Goal: Task Accomplishment & Management: Manage account settings

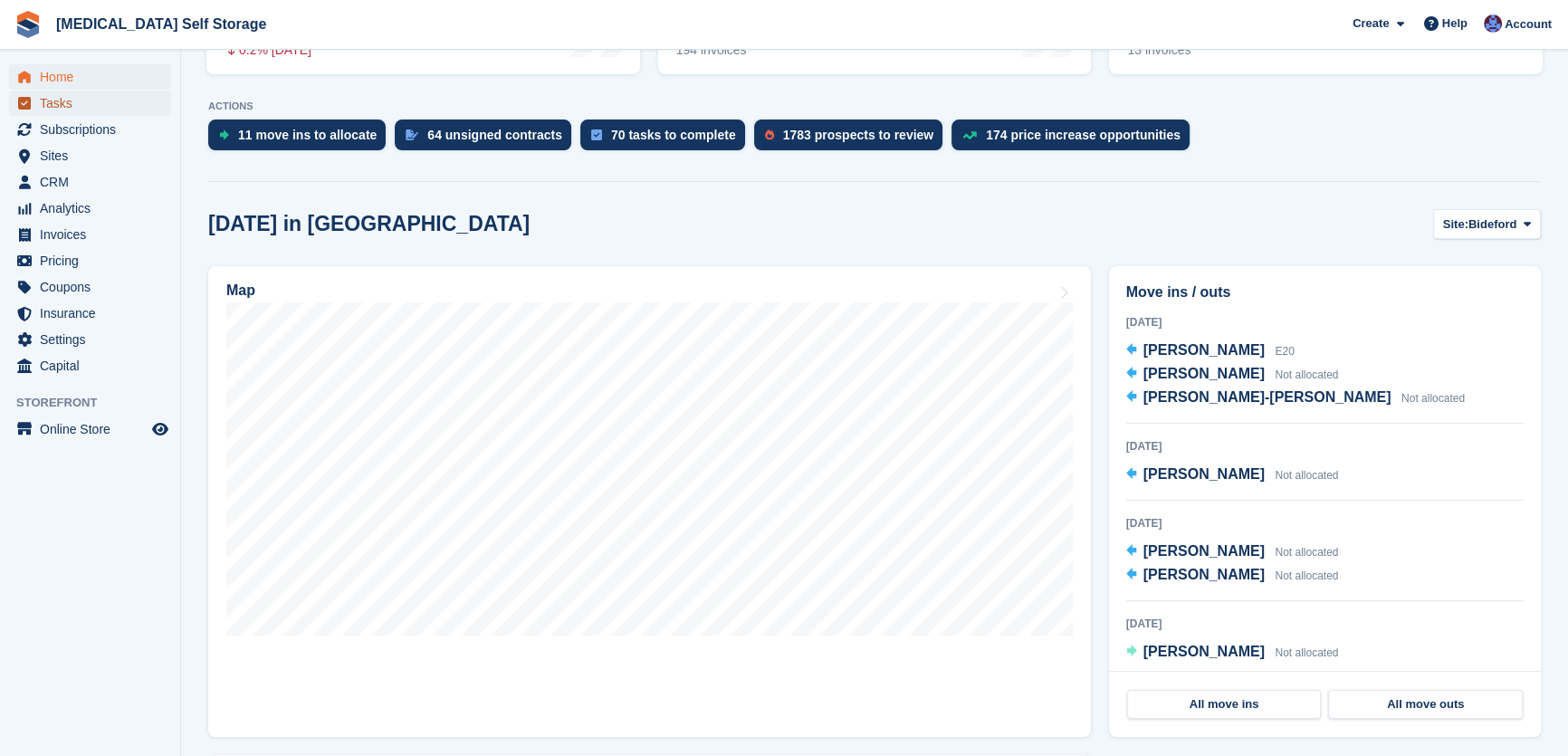
click at [72, 112] on span "Tasks" at bounding box center [94, 103] width 109 height 26
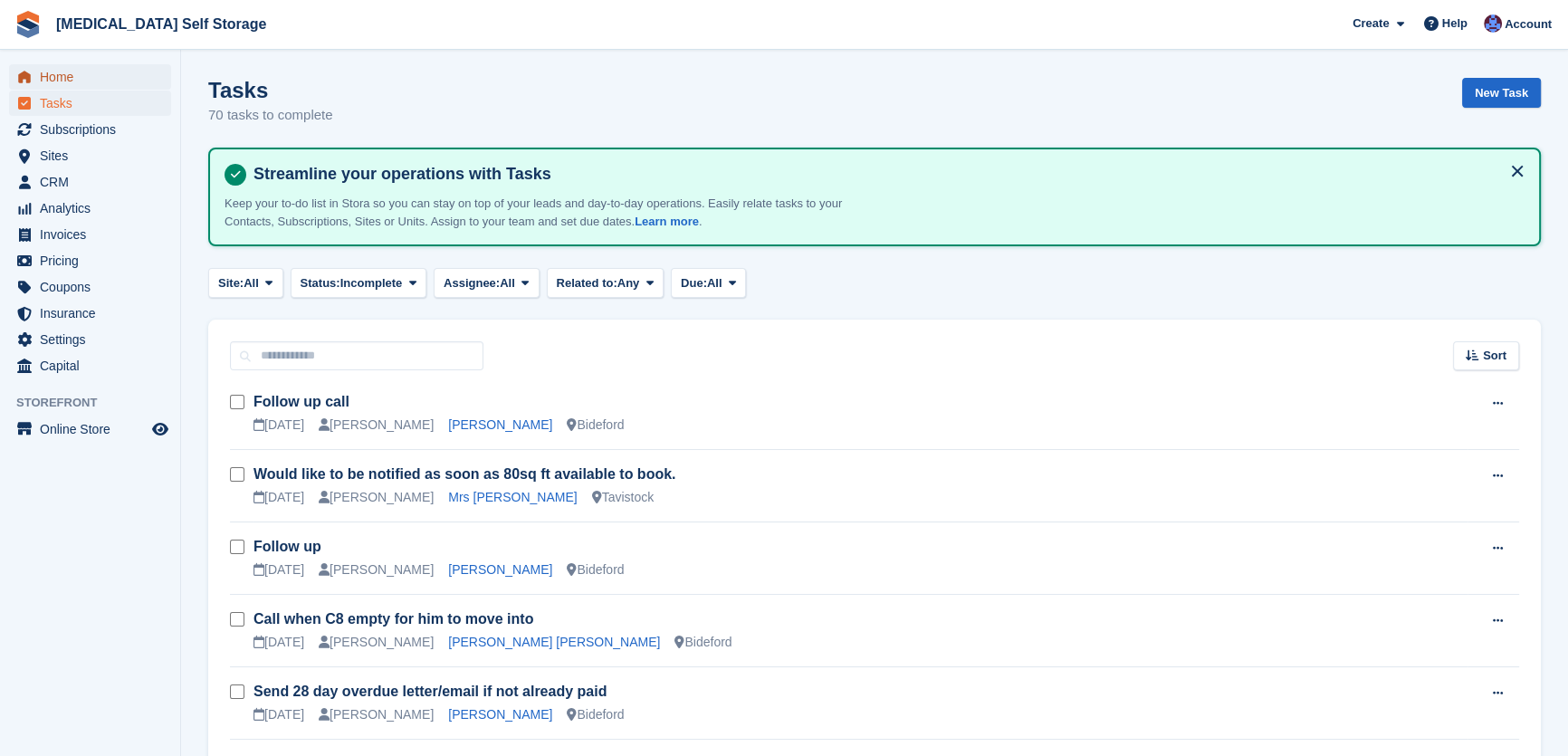
click at [49, 73] on span "Home" at bounding box center [94, 77] width 109 height 26
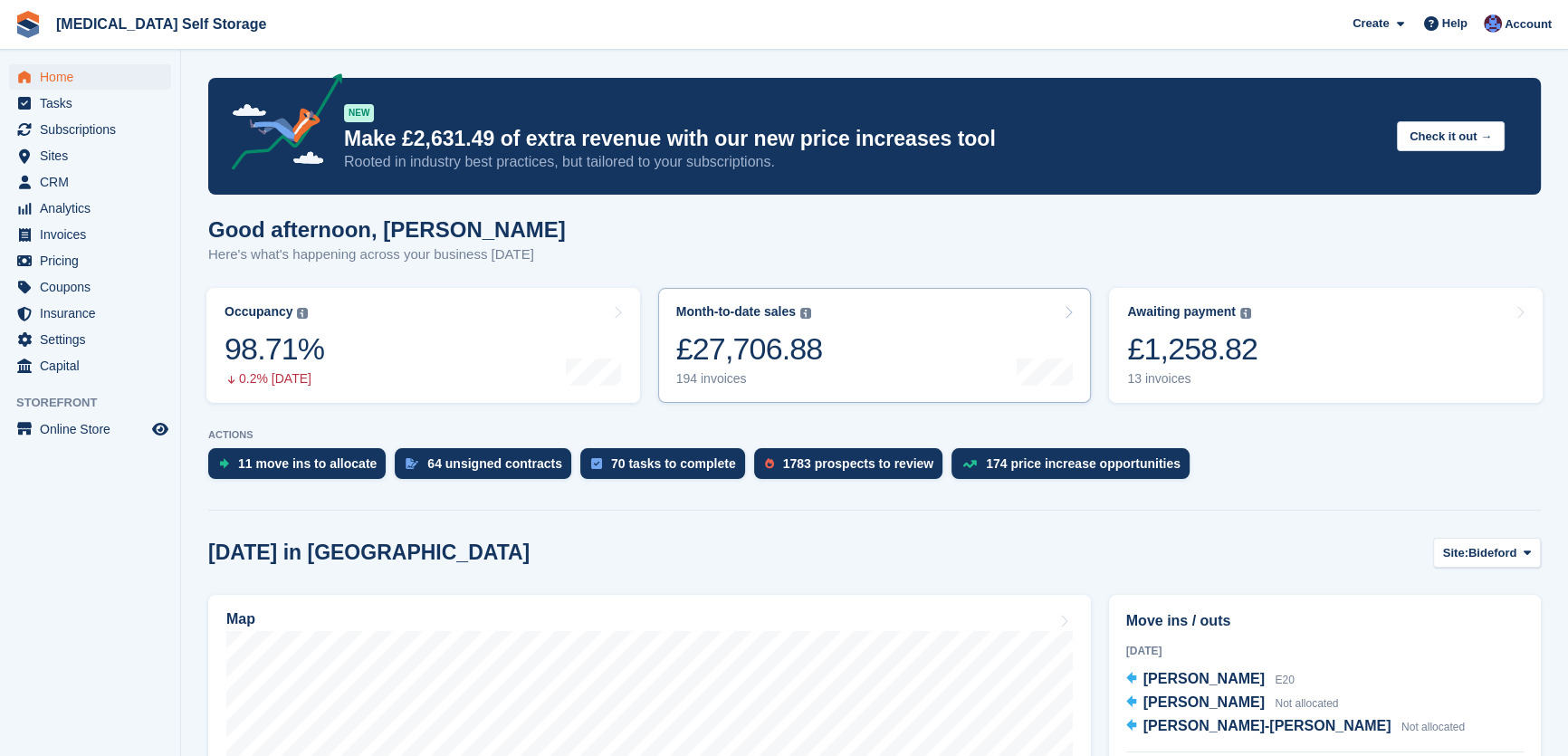
scroll to position [163, 0]
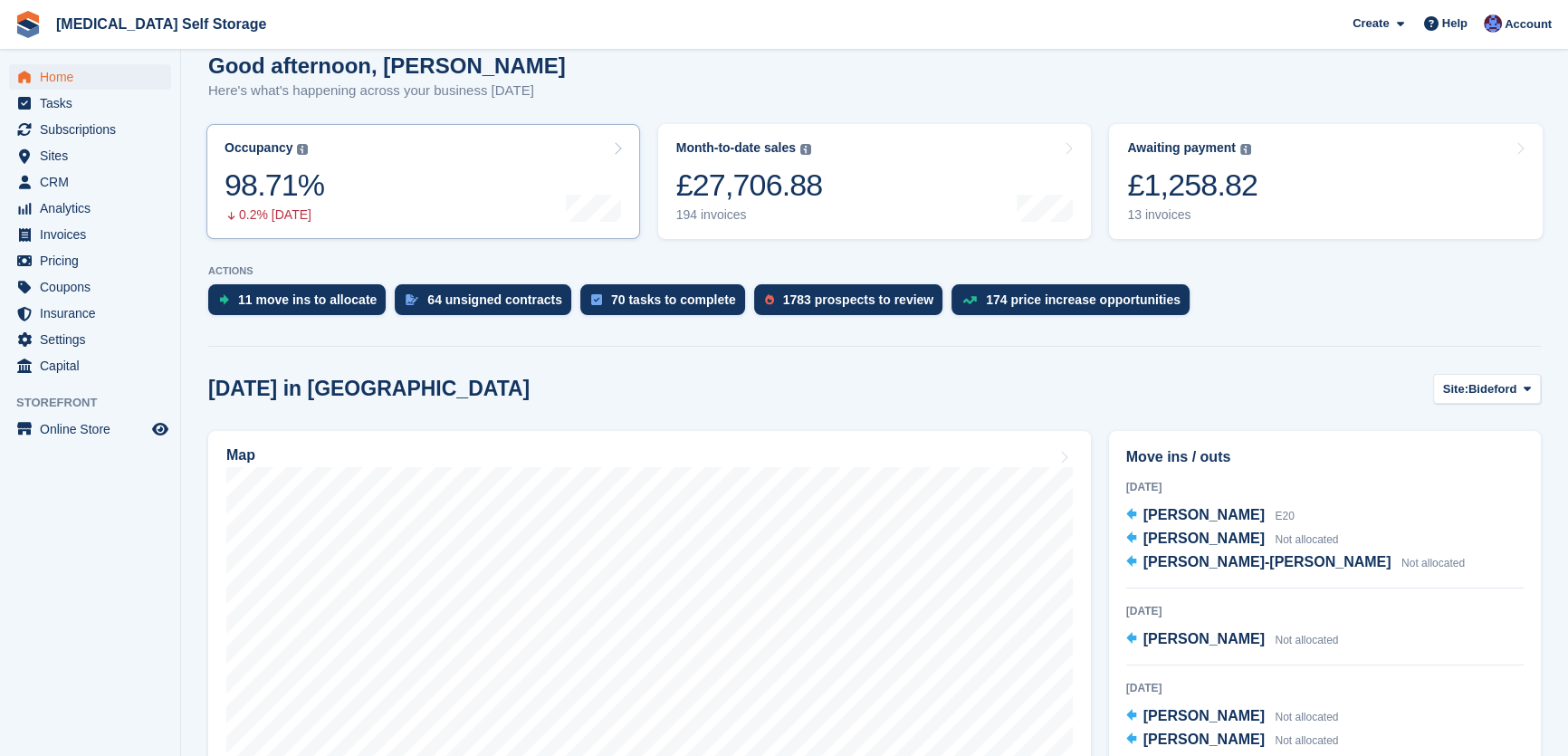
click at [346, 199] on link "Occupancy The percentage of all currently allocated units in terms of area. Inc…" at bounding box center [423, 182] width 434 height 115
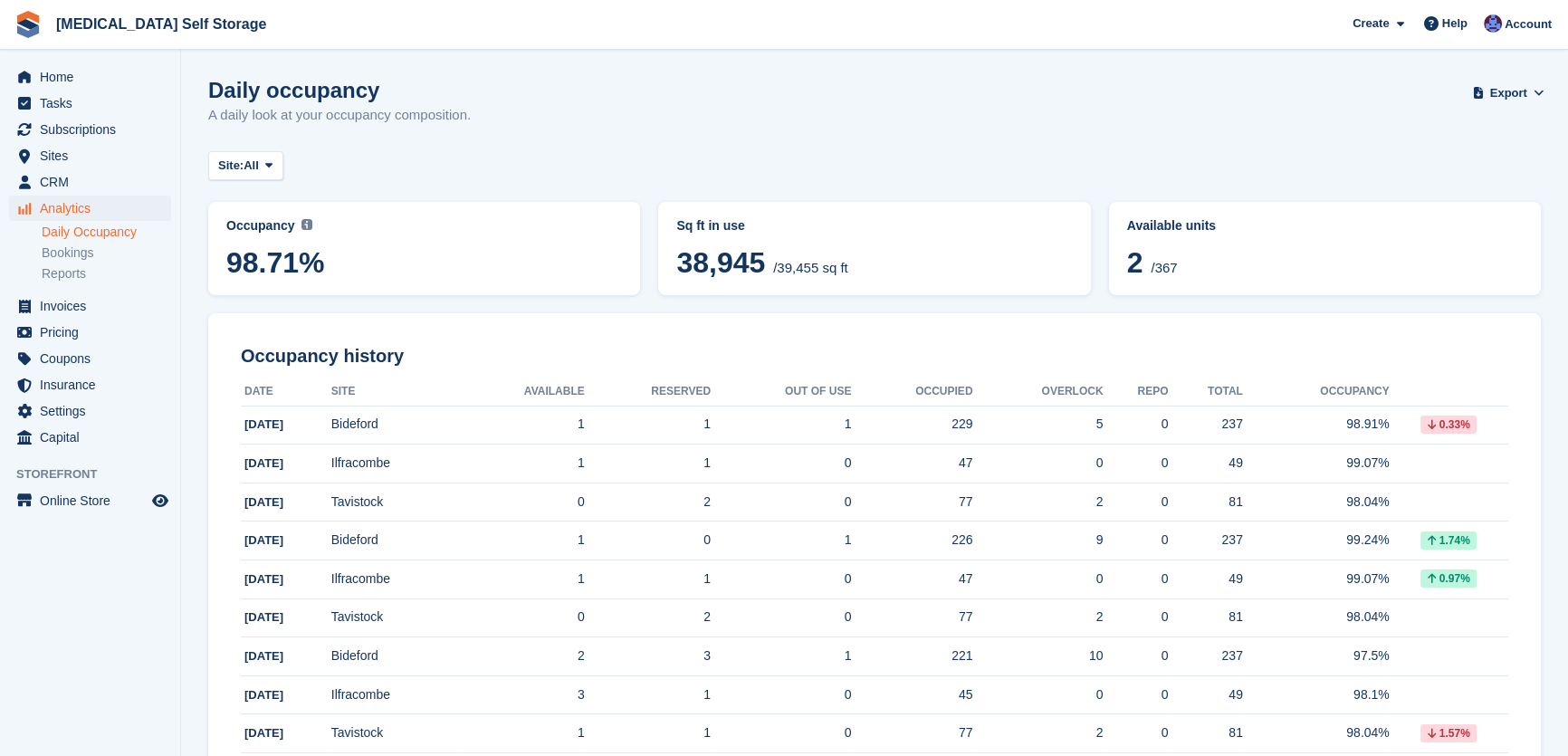
click at [635, 136] on div "Daily occupancy A daily look at your occupancy composition. Export Export Occup…" at bounding box center [874, 112] width 1332 height 69
click at [75, 72] on span "Home" at bounding box center [94, 77] width 109 height 26
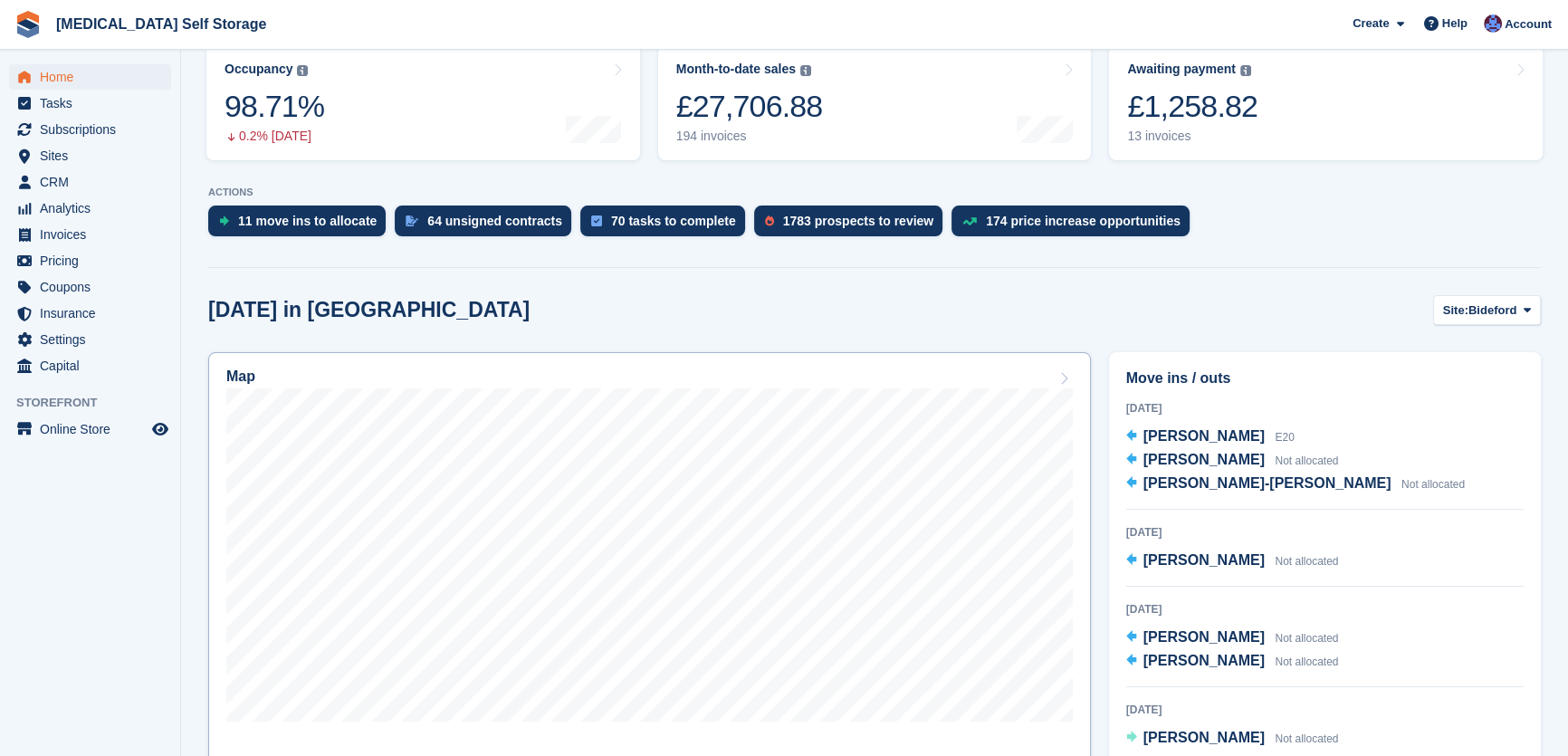
scroll to position [247, 0]
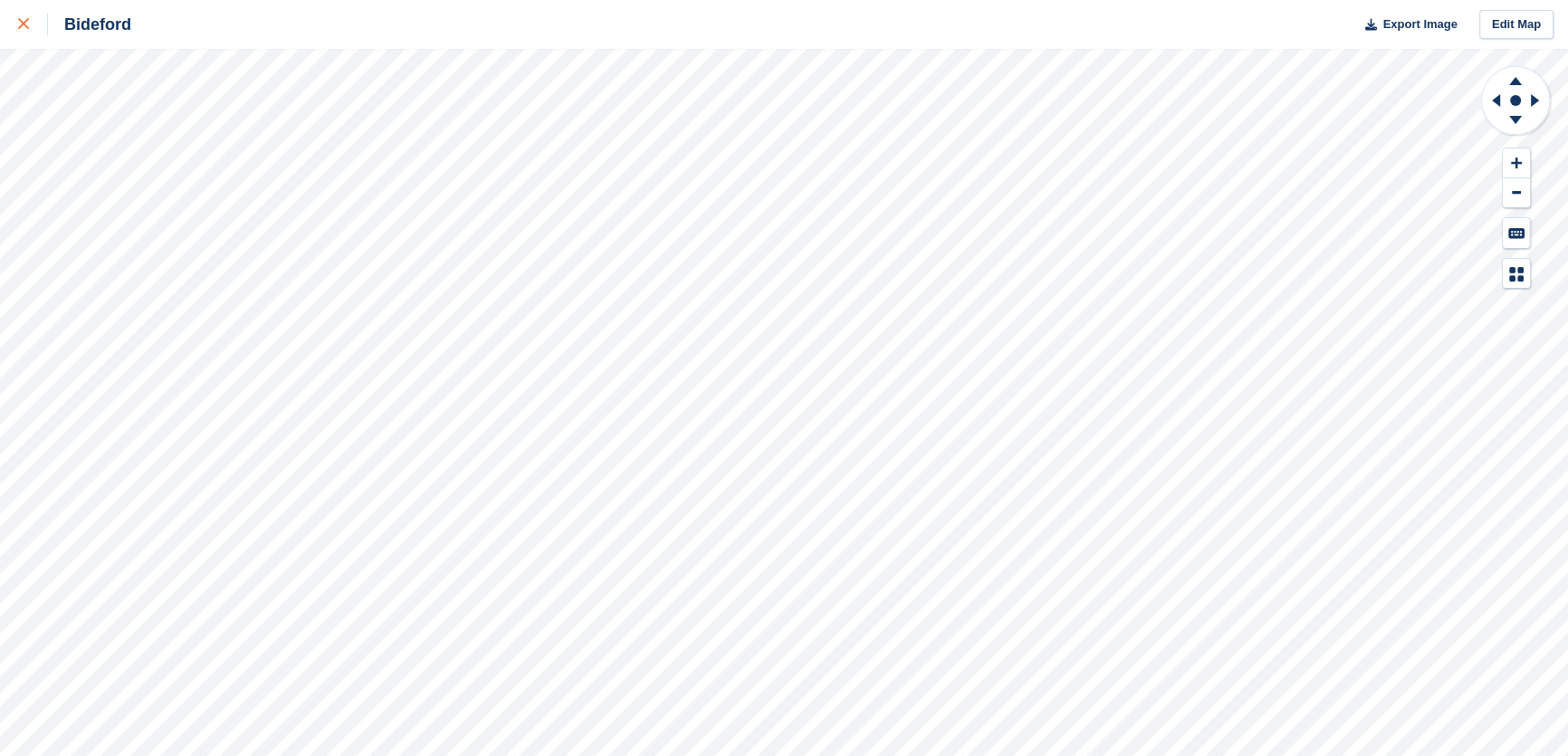
click at [18, 26] on icon at bounding box center [24, 24] width 11 height 11
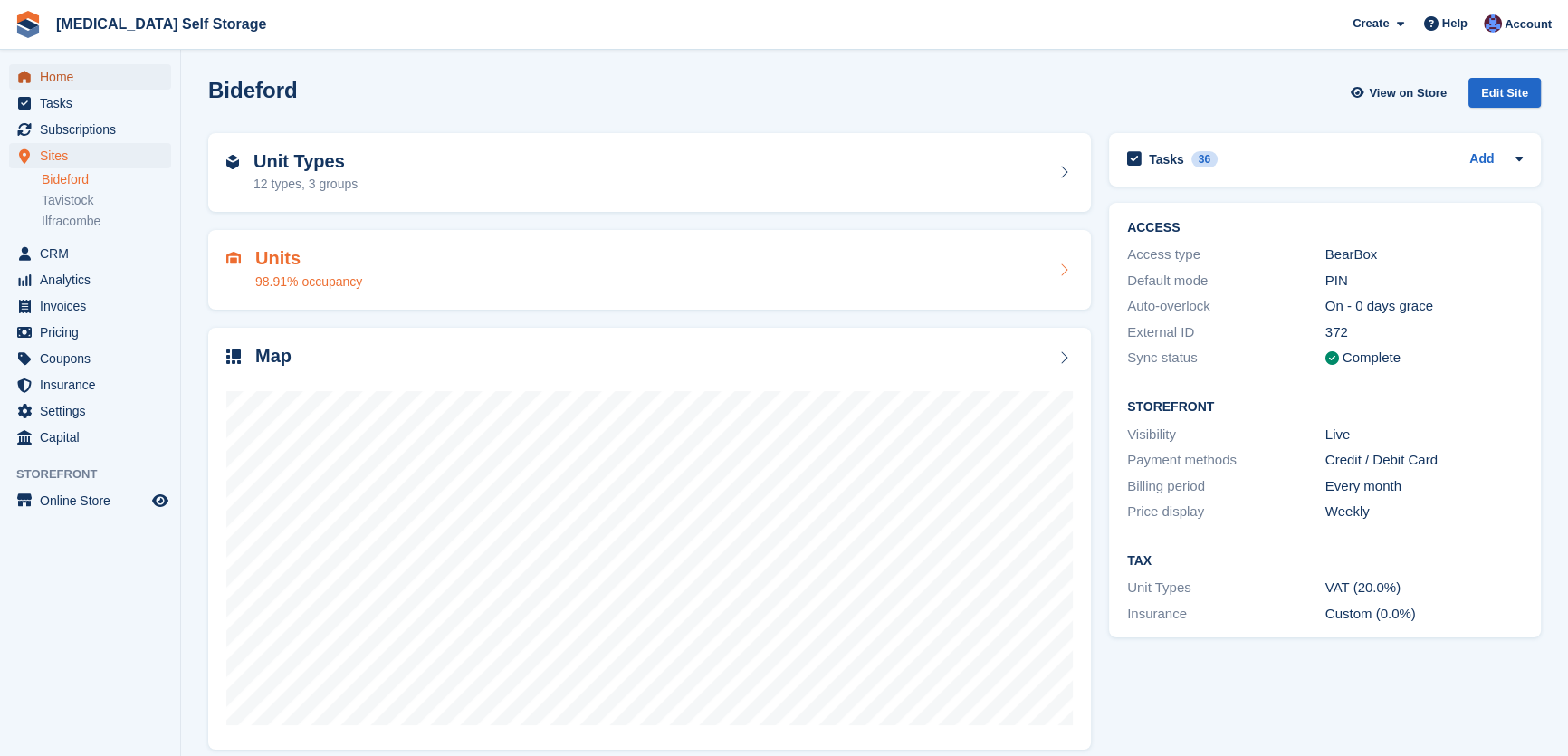
click at [66, 73] on span "Home" at bounding box center [94, 77] width 109 height 26
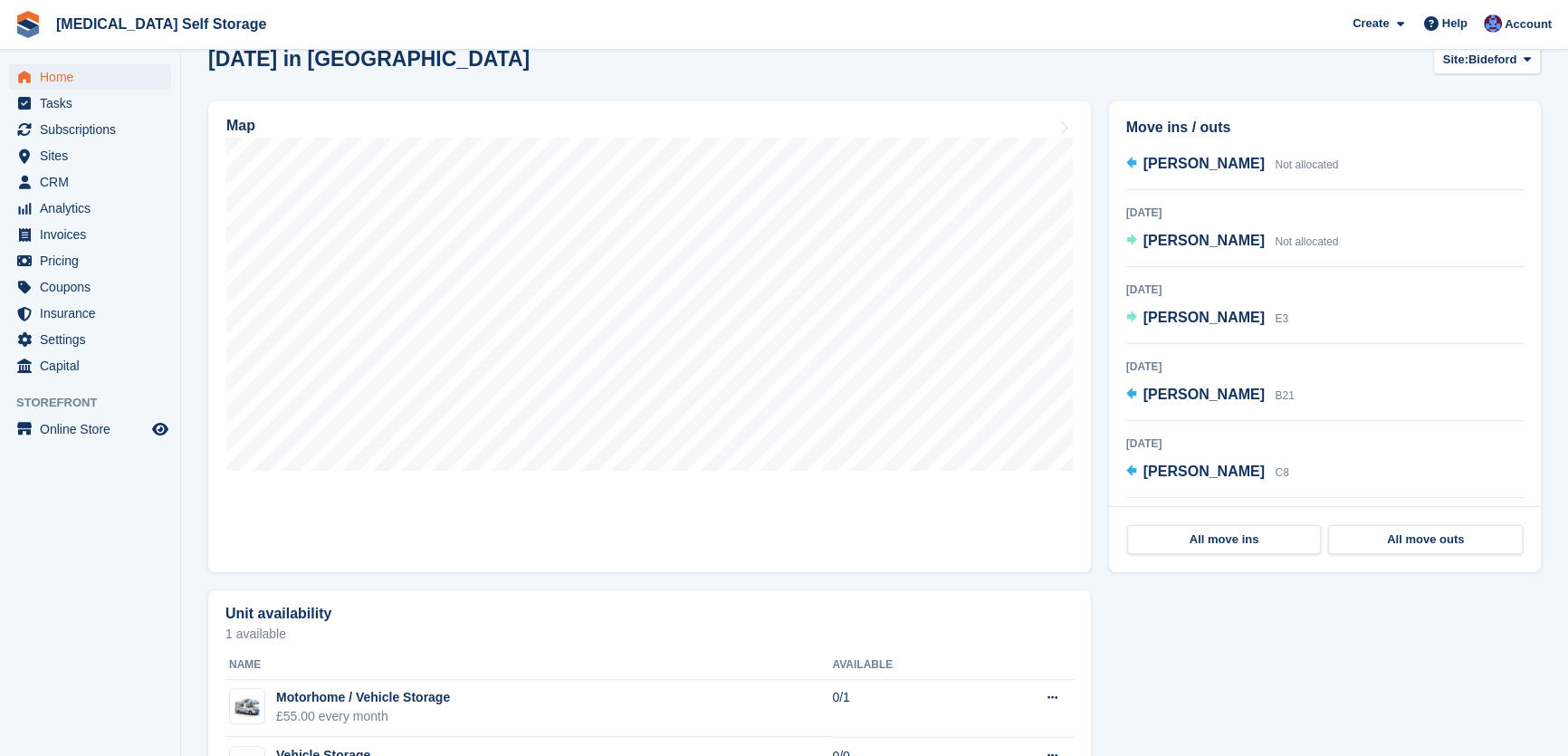
scroll to position [329, 0]
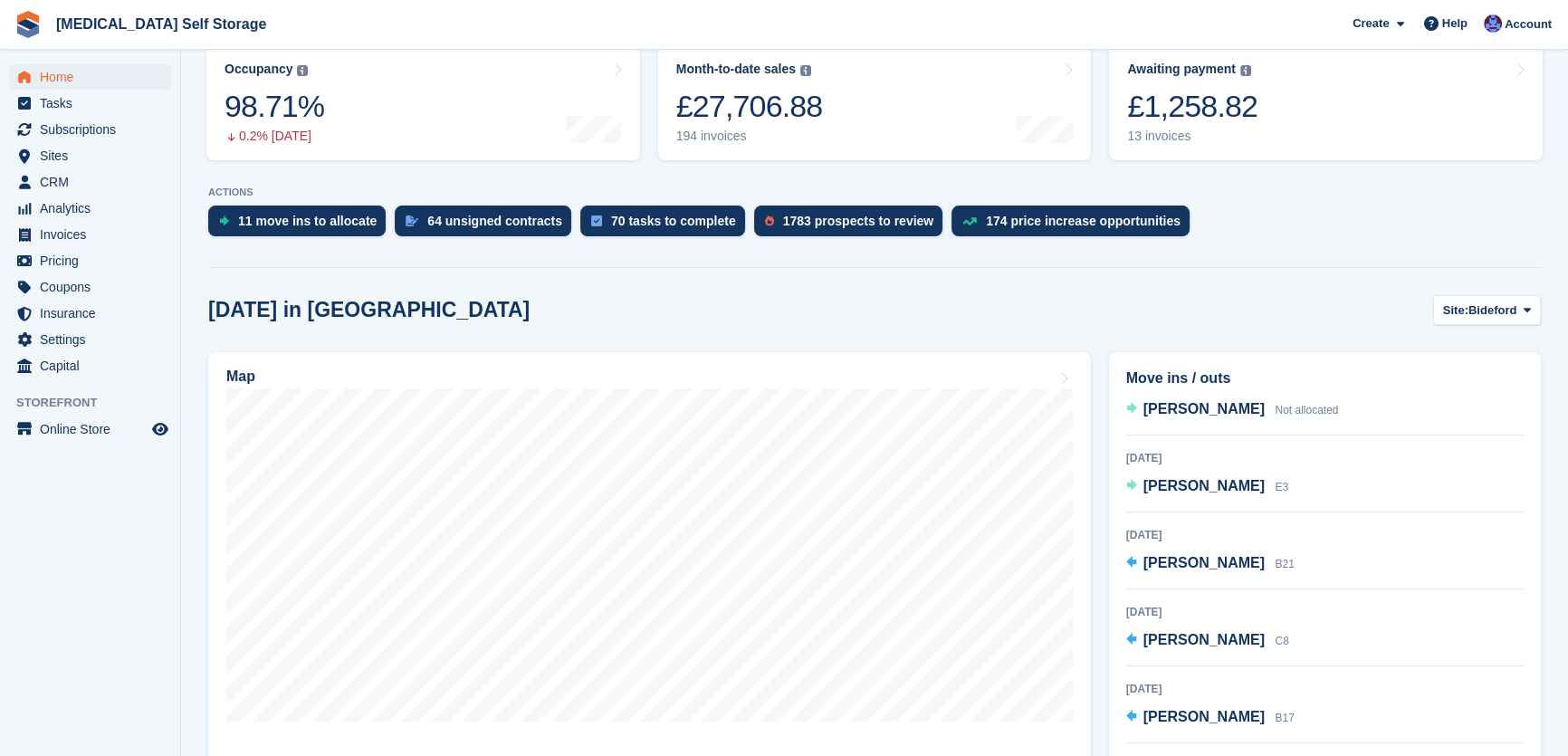
scroll to position [81, 0]
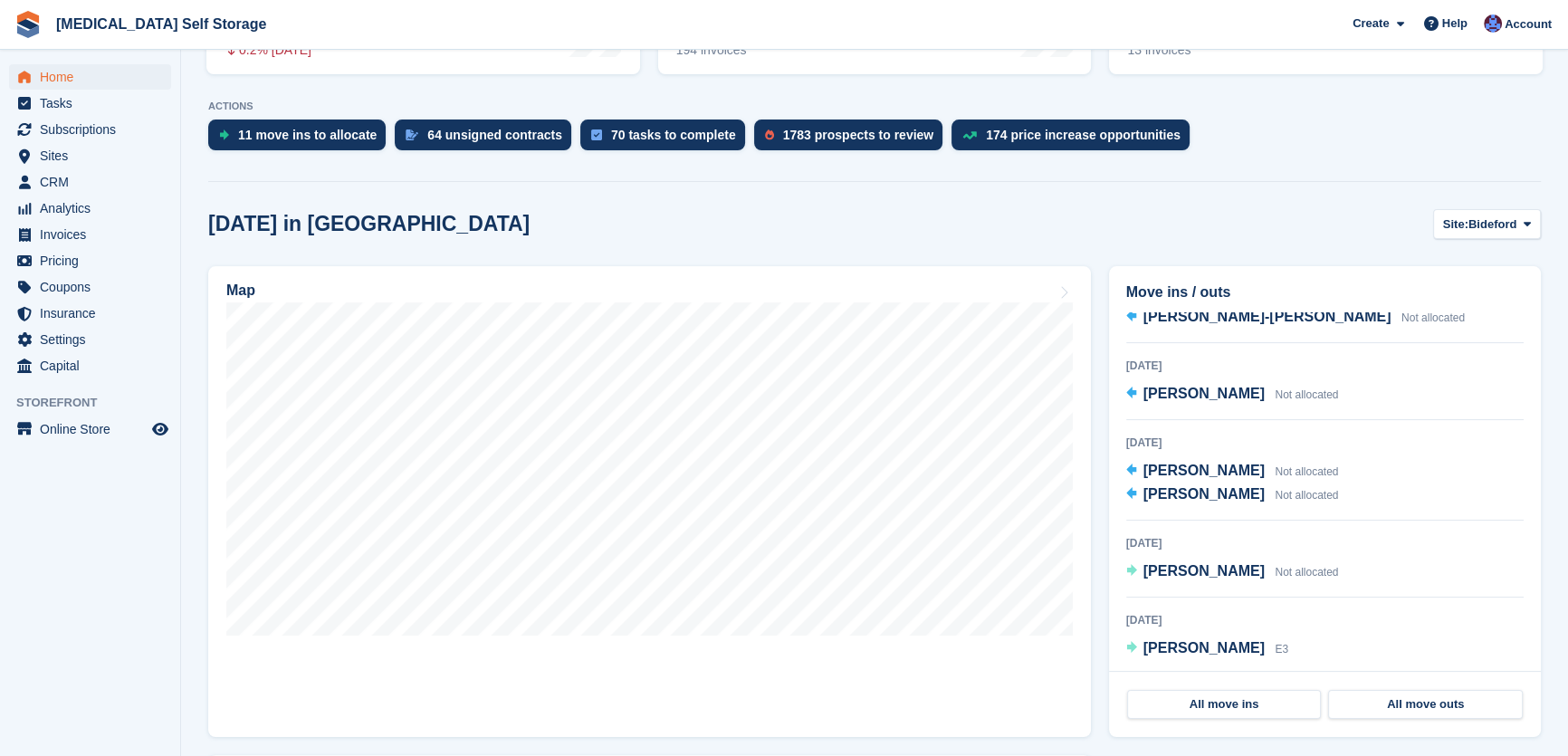
scroll to position [0, 0]
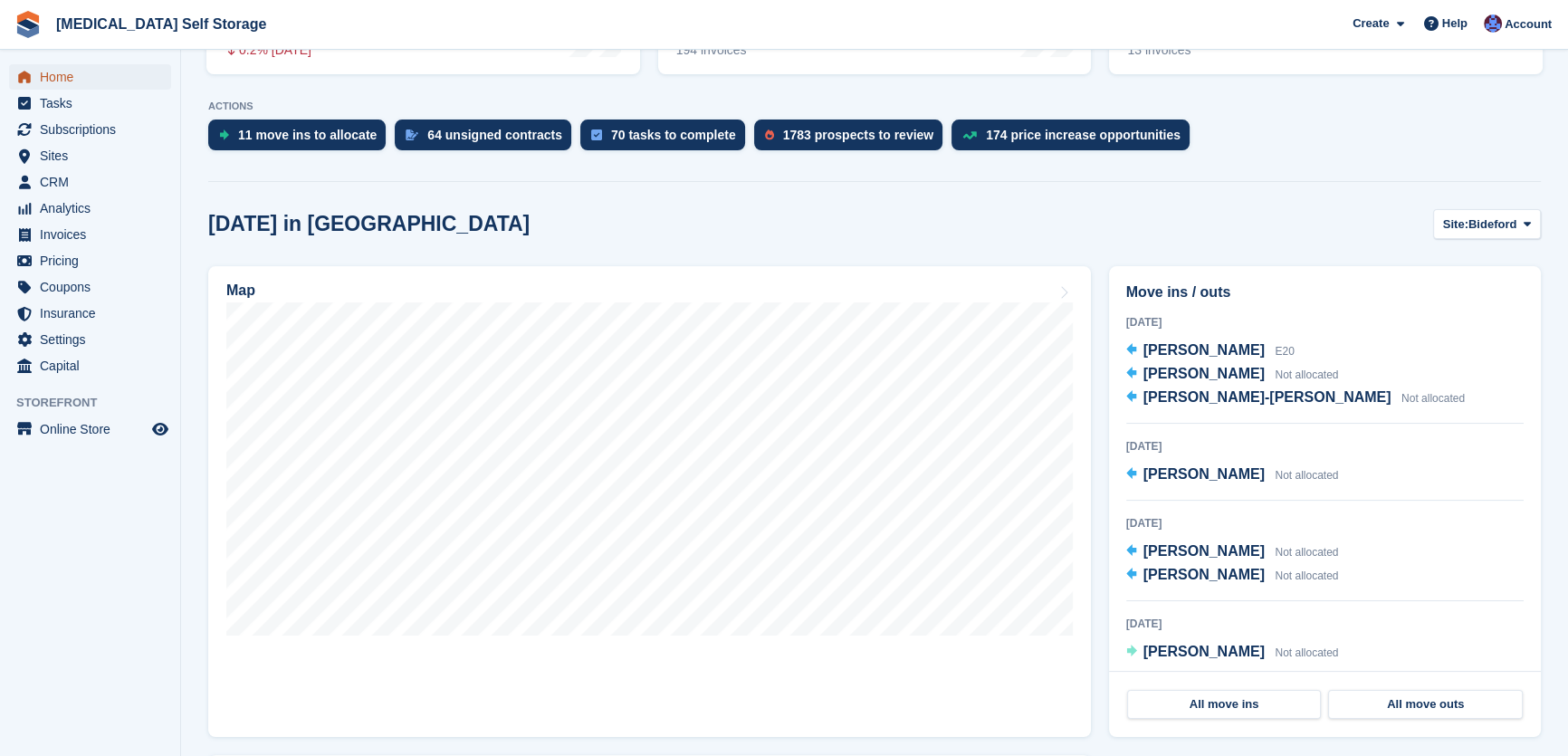
click at [65, 72] on span "Home" at bounding box center [94, 77] width 109 height 26
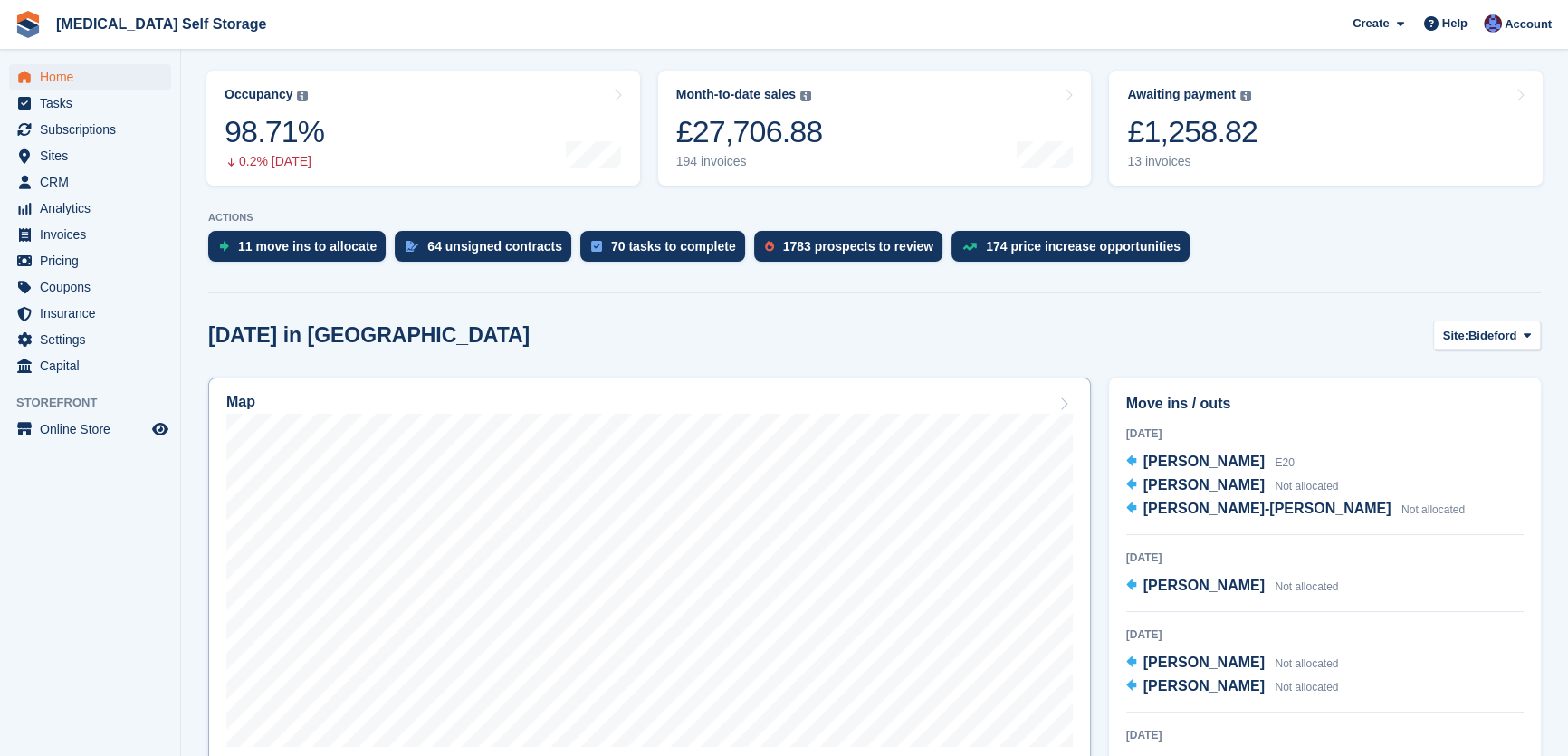
scroll to position [247, 0]
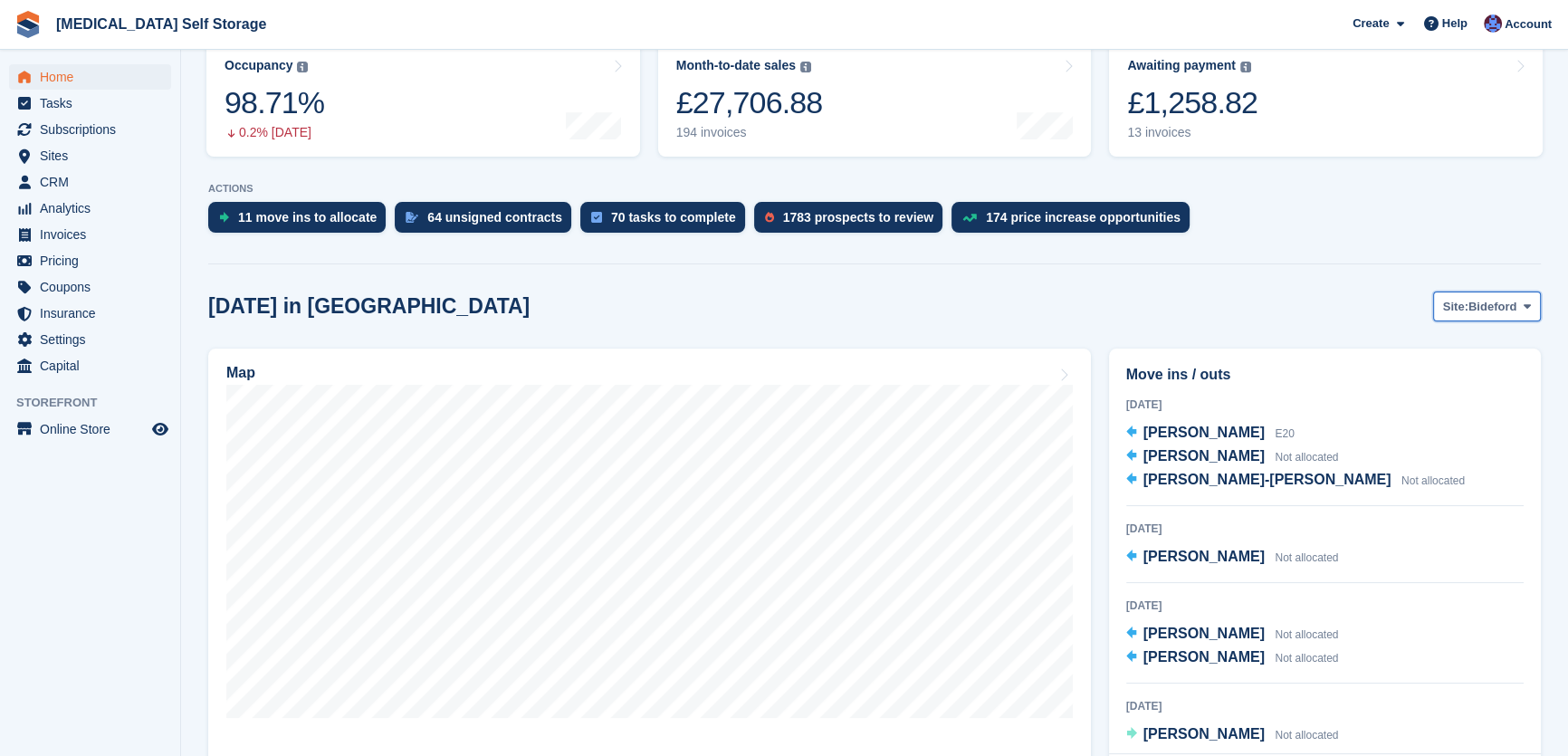
click at [1457, 295] on button "Site: Bideford" at bounding box center [1487, 306] width 108 height 30
click at [1448, 416] on link "Ilfracombe" at bounding box center [1454, 415] width 157 height 33
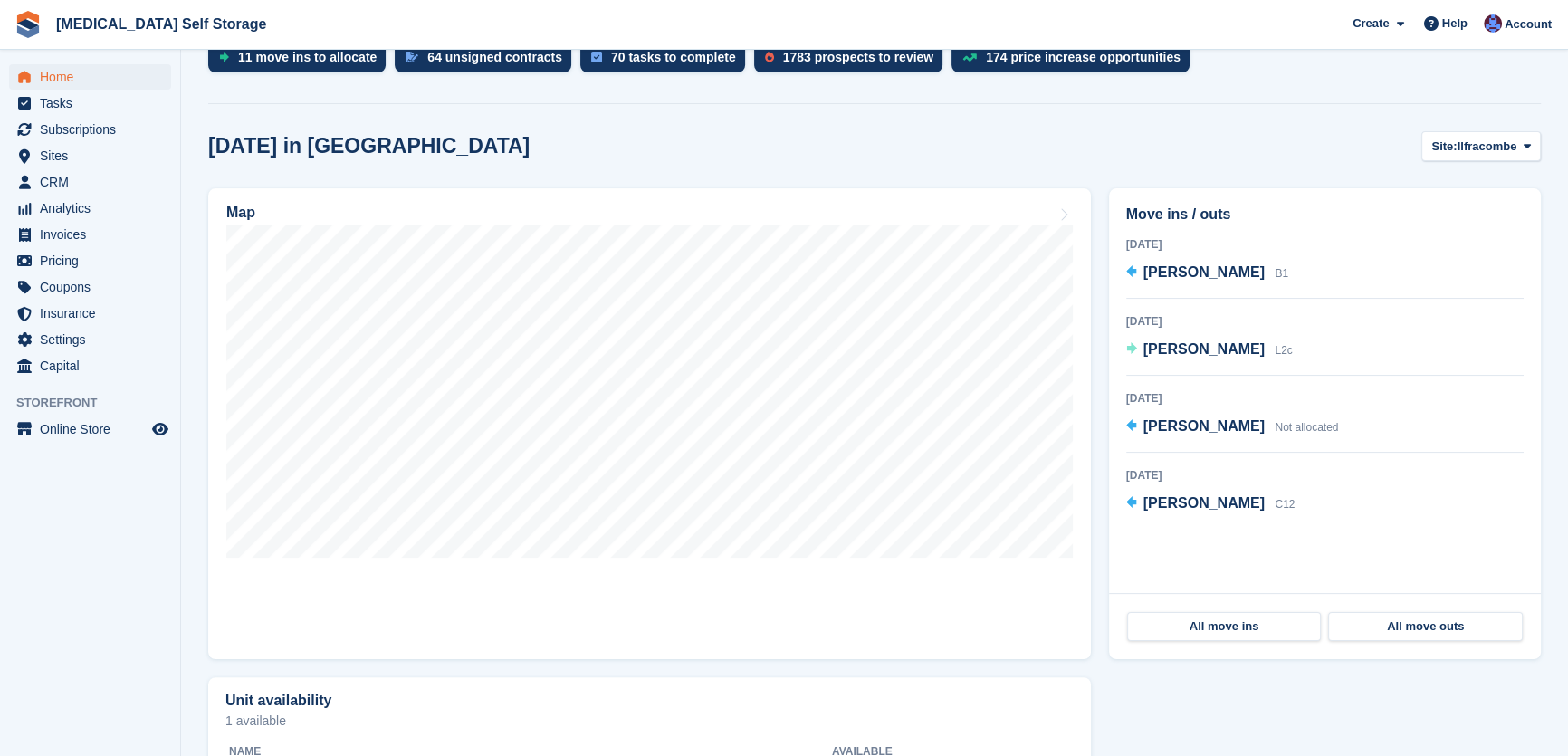
scroll to position [411, 0]
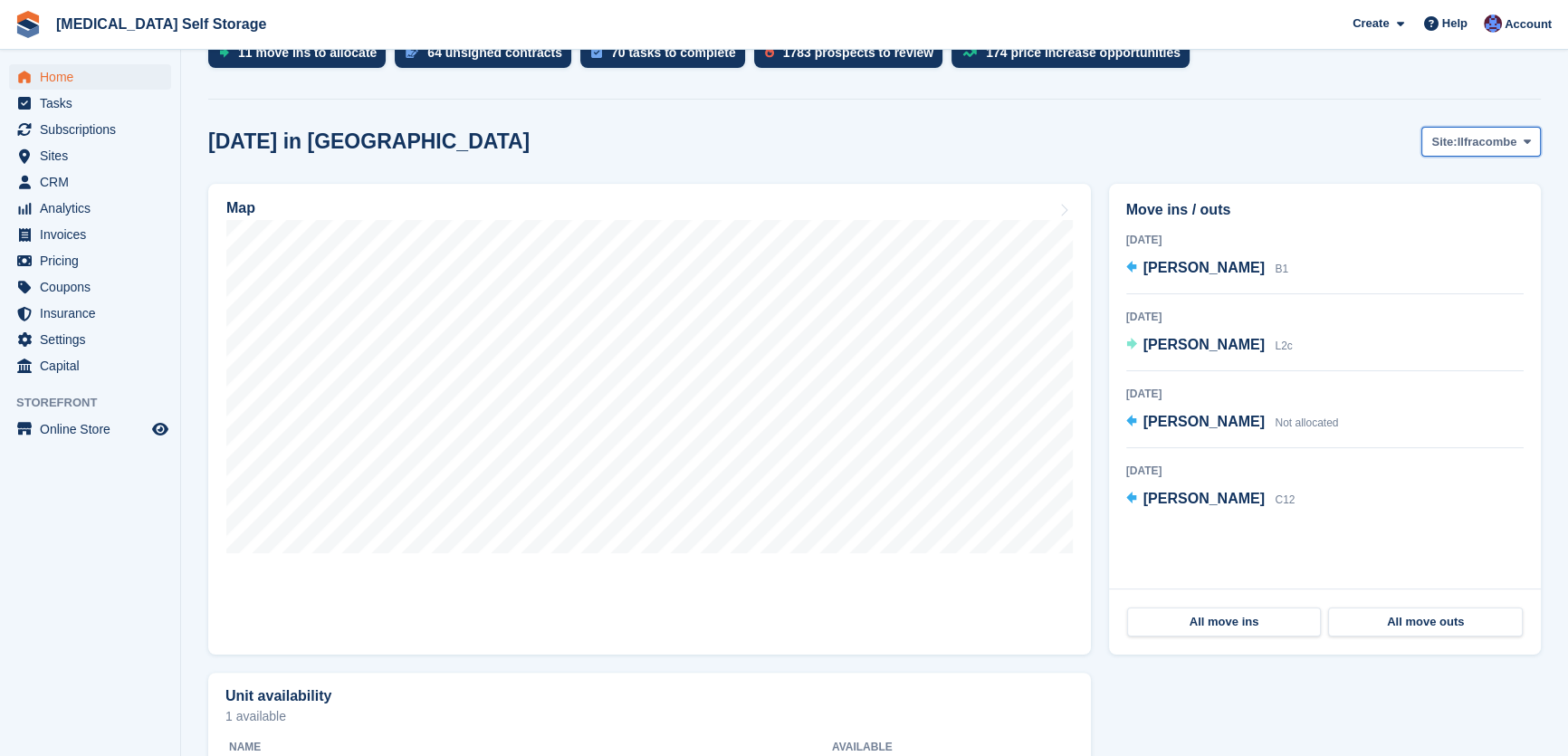
click at [1457, 138] on span "Site:" at bounding box center [1444, 142] width 26 height 18
click at [1430, 218] on link "Tavistock" at bounding box center [1454, 217] width 157 height 33
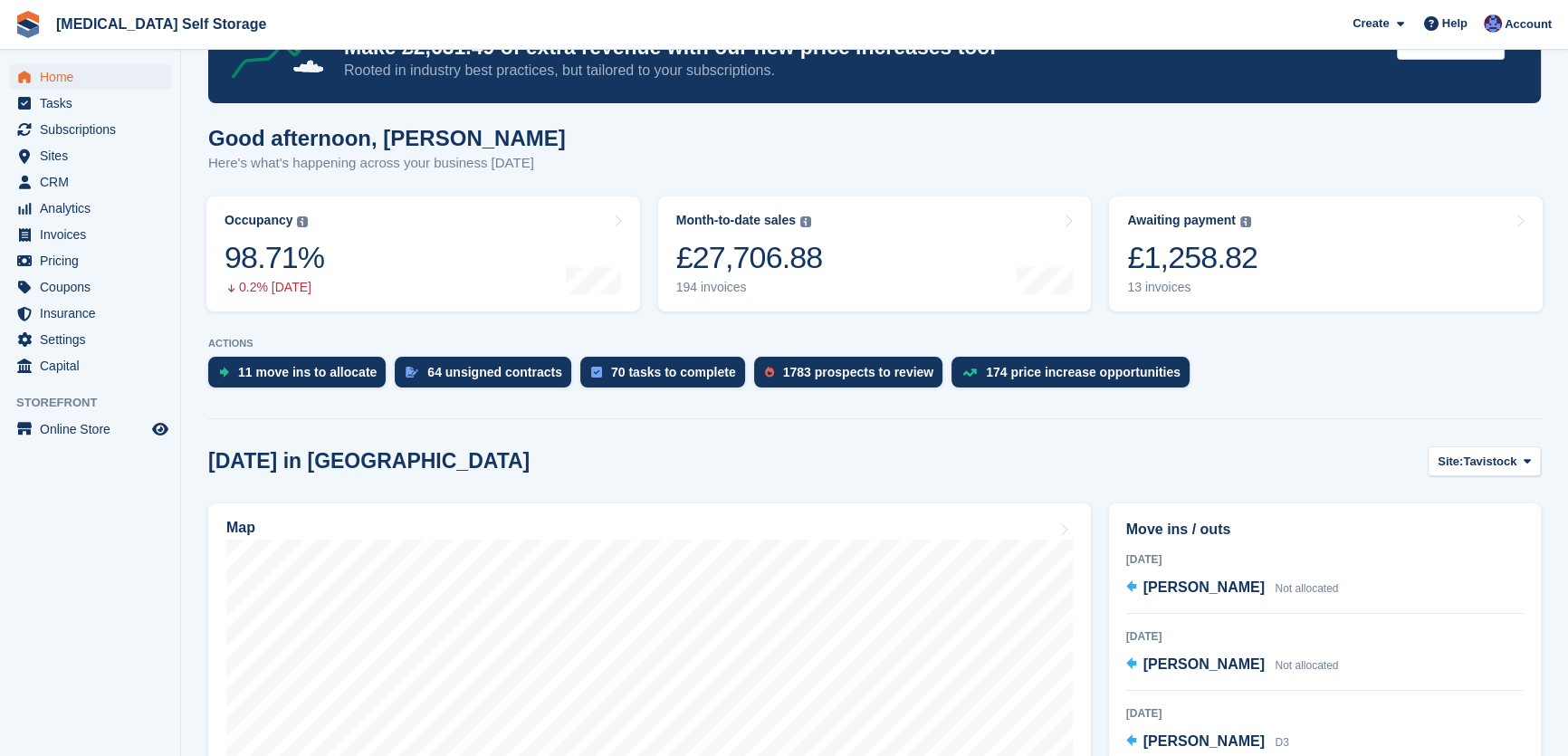
scroll to position [0, 0]
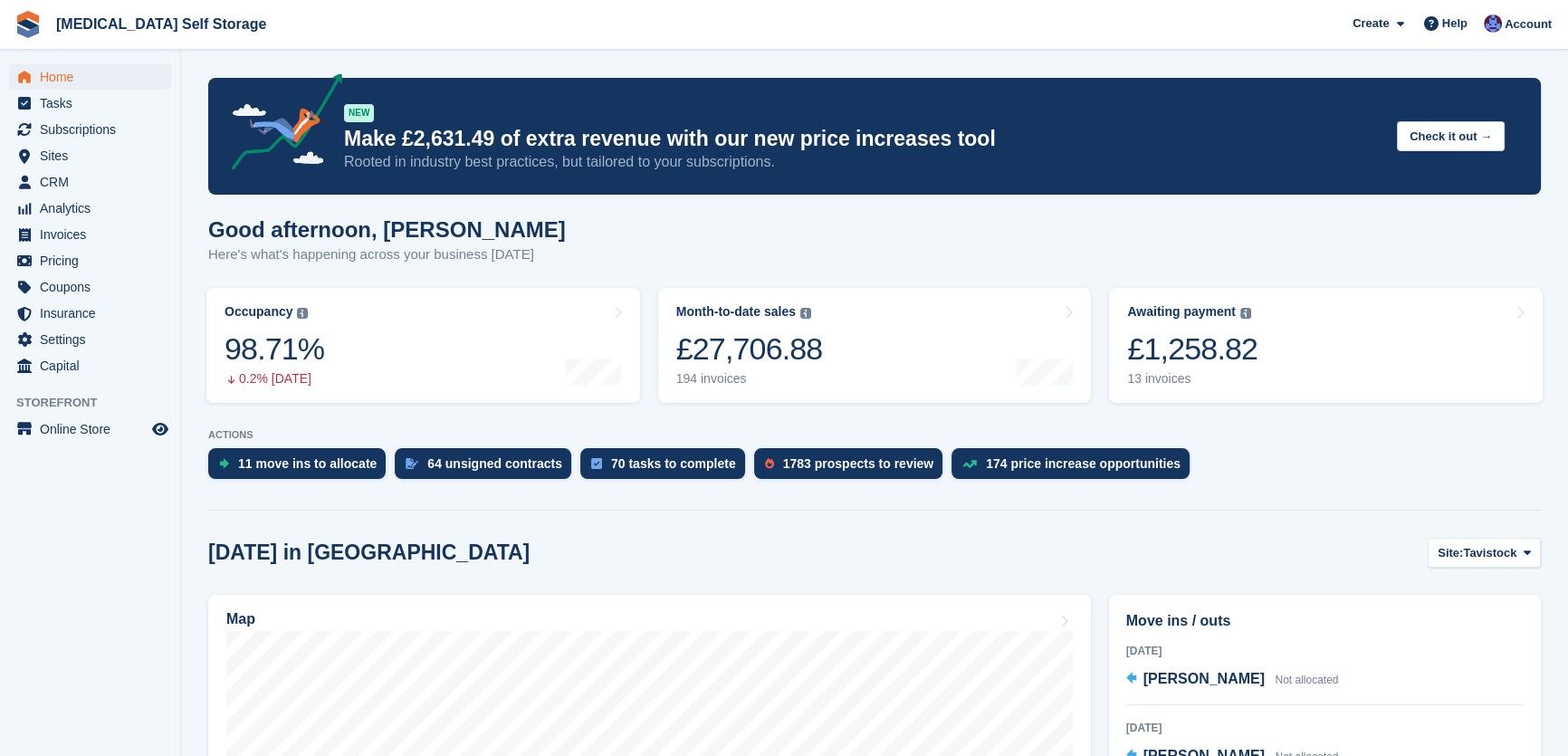
click at [748, 240] on div "Good afternoon, Helen Here's what's happening across your business today" at bounding box center [874, 252] width 1332 height 69
click at [658, 241] on div "Good afternoon, Helen Here's what's happening across your business today" at bounding box center [874, 252] width 1332 height 69
click at [533, 221] on div "Good afternoon, [PERSON_NAME] Here's what's happening across your business [DAT…" at bounding box center [874, 252] width 1332 height 69
click at [761, 217] on div "Good afternoon, Helen Here's what's happening across your business today" at bounding box center [874, 252] width 1332 height 69
click at [59, 101] on span "Tasks" at bounding box center [94, 103] width 109 height 26
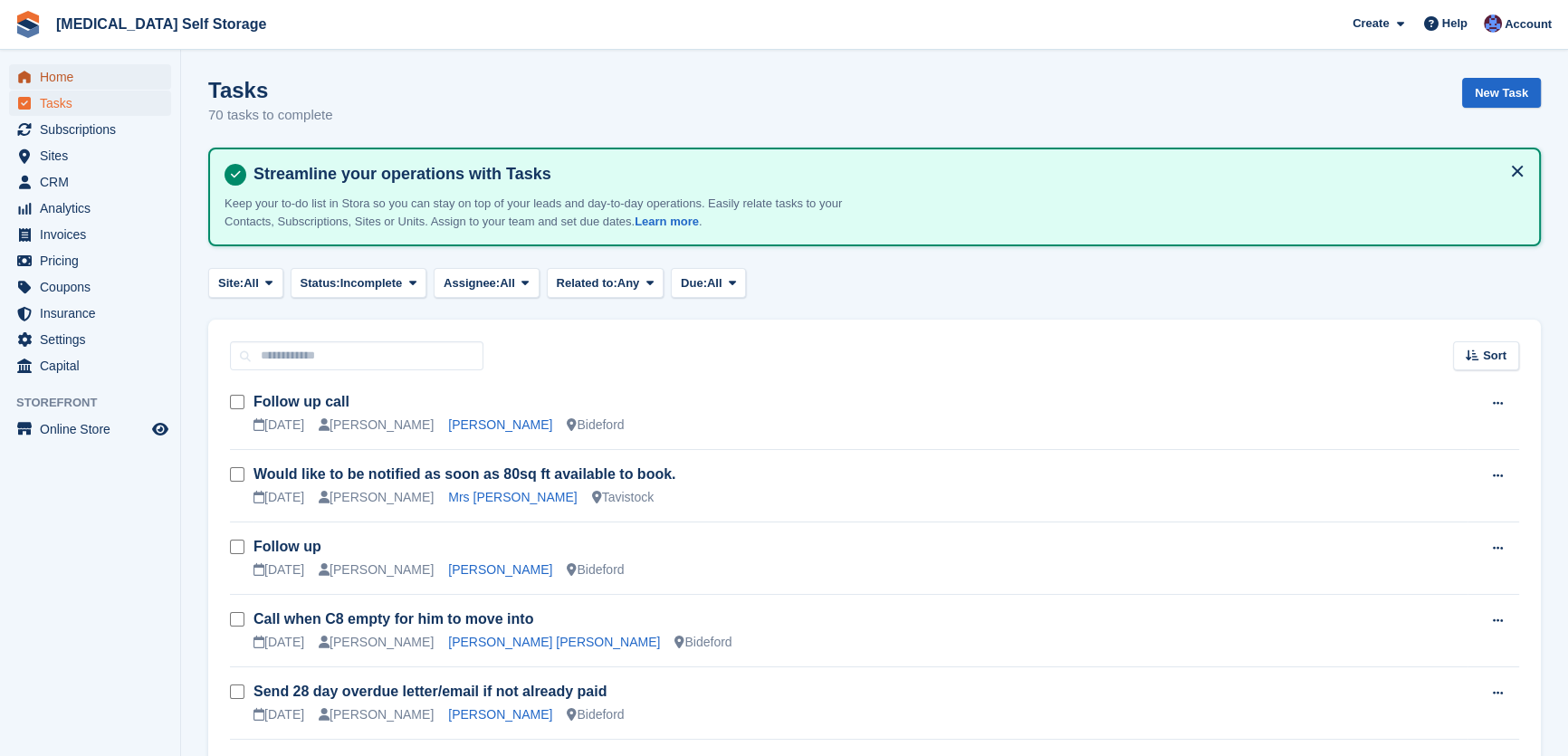
click at [55, 72] on span "Home" at bounding box center [94, 77] width 109 height 26
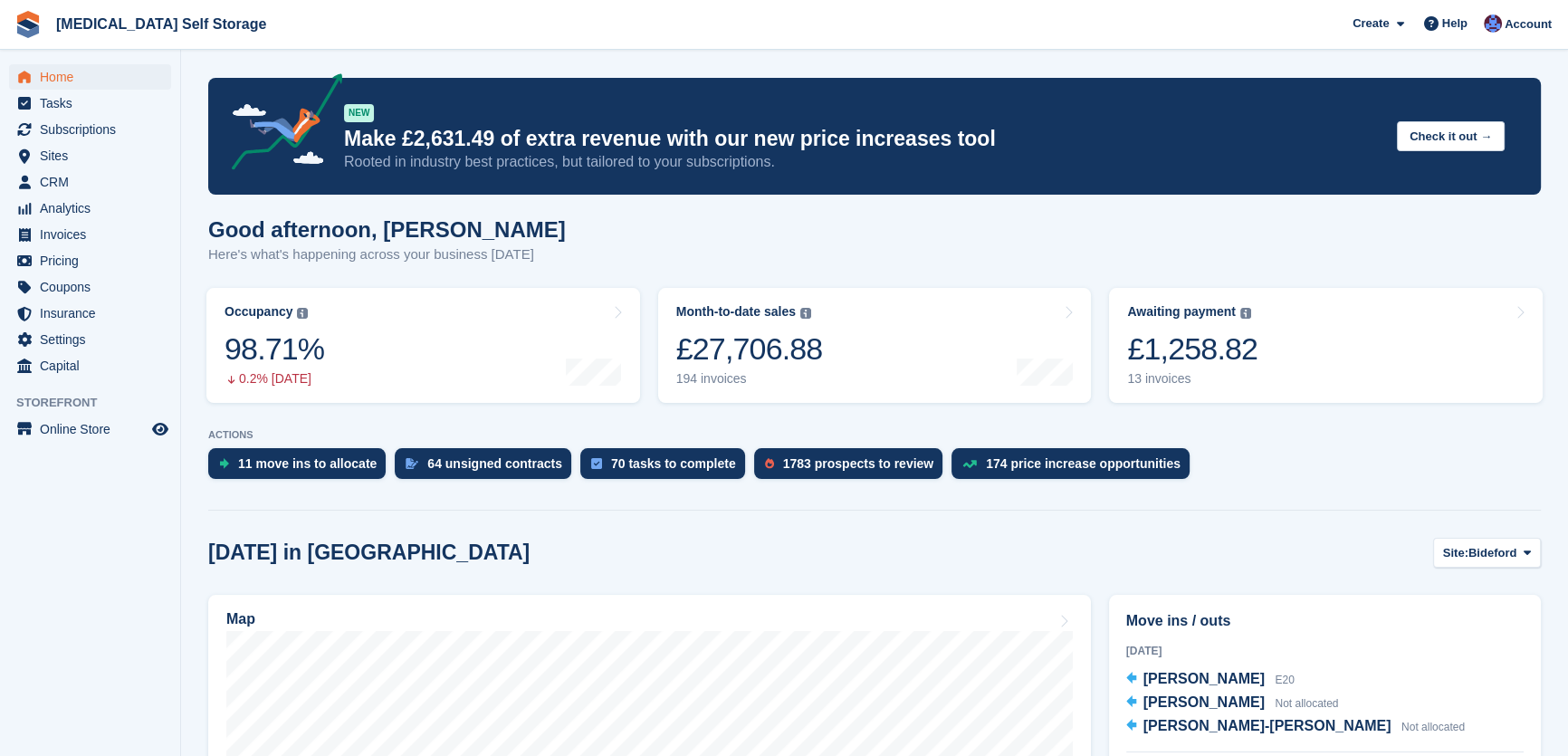
click at [672, 220] on div "Good afternoon, Helen Here's what's happening across your business today" at bounding box center [874, 252] width 1332 height 69
drag, startPoint x: 538, startPoint y: 430, endPoint x: 1339, endPoint y: 372, distance: 803.1
click at [835, 257] on div "Good afternoon, Helen Here's what's happening across your business today" at bounding box center [874, 252] width 1332 height 69
click at [76, 71] on span "Home" at bounding box center [94, 77] width 109 height 26
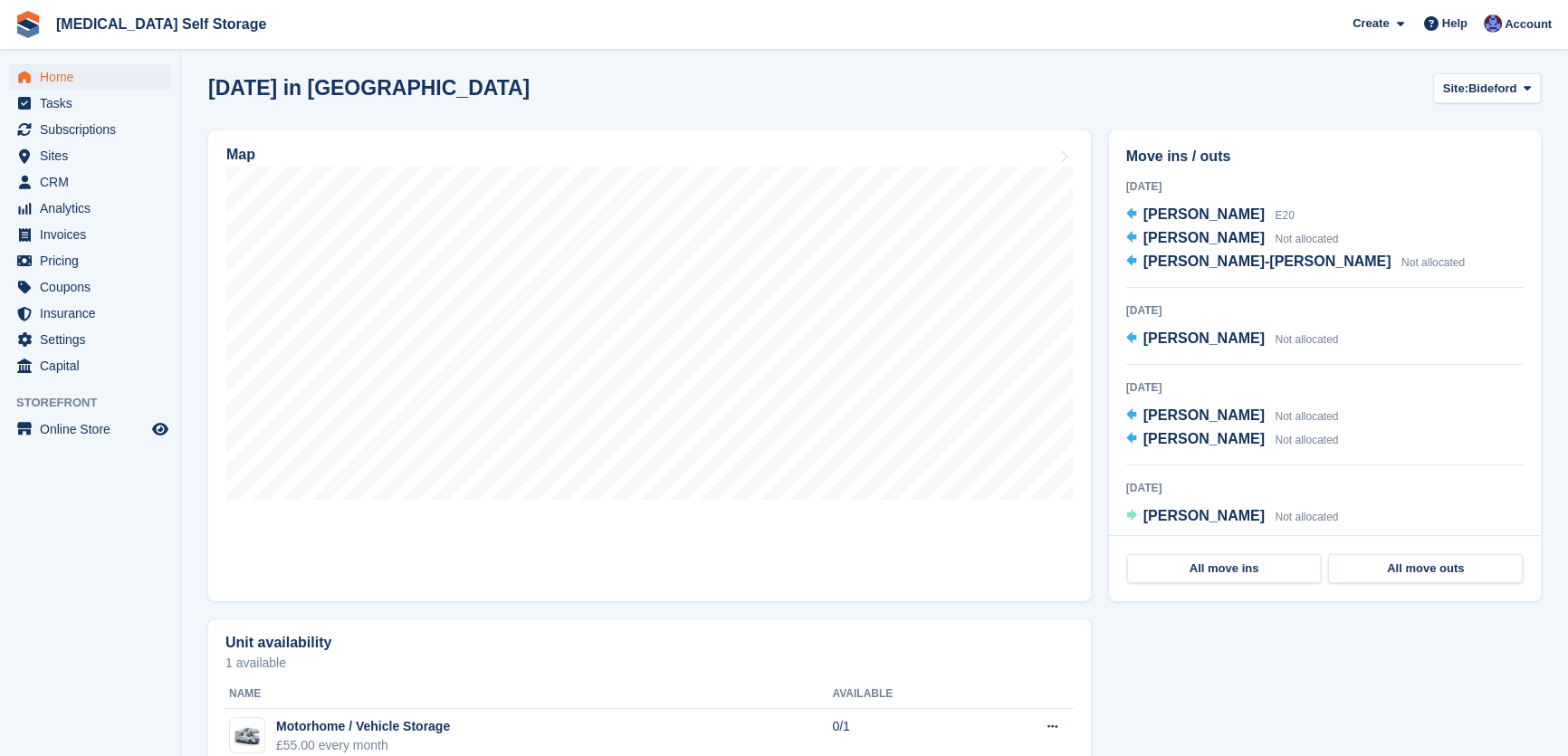
scroll to position [493, 0]
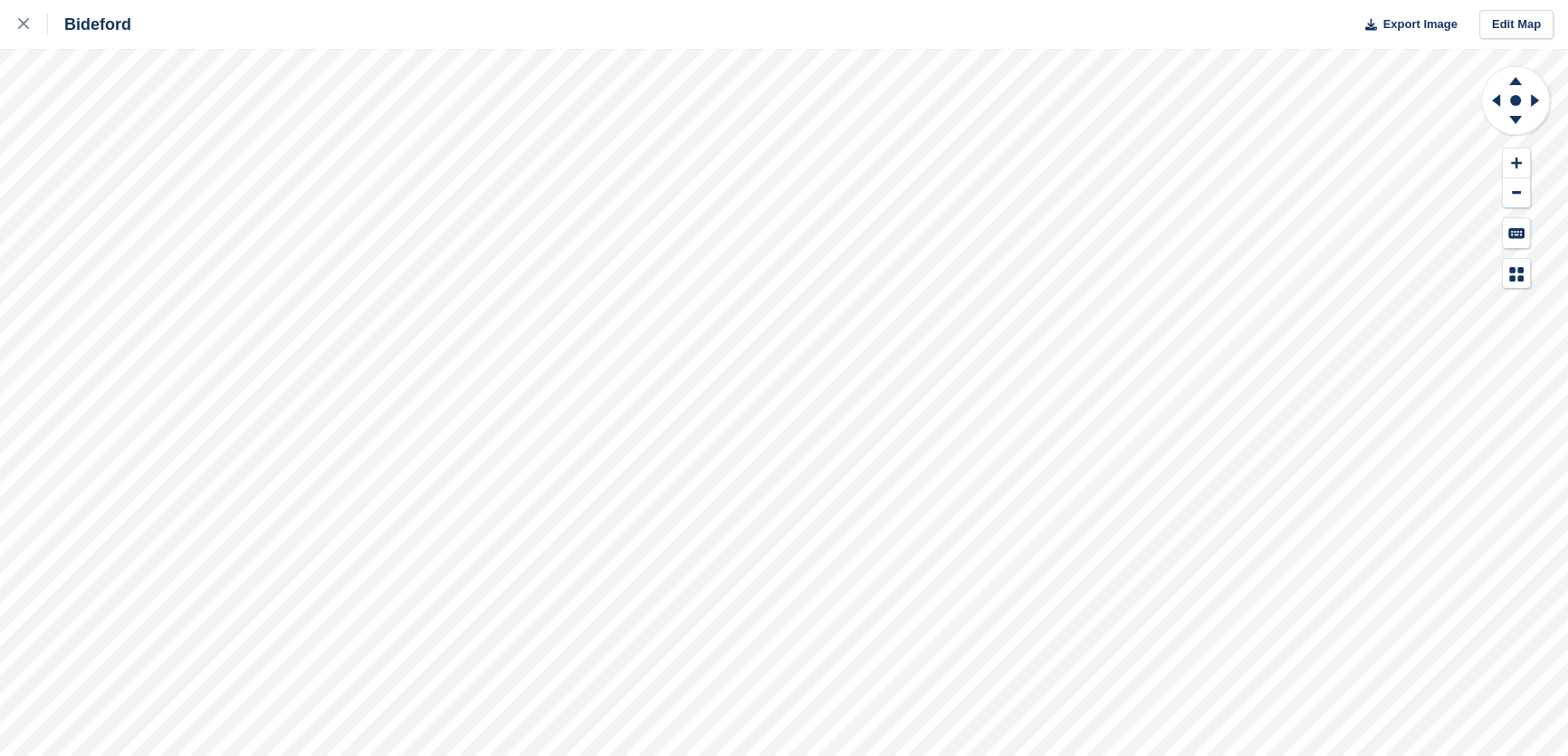
click at [178, 276] on div "Bideford Export Image Edit Map" at bounding box center [784, 378] width 1568 height 756
click at [169, 246] on div "Bideford Export Image Edit Map" at bounding box center [784, 378] width 1568 height 756
click at [172, 215] on div "Bideford Export Image Edit Map" at bounding box center [784, 378] width 1568 height 756
click at [163, 182] on div "Bideford Export Image Edit Map" at bounding box center [784, 378] width 1568 height 756
click at [190, 141] on div "Bideford Export Image Edit Map" at bounding box center [784, 378] width 1568 height 756
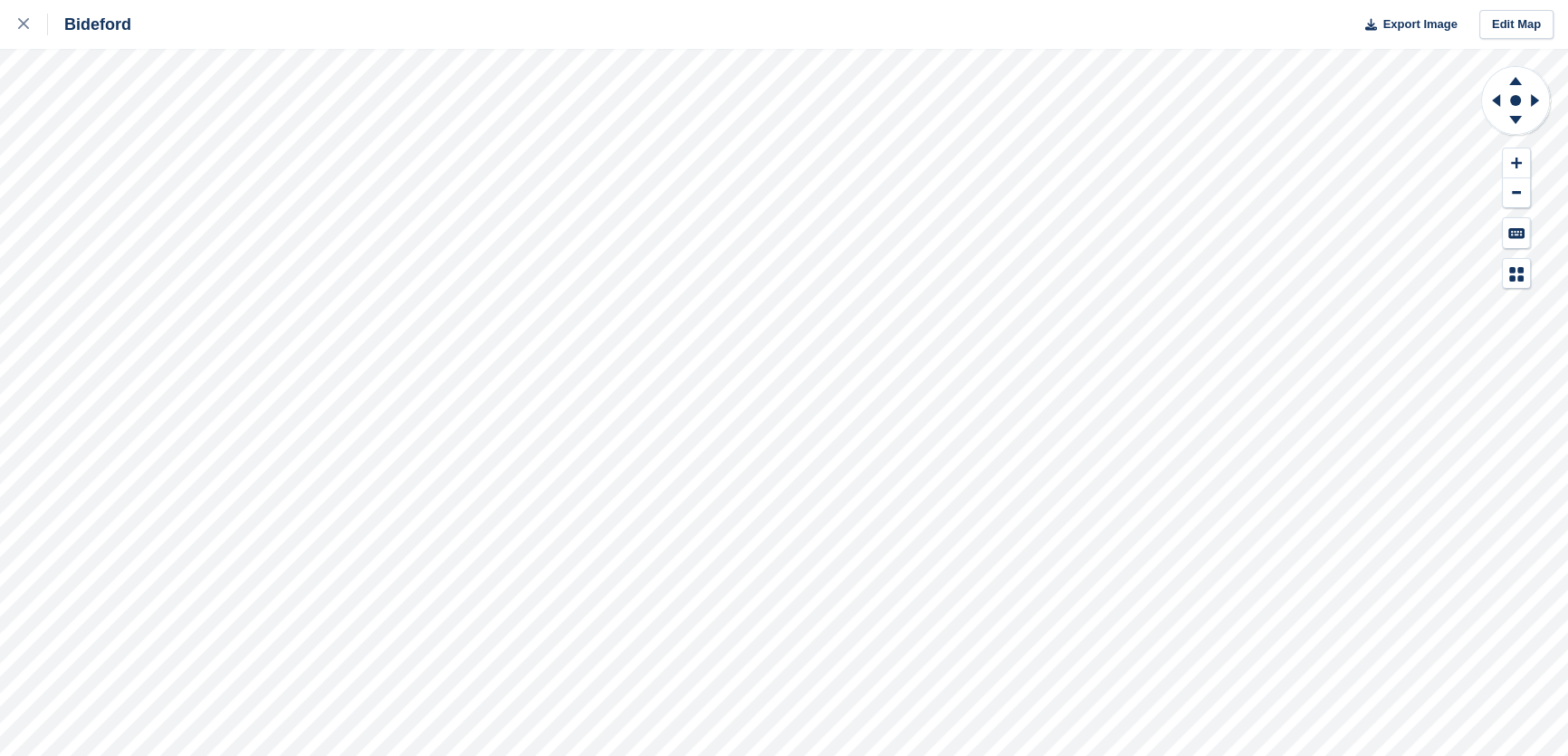
click at [232, 128] on div "Bideford Export Image Edit Map" at bounding box center [784, 378] width 1568 height 756
click at [250, 132] on div "Bideford Export Image Edit Map" at bounding box center [784, 378] width 1568 height 756
click at [26, 33] on div at bounding box center [33, 25] width 30 height 22
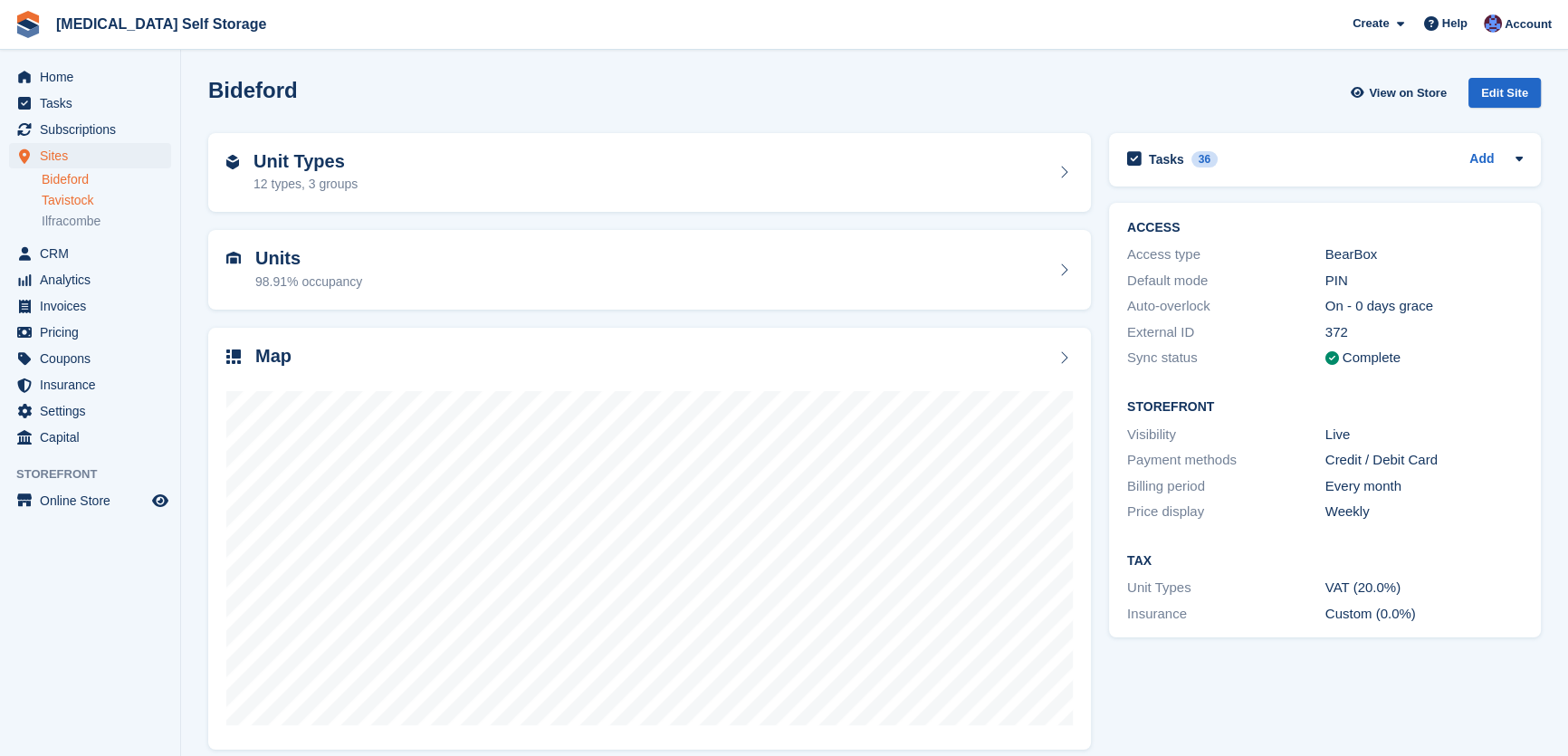
click at [74, 200] on link "Tavistock" at bounding box center [107, 200] width 130 height 17
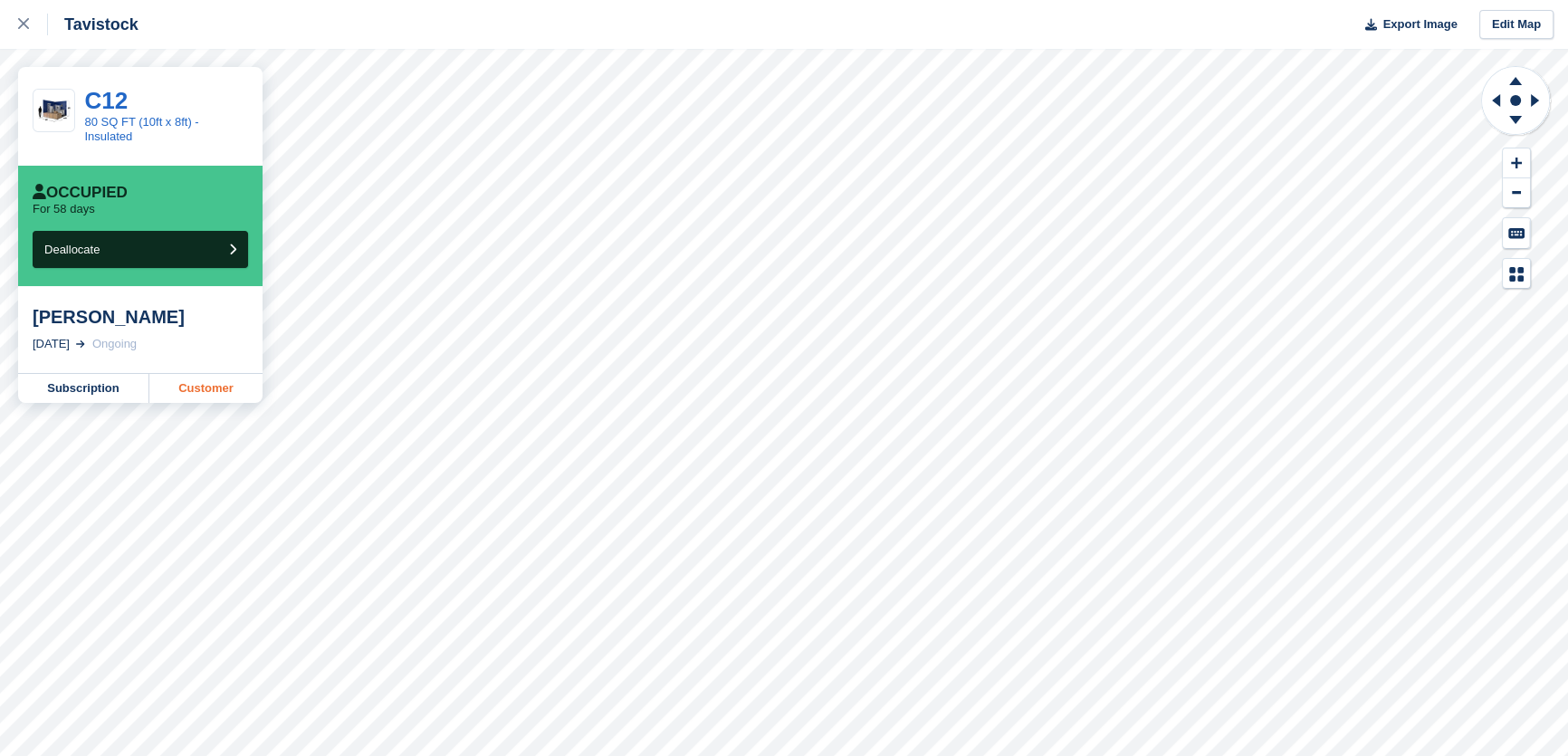
click at [210, 380] on link "Customer" at bounding box center [206, 388] width 113 height 29
click at [222, 149] on div "C12 80 SQ FT (10ft x 8ft) - Insulated" at bounding box center [141, 116] width 245 height 99
click at [26, 17] on div at bounding box center [33, 25] width 30 height 22
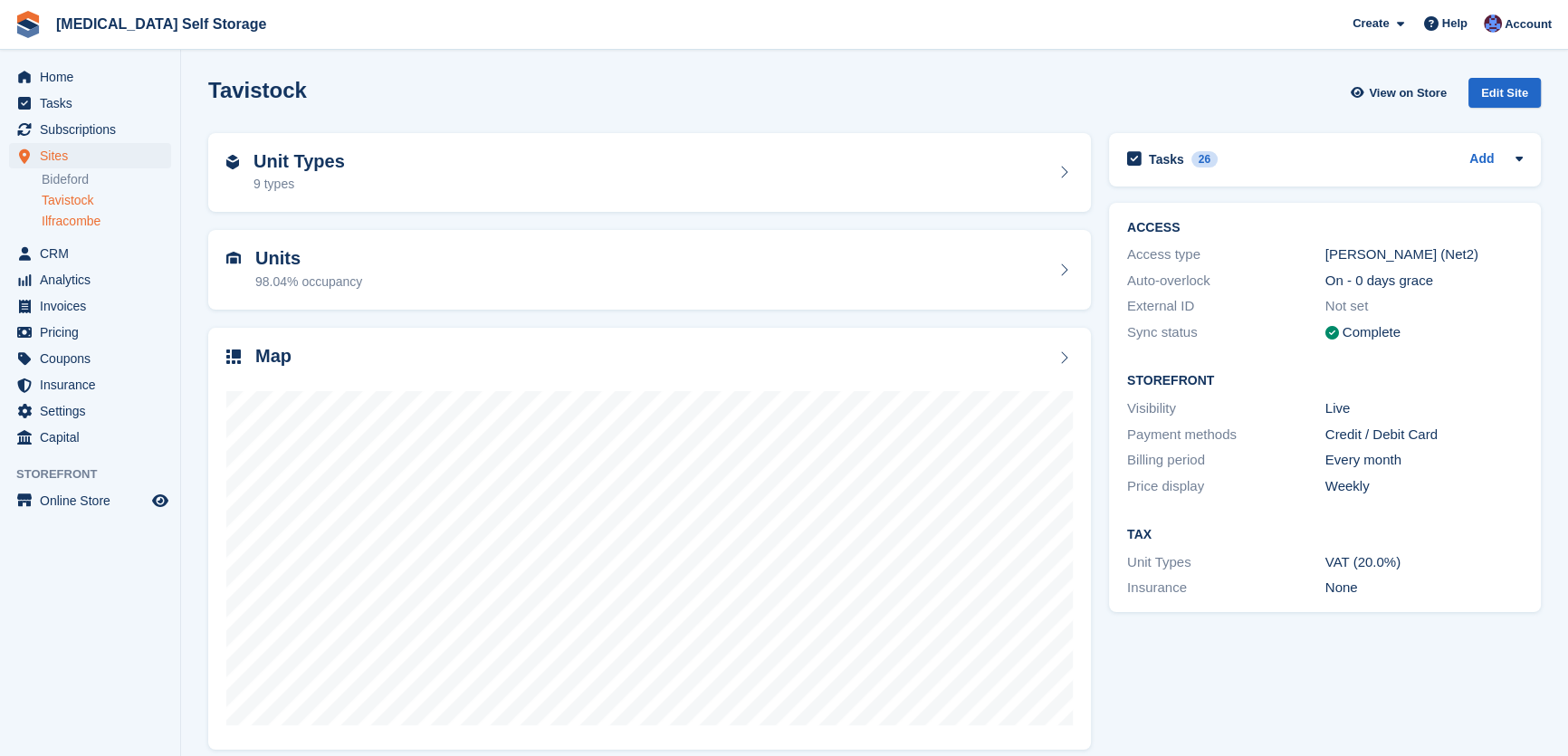
click at [76, 217] on link "Ilfracombe" at bounding box center [107, 221] width 130 height 17
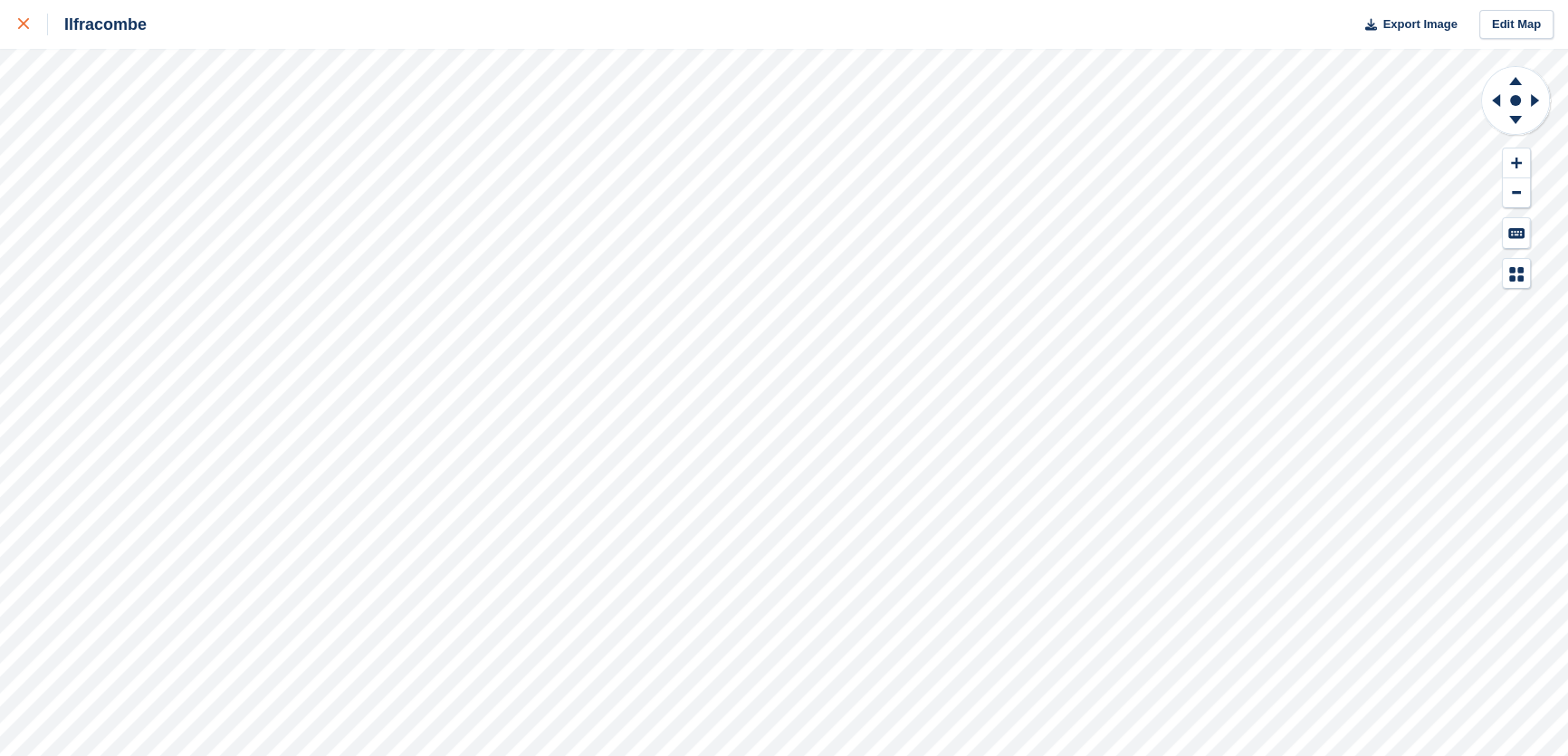
click at [18, 28] on icon at bounding box center [24, 24] width 11 height 11
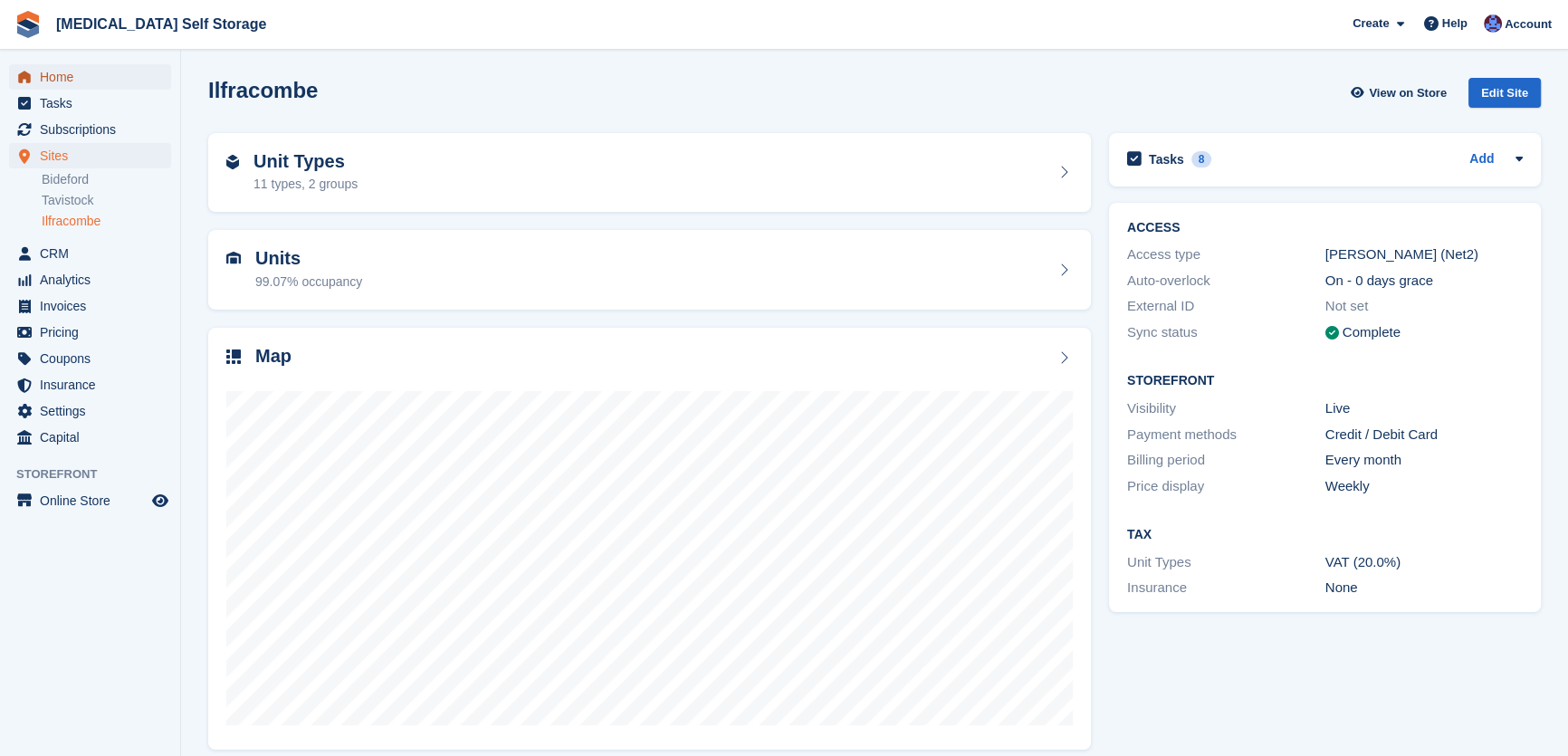
click at [70, 79] on span "Home" at bounding box center [94, 77] width 109 height 26
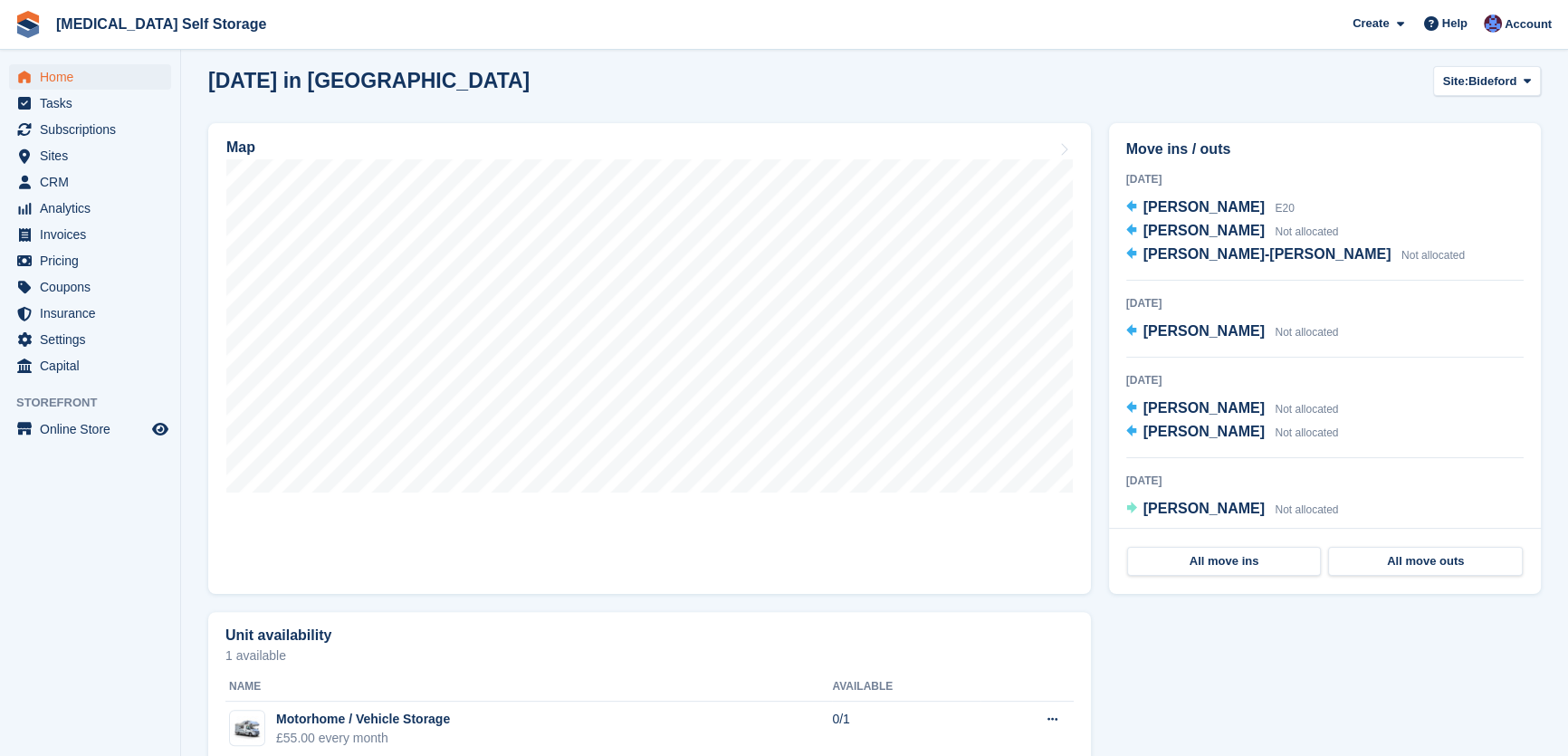
scroll to position [411, 0]
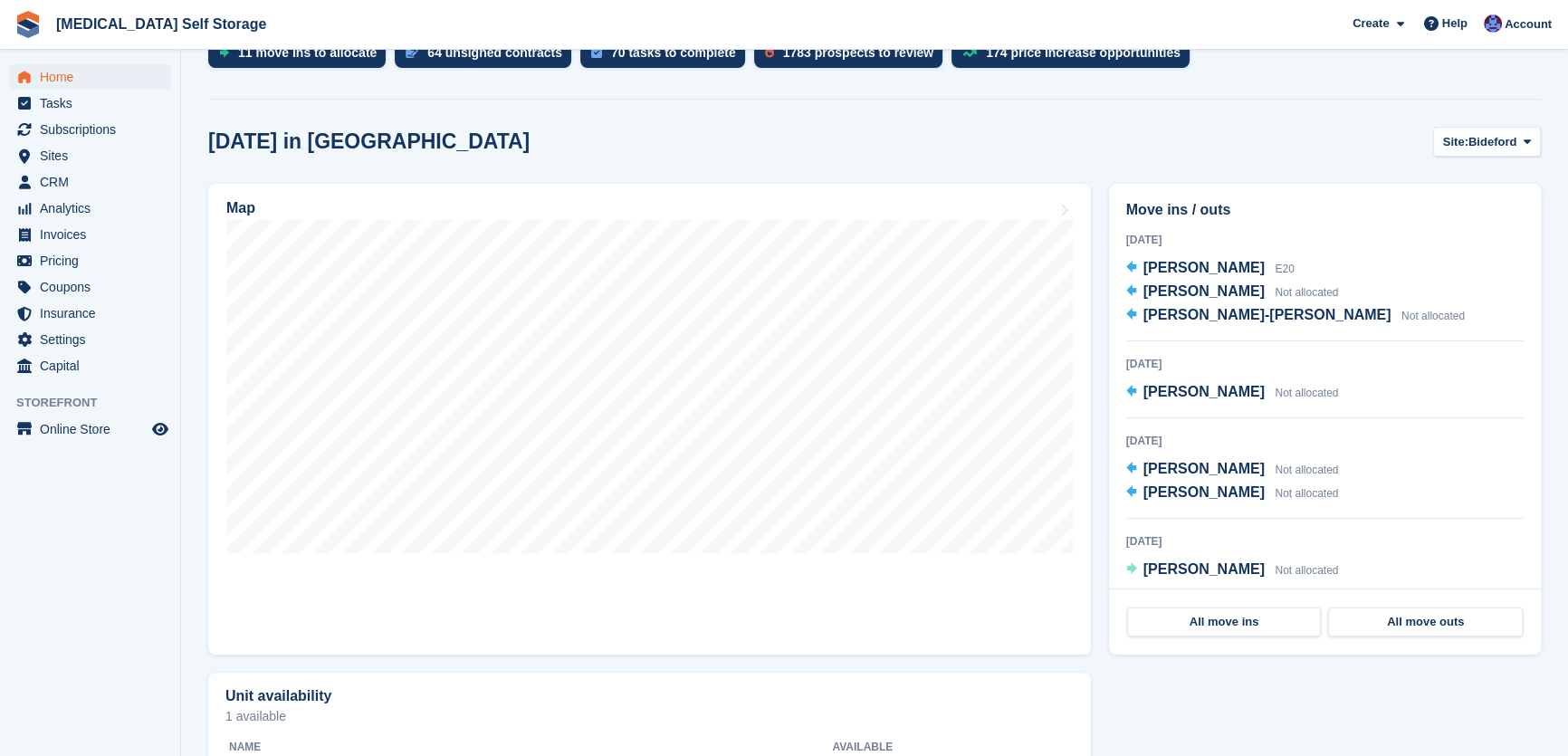
click at [610, 143] on div "Today in Bideford Site: Bideford Bideford Tavistock Ilfracombe" at bounding box center [874, 142] width 1332 height 30
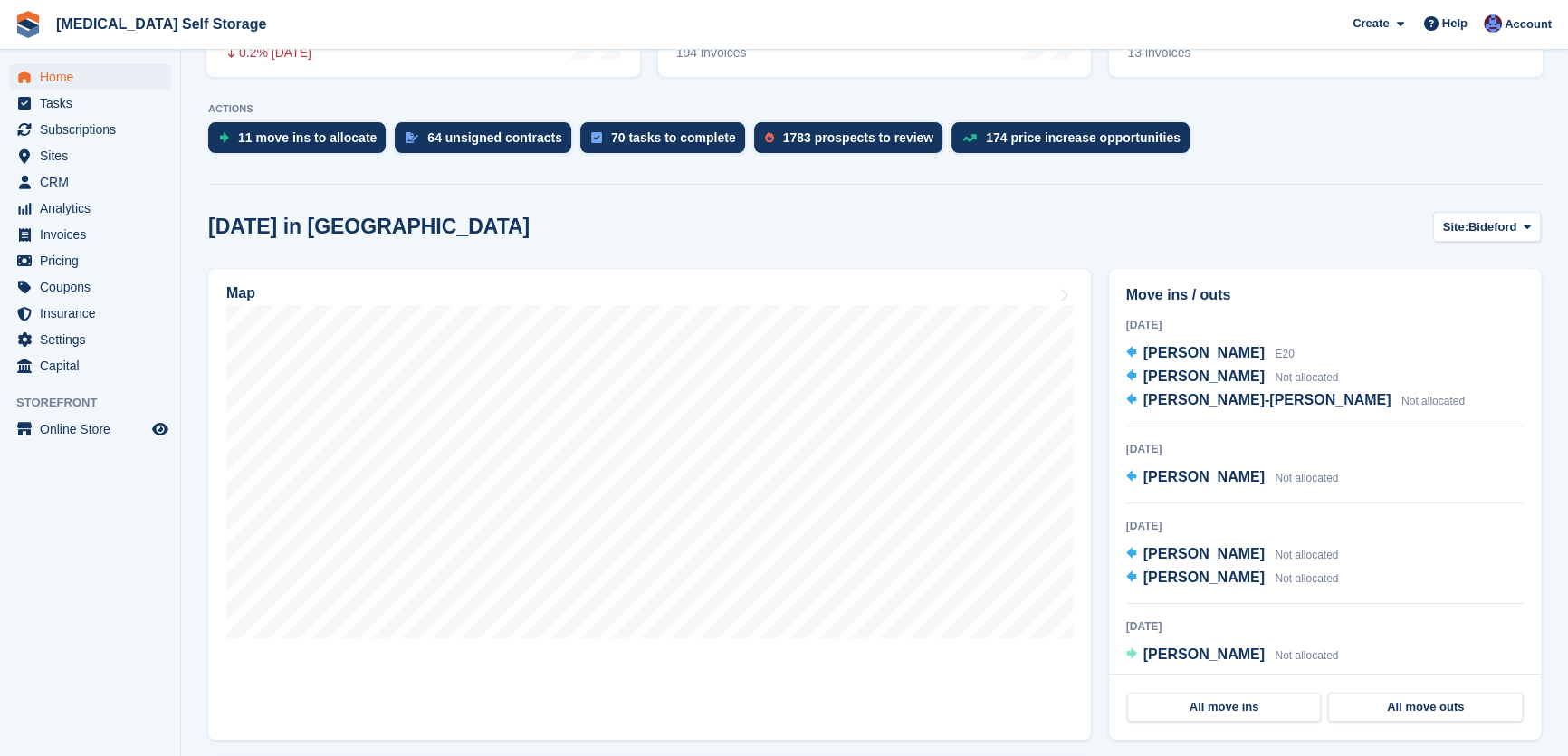
scroll to position [329, 0]
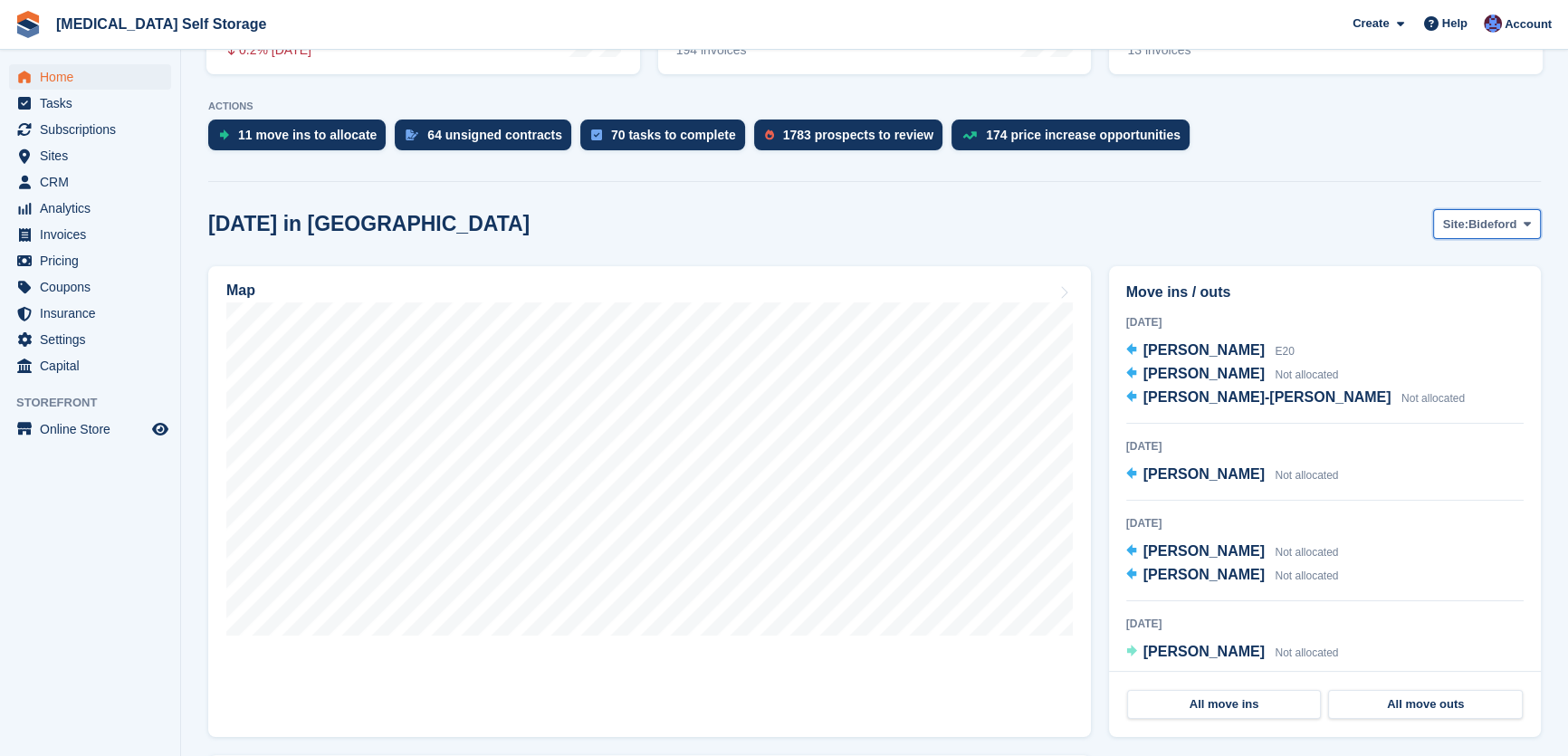
click at [1469, 221] on span "Bideford" at bounding box center [1492, 225] width 48 height 18
click at [1459, 296] on link "Tavistock" at bounding box center [1454, 299] width 157 height 33
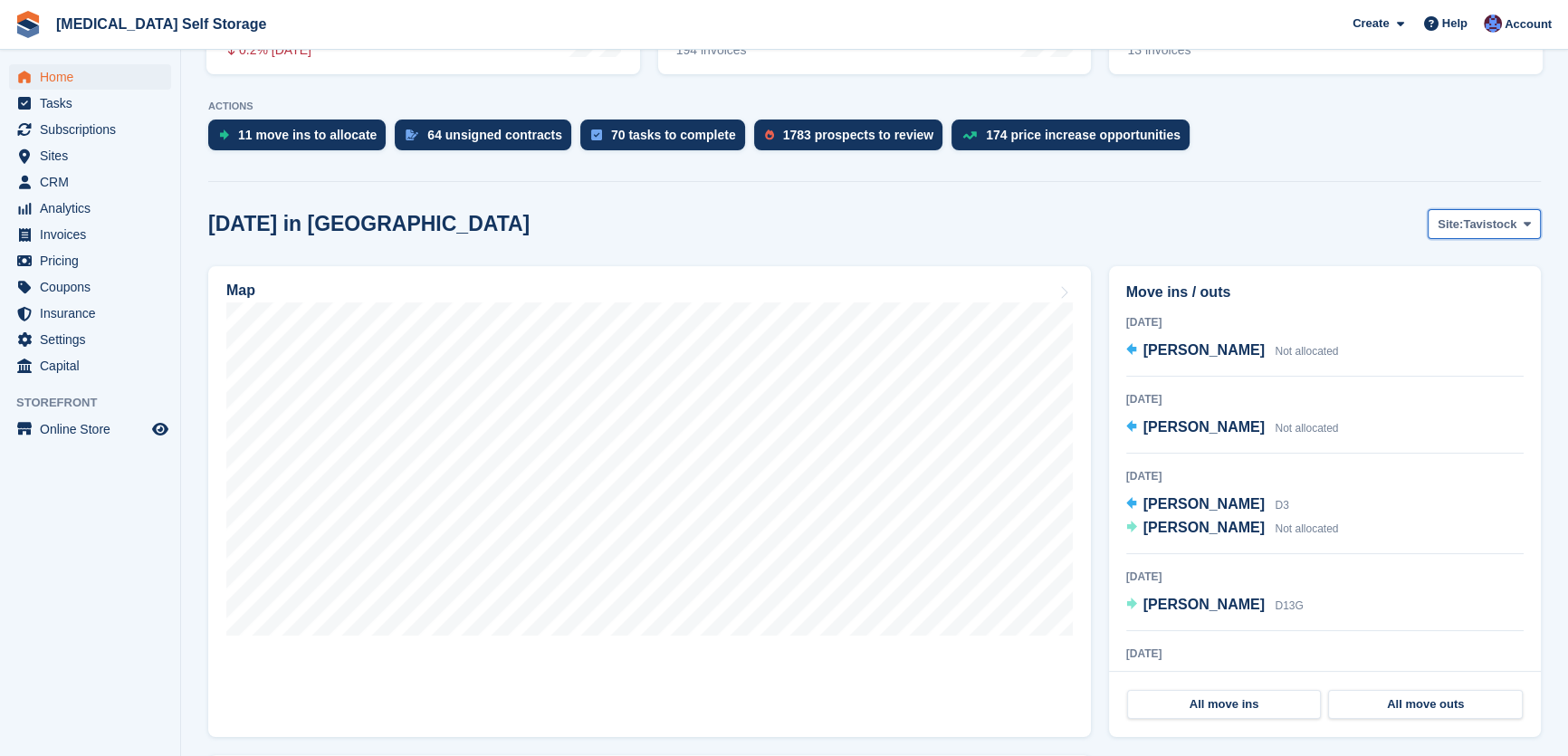
click at [1473, 228] on span "Tavistock" at bounding box center [1489, 225] width 53 height 18
click at [1354, 214] on div "Today in Tavistock Site: Tavistock Bideford Tavistock Ilfracombe" at bounding box center [874, 224] width 1332 height 30
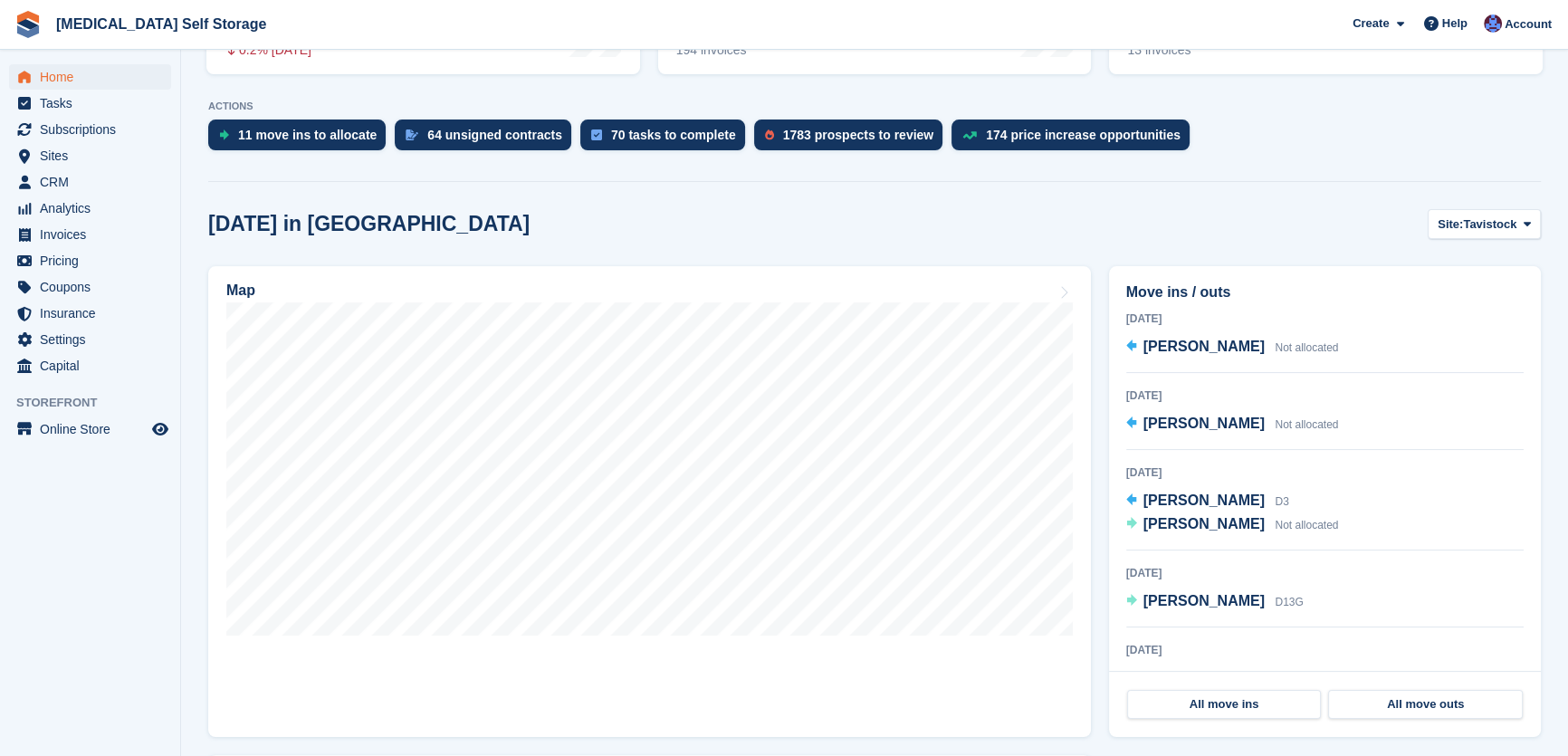
scroll to position [0, 0]
click at [70, 79] on span "Home" at bounding box center [94, 77] width 109 height 26
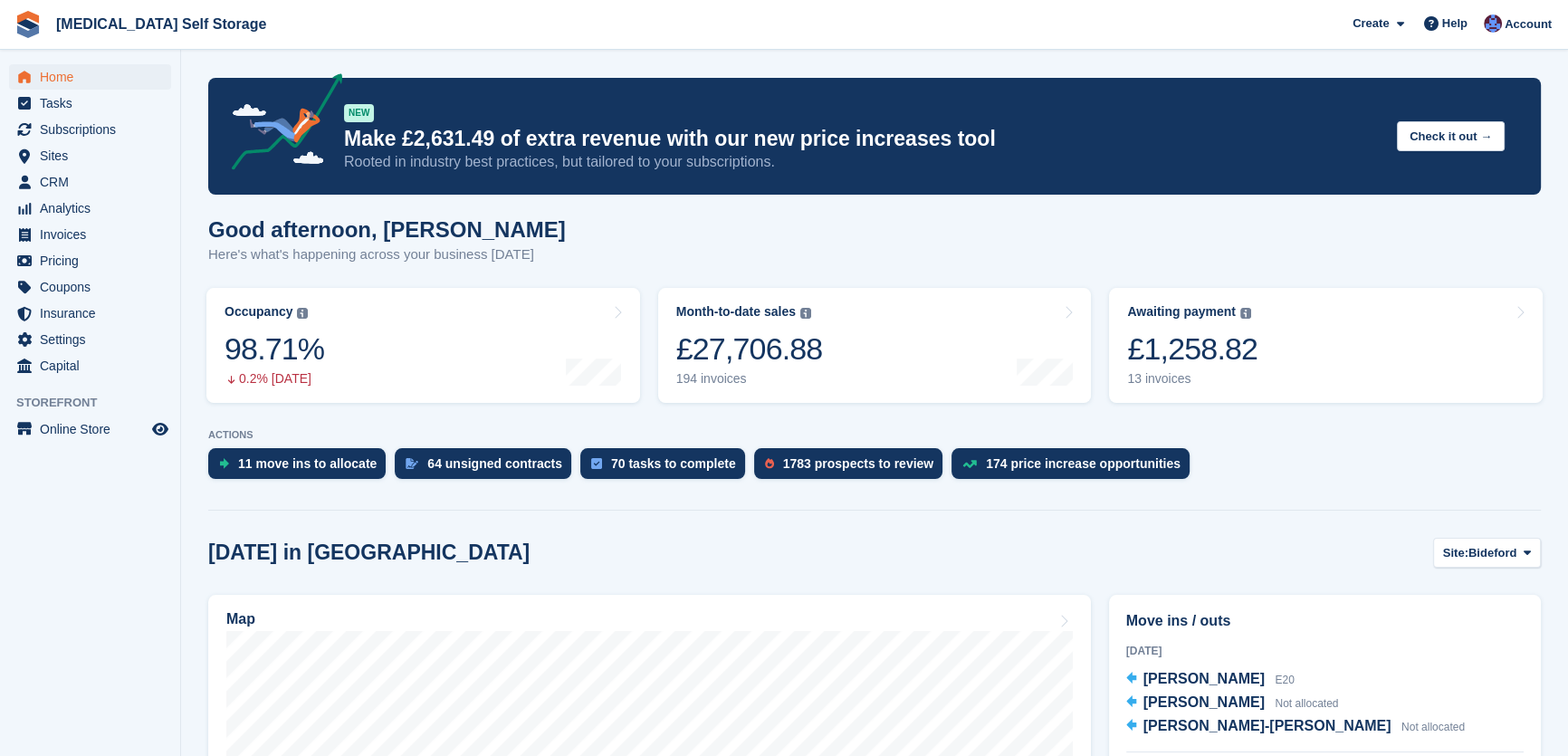
click at [742, 245] on div "Good afternoon, Helen Here's what's happening across your business today" at bounding box center [874, 252] width 1332 height 69
click at [68, 182] on span "CRM" at bounding box center [94, 182] width 109 height 26
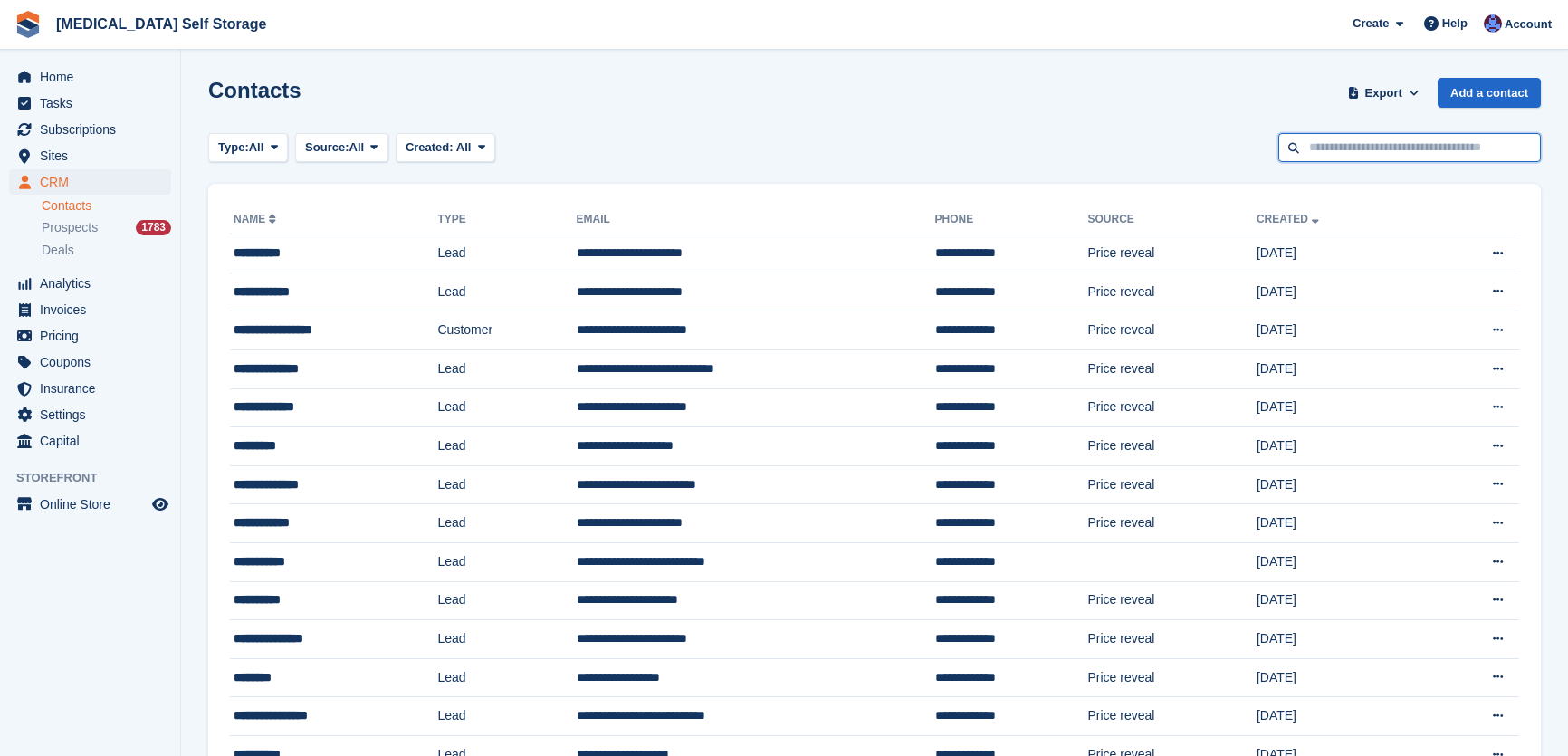
click at [1394, 149] on input "text" at bounding box center [1409, 148] width 262 height 30
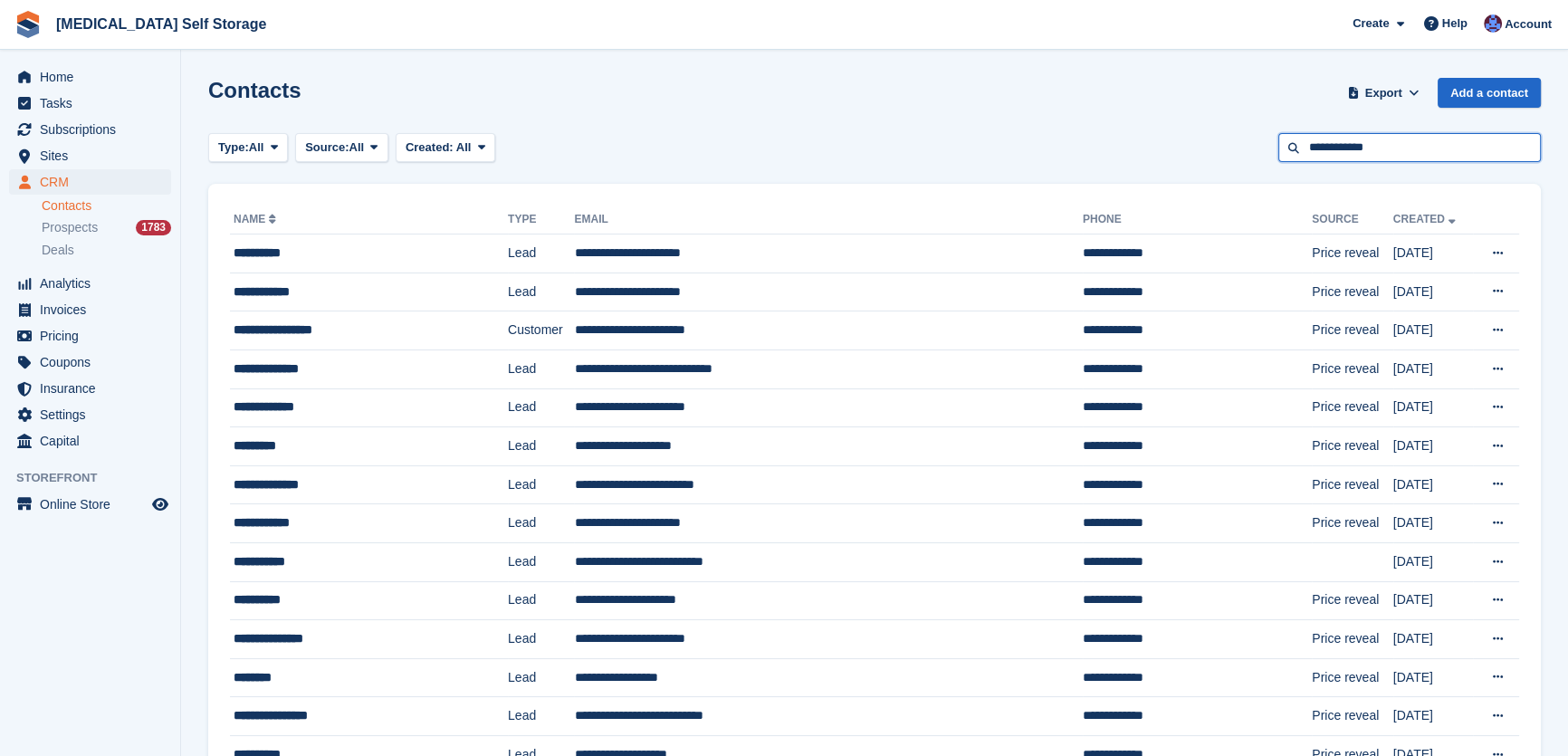
type input "**********"
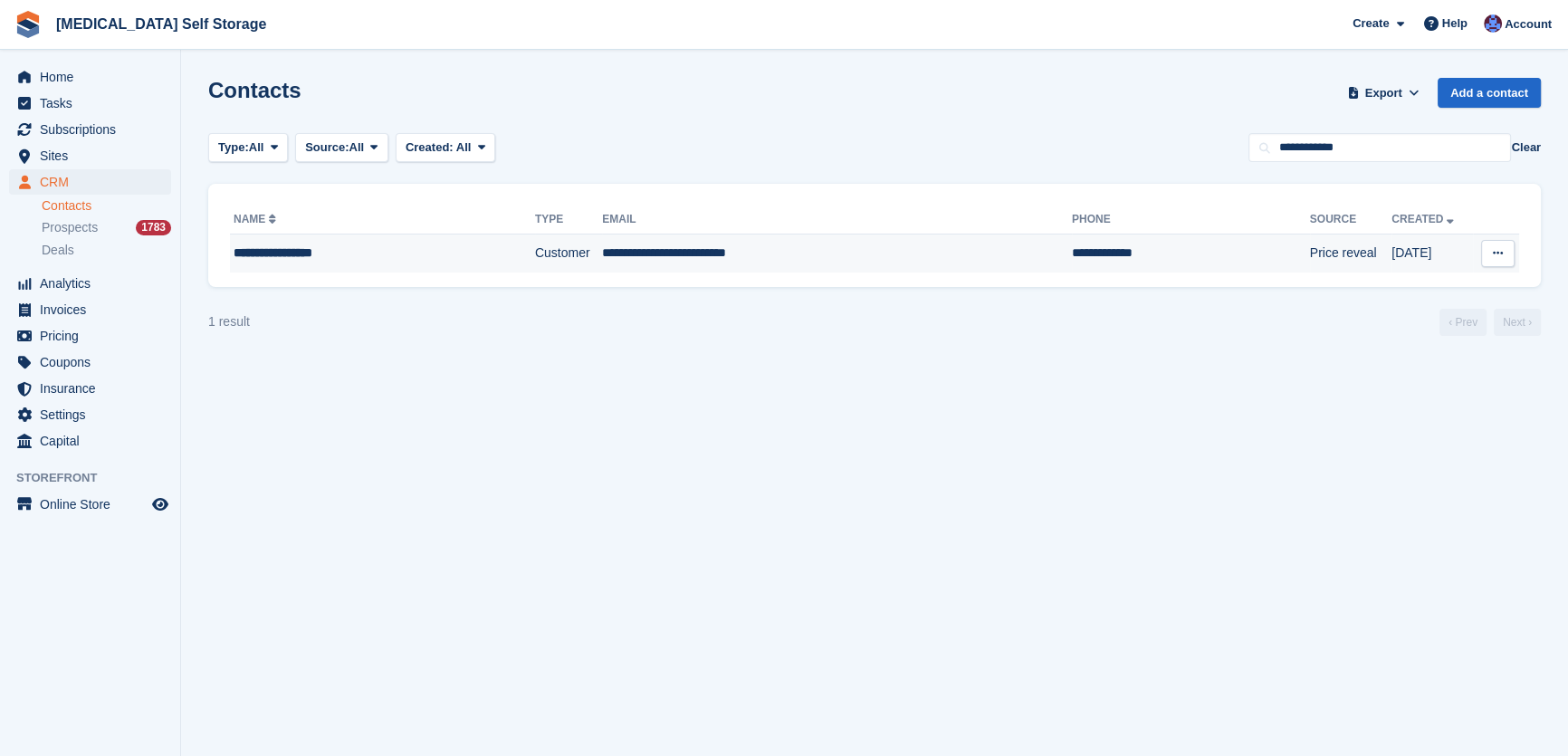
click at [535, 259] on td "Customer" at bounding box center [568, 254] width 67 height 38
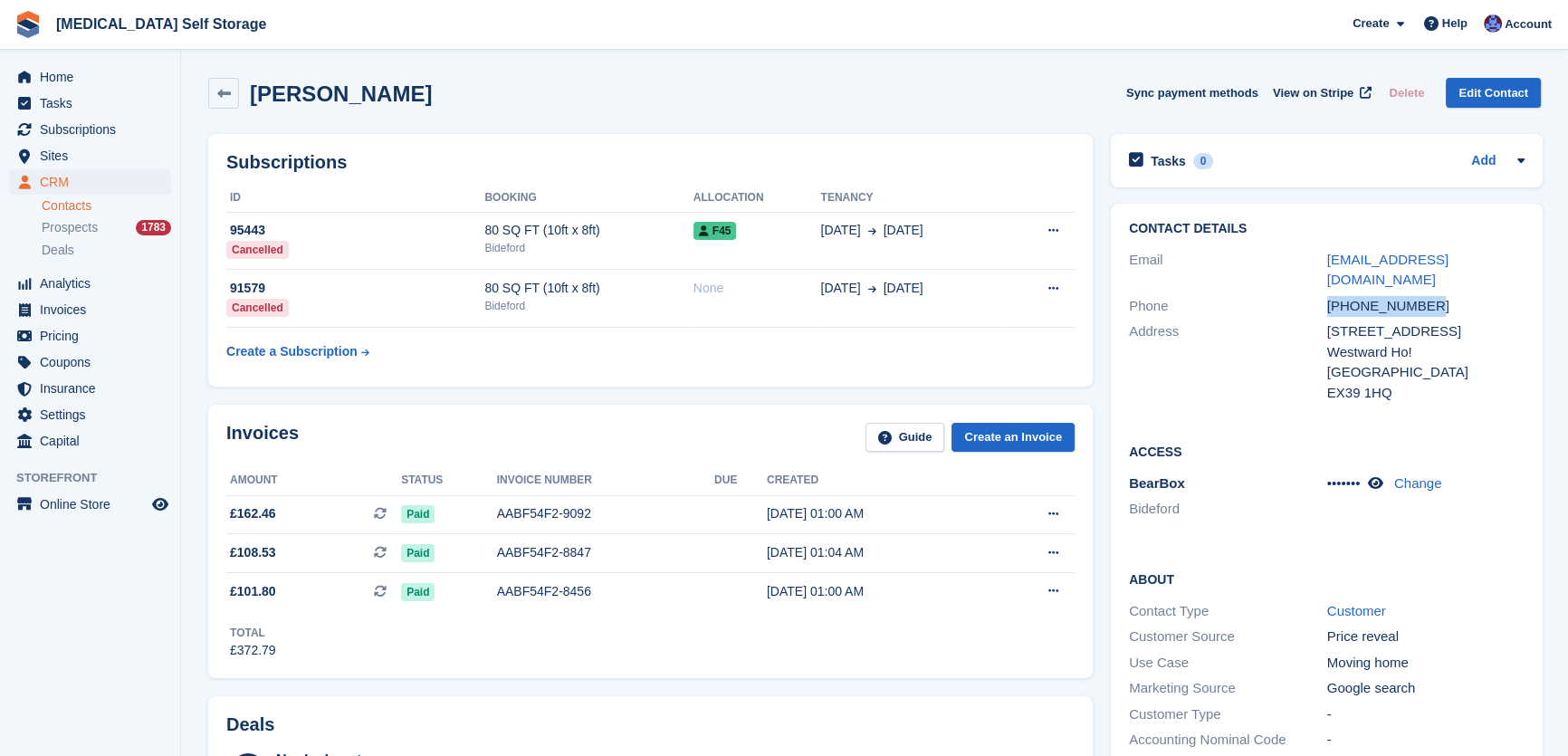
drag, startPoint x: 1423, startPoint y: 284, endPoint x: 1268, endPoint y: 277, distance: 155.2
click at [1268, 293] on div "Phone [PHONE_NUMBER]" at bounding box center [1326, 306] width 395 height 26
copy div "[PHONE_NUMBER]"
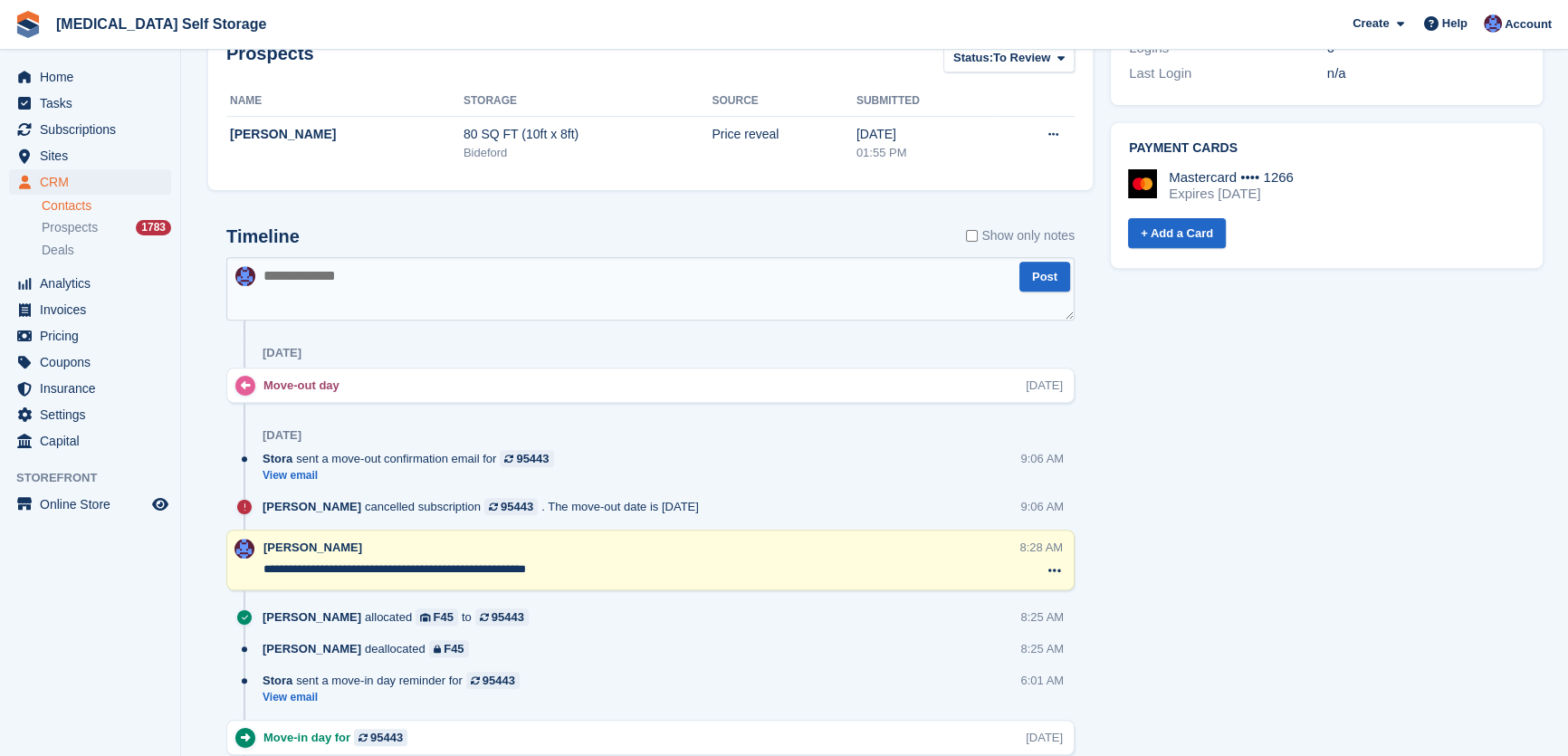
scroll to position [658, 0]
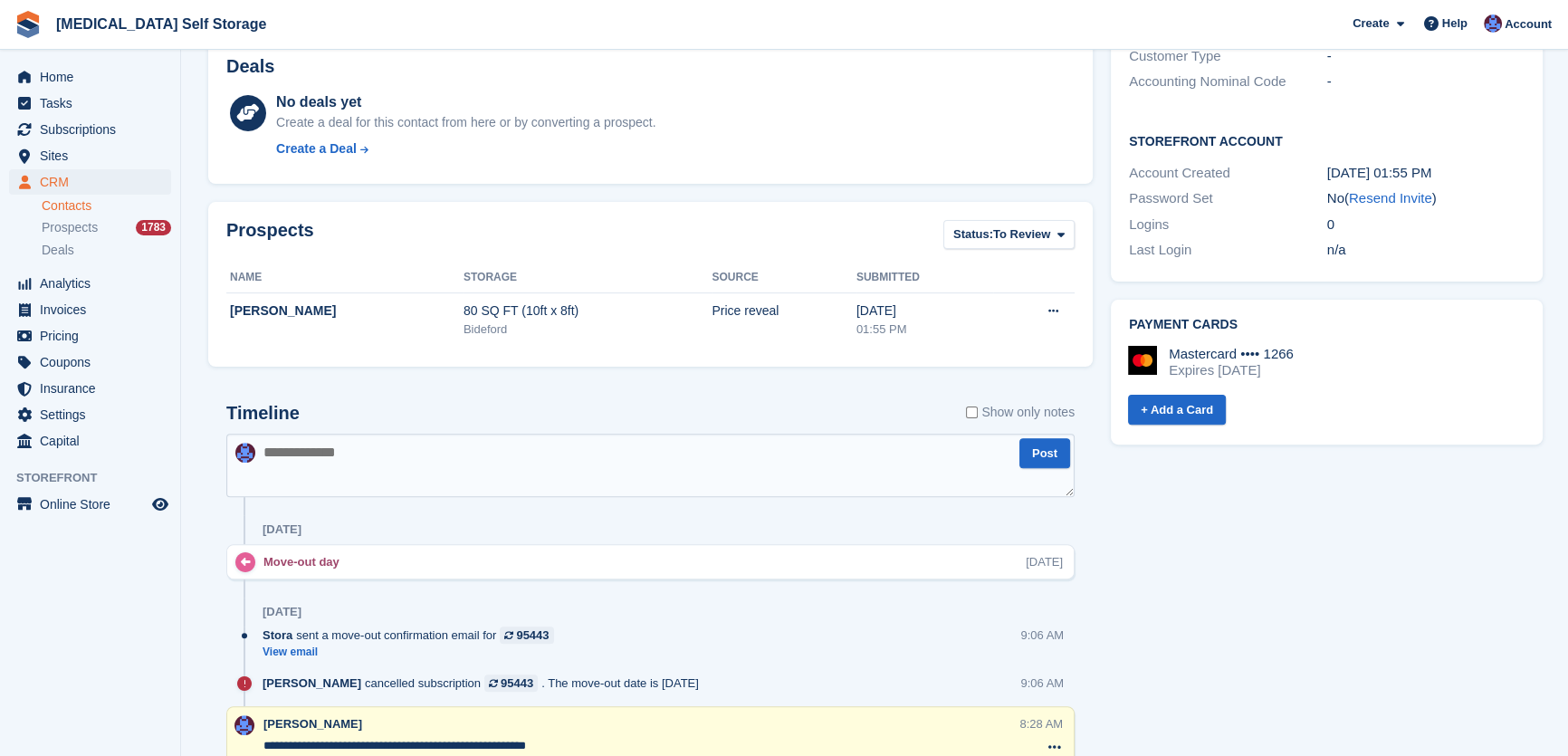
click at [382, 479] on textarea at bounding box center [650, 465] width 848 height 63
type textarea "**********"
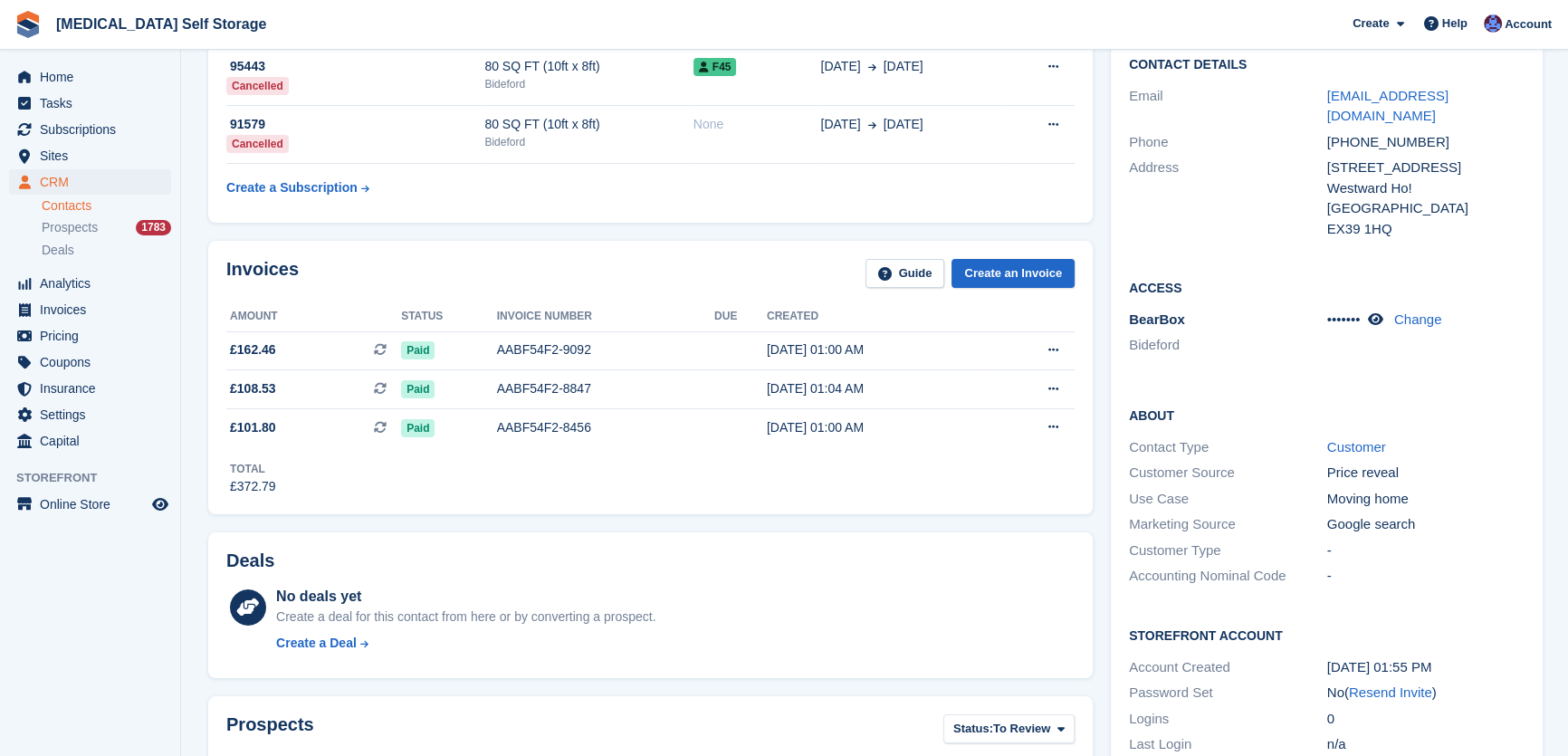
scroll to position [0, 0]
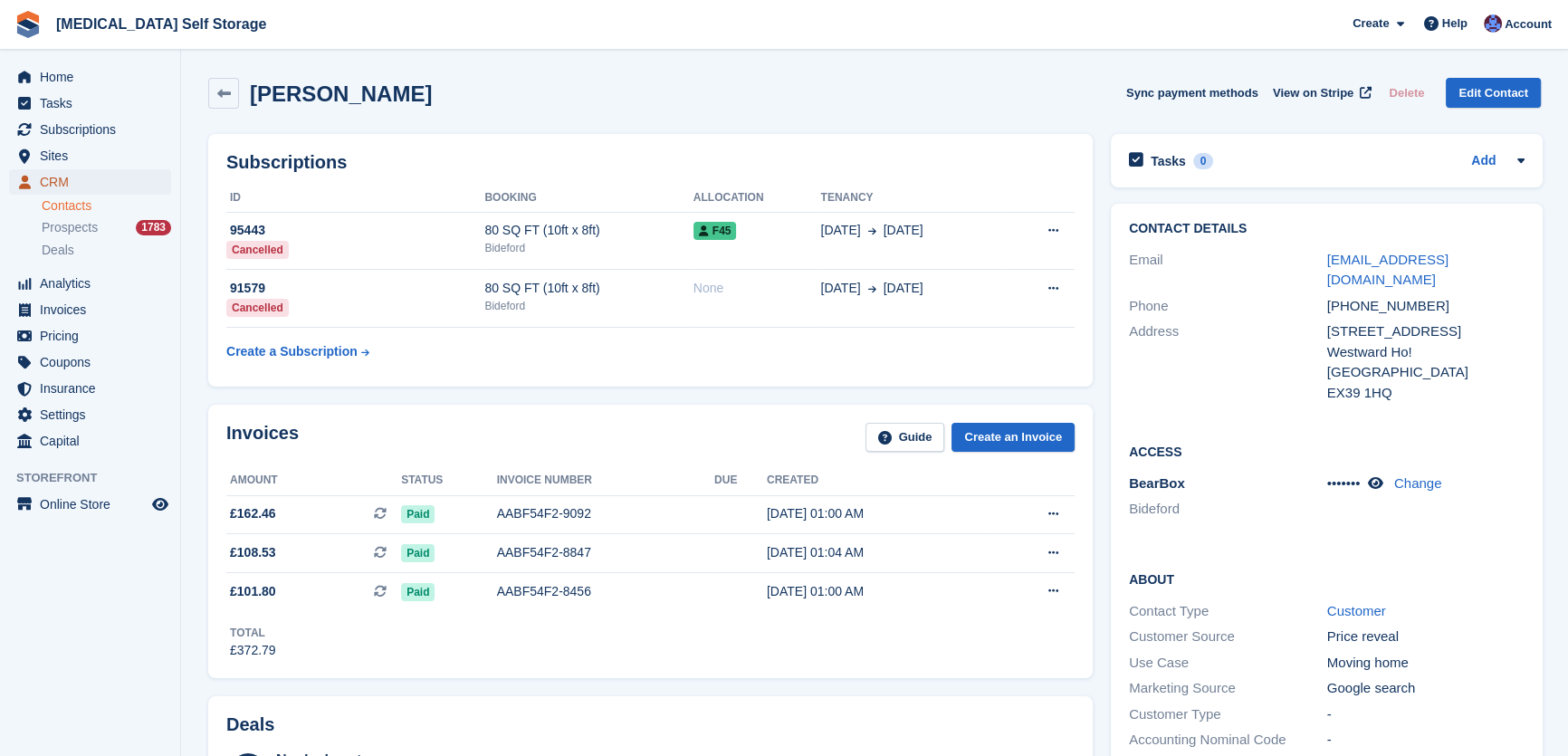
click at [75, 190] on span "CRM" at bounding box center [94, 182] width 109 height 26
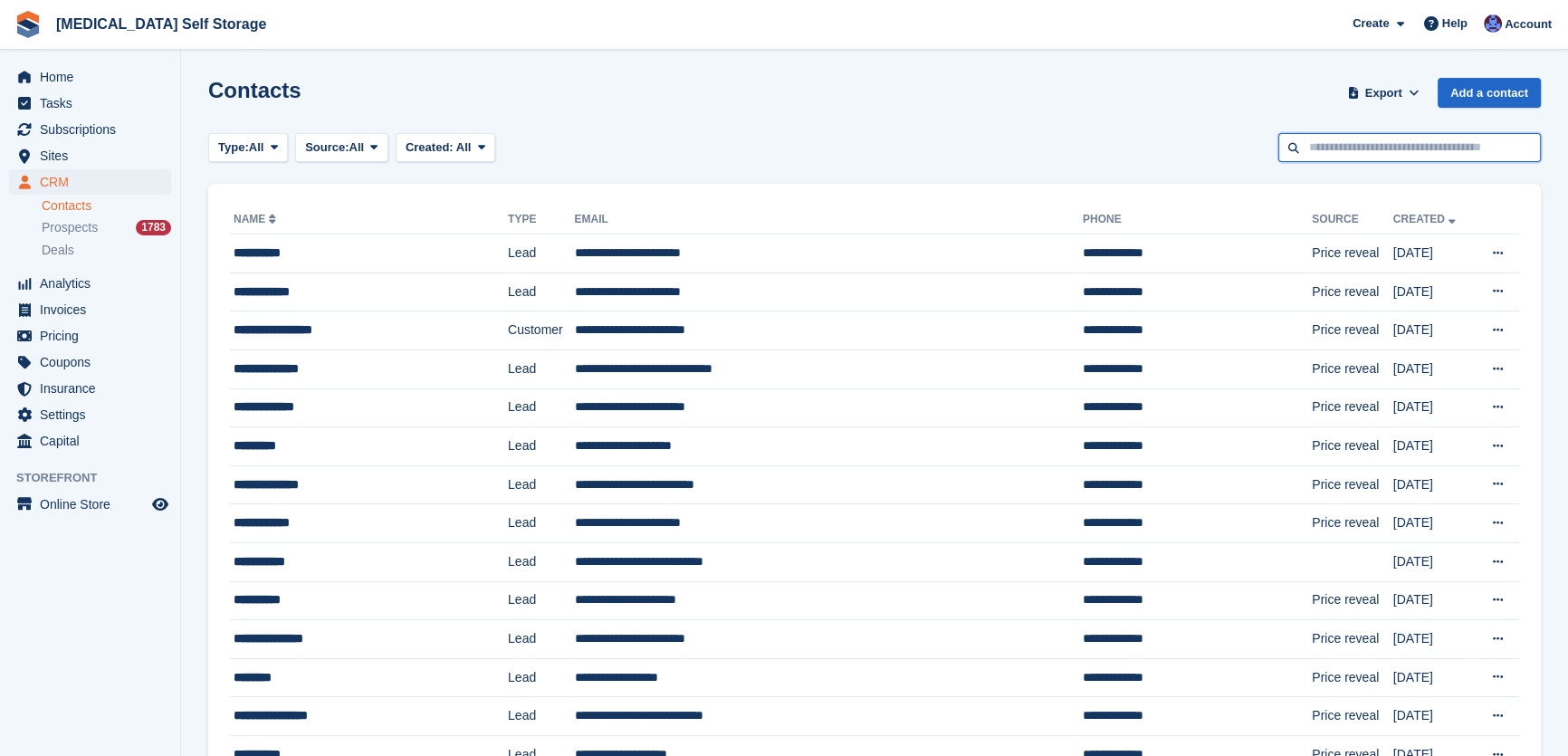
click at [1374, 143] on input "text" at bounding box center [1409, 148] width 262 height 30
type input "**********"
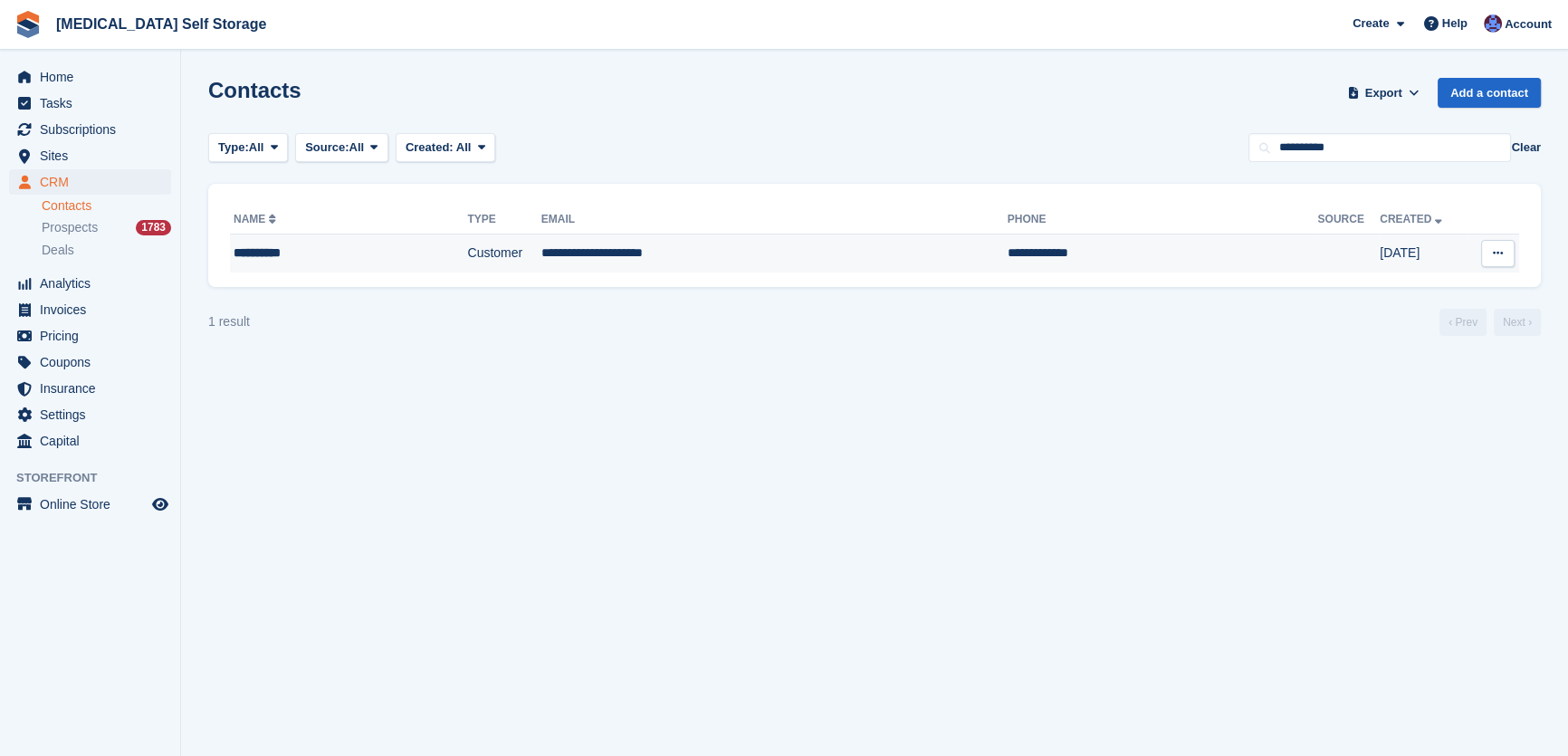
click at [602, 246] on td "**********" at bounding box center [774, 254] width 467 height 38
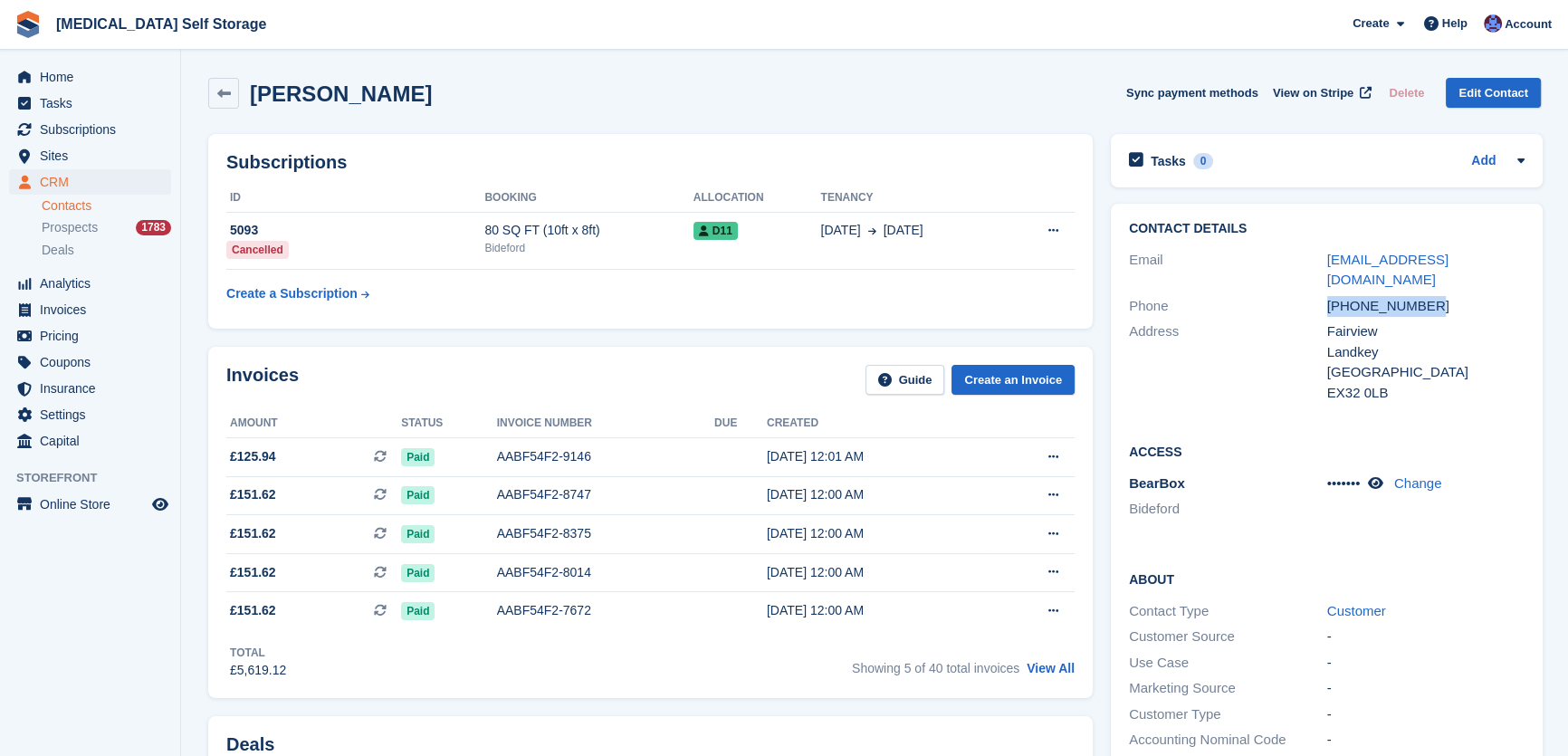
click at [1211, 293] on div "Phone +447887888906" at bounding box center [1326, 306] width 395 height 26
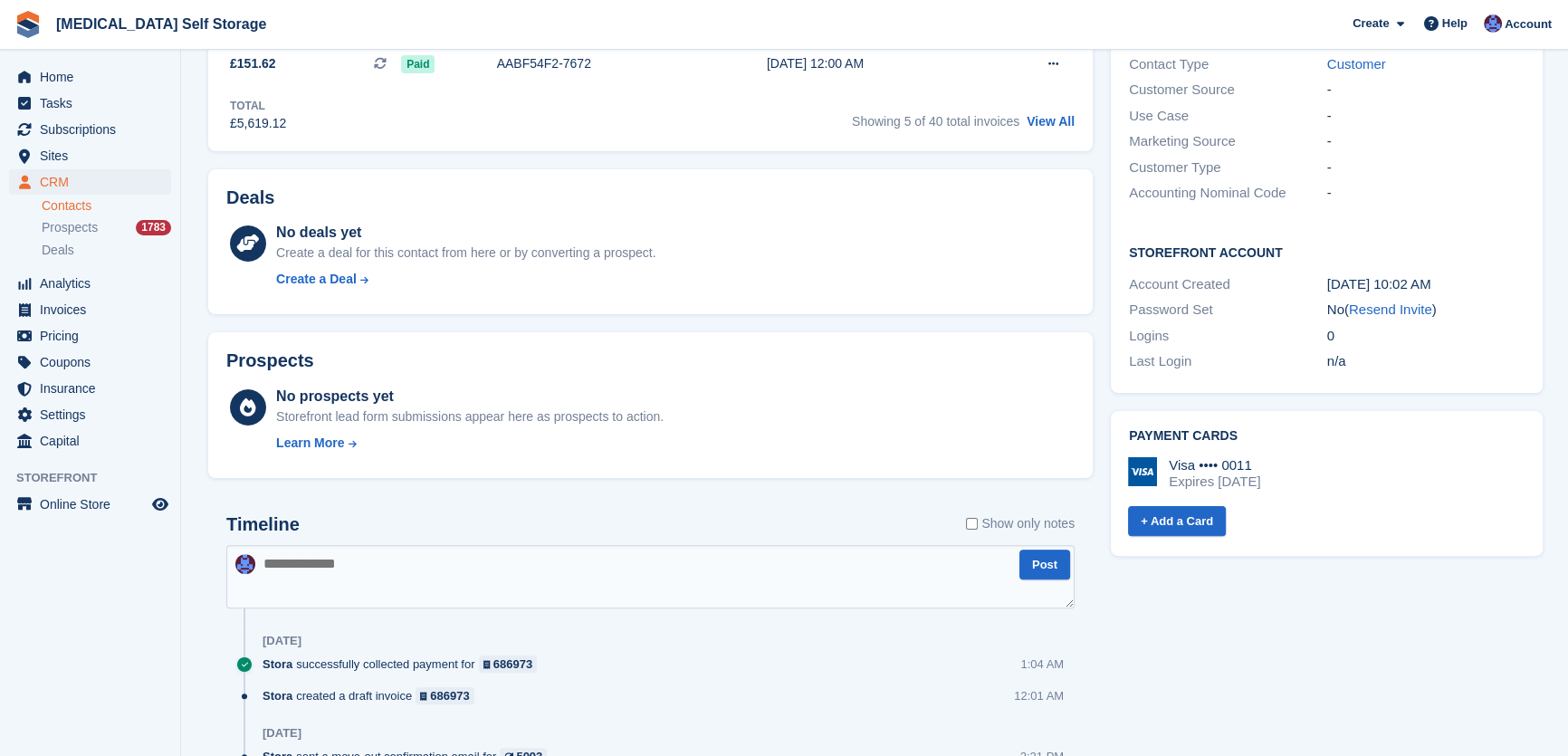
scroll to position [576, 0]
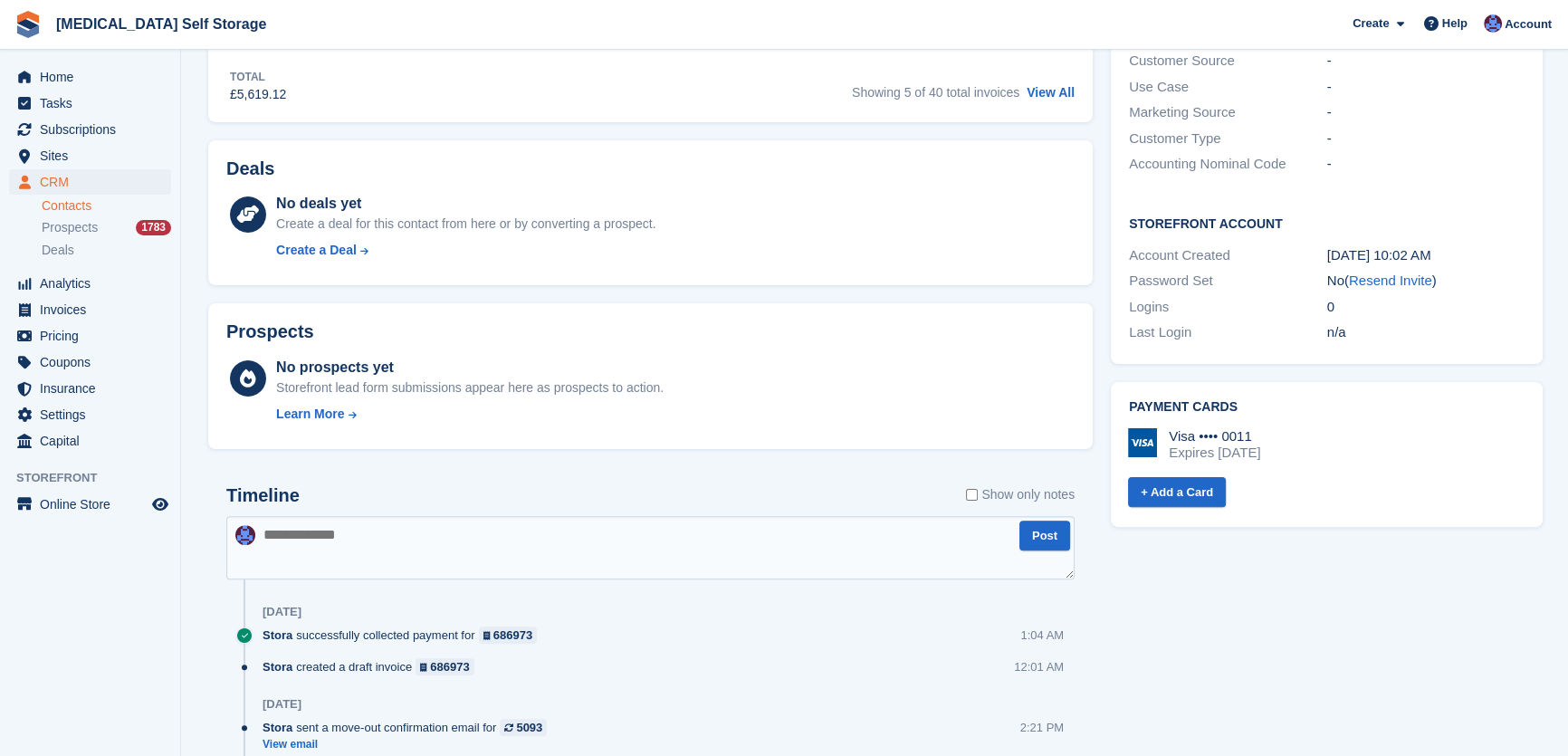
click at [414, 526] on textarea at bounding box center [650, 547] width 848 height 63
type textarea "**********"
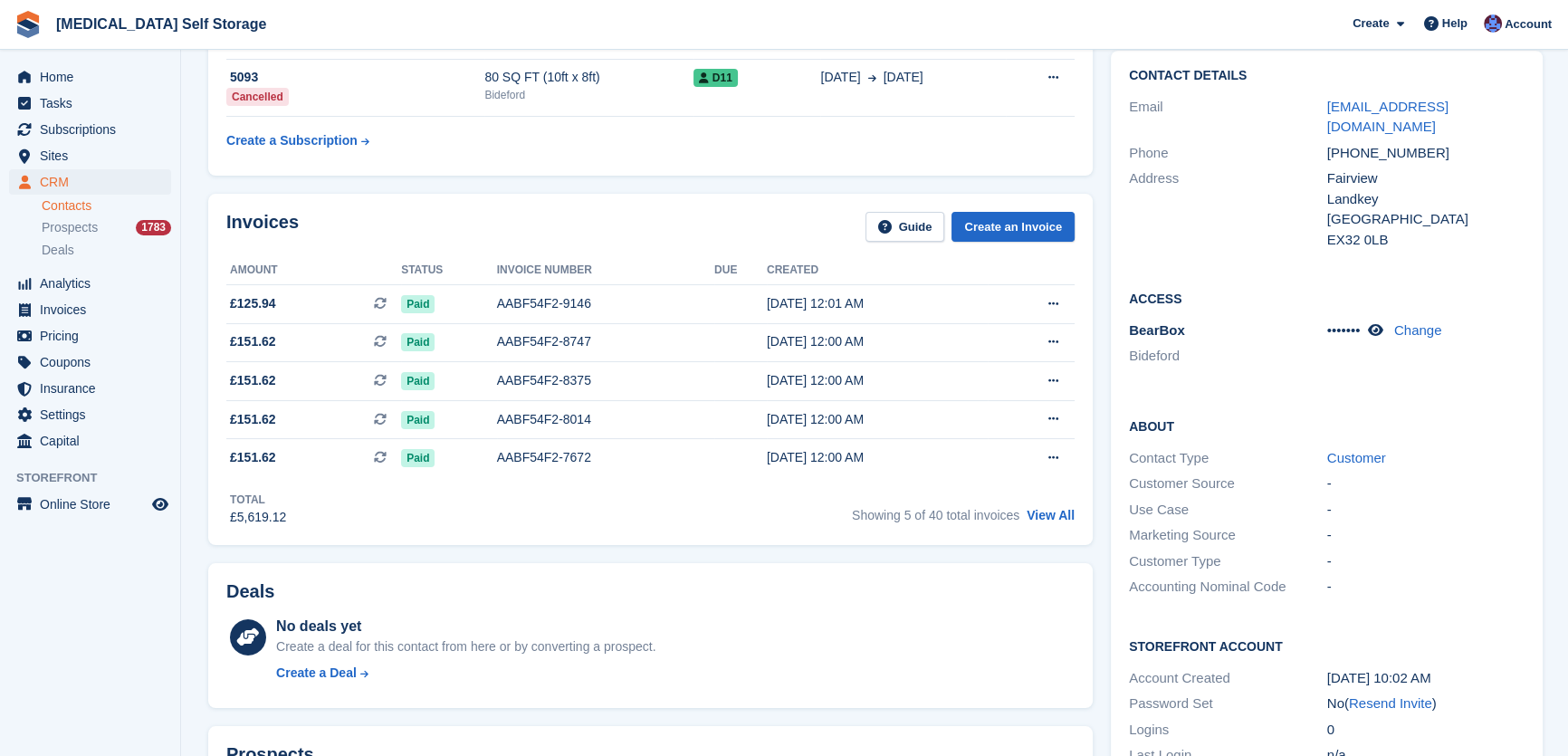
scroll to position [0, 0]
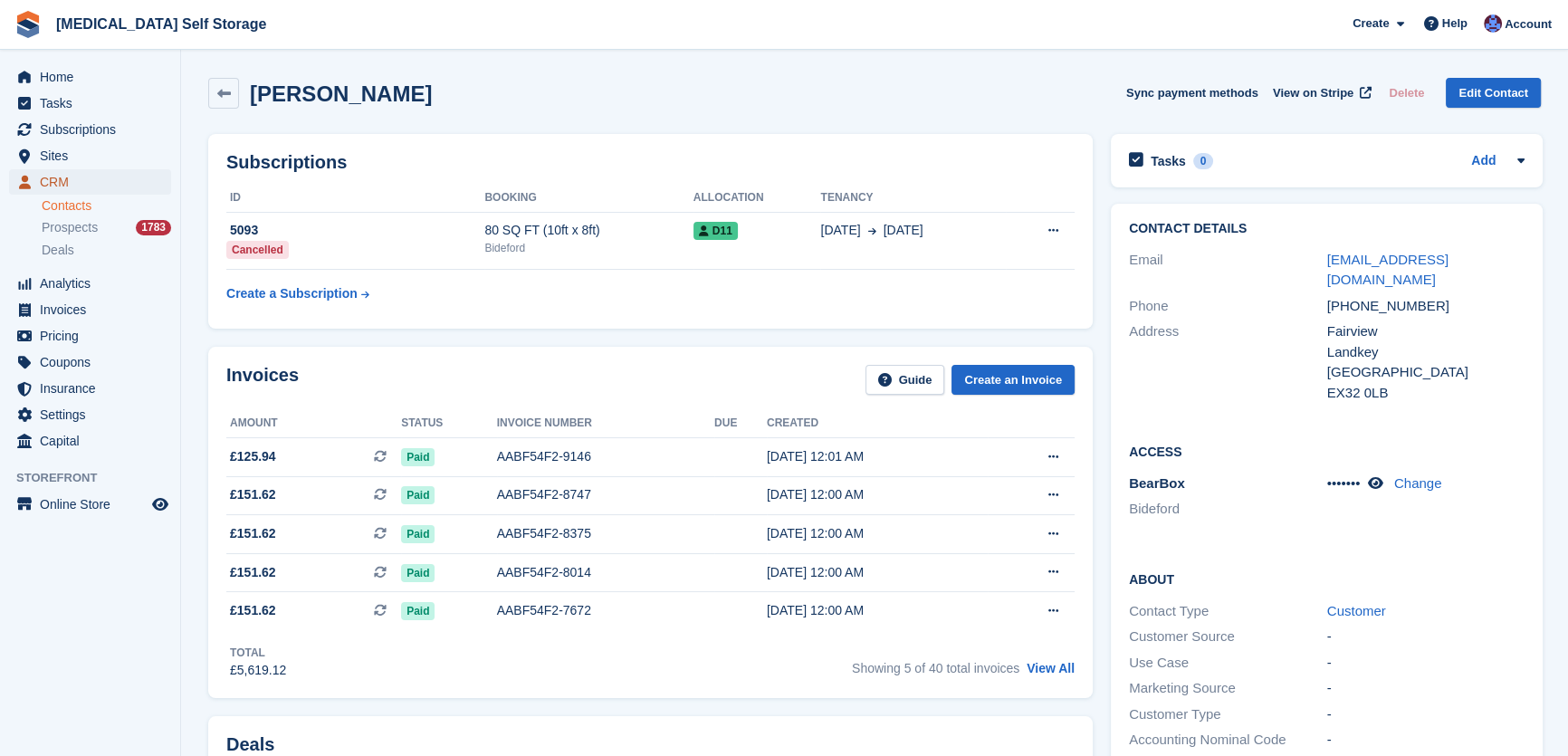
click at [40, 180] on span "CRM" at bounding box center [94, 182] width 109 height 26
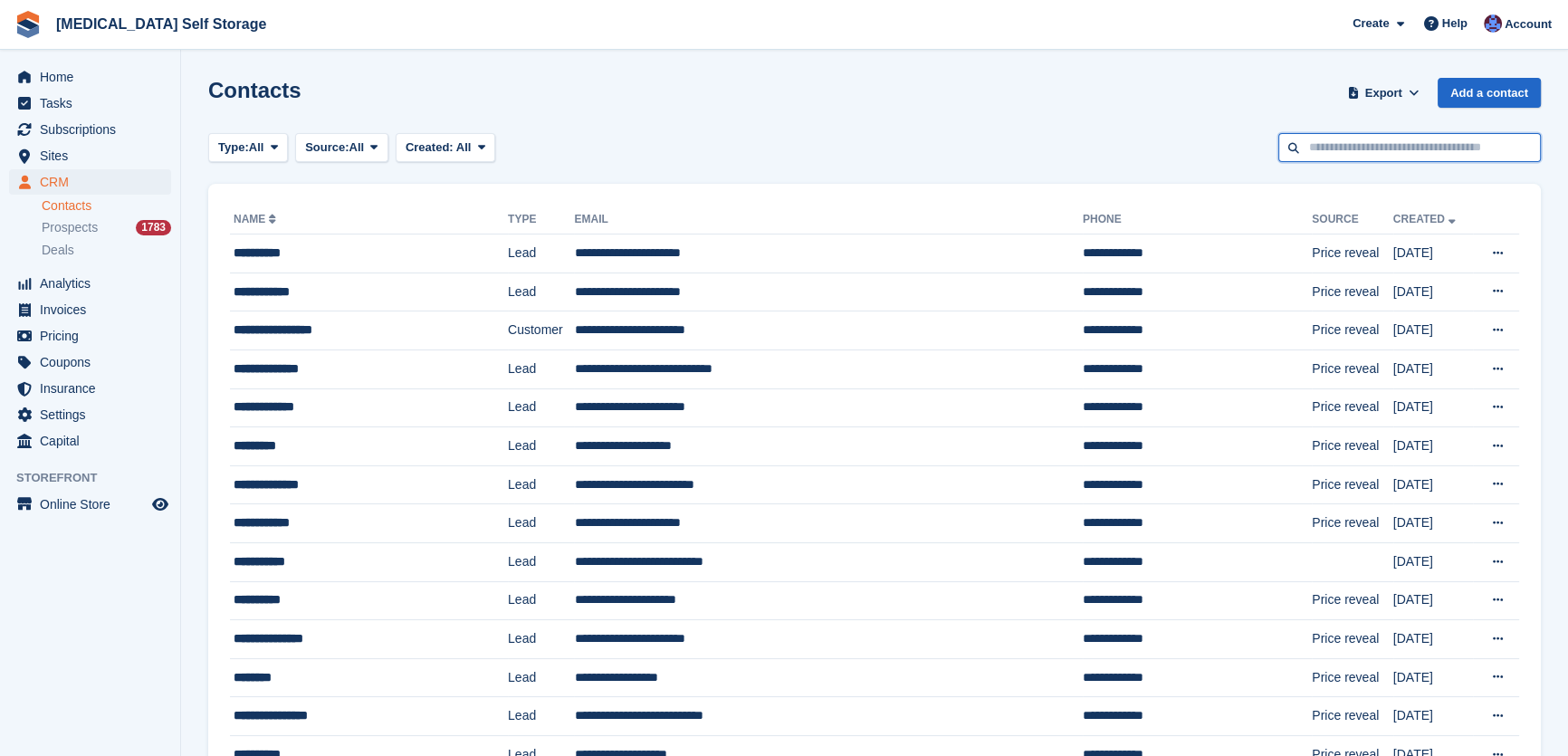
click at [1360, 146] on input "text" at bounding box center [1409, 148] width 262 height 30
type input "*********"
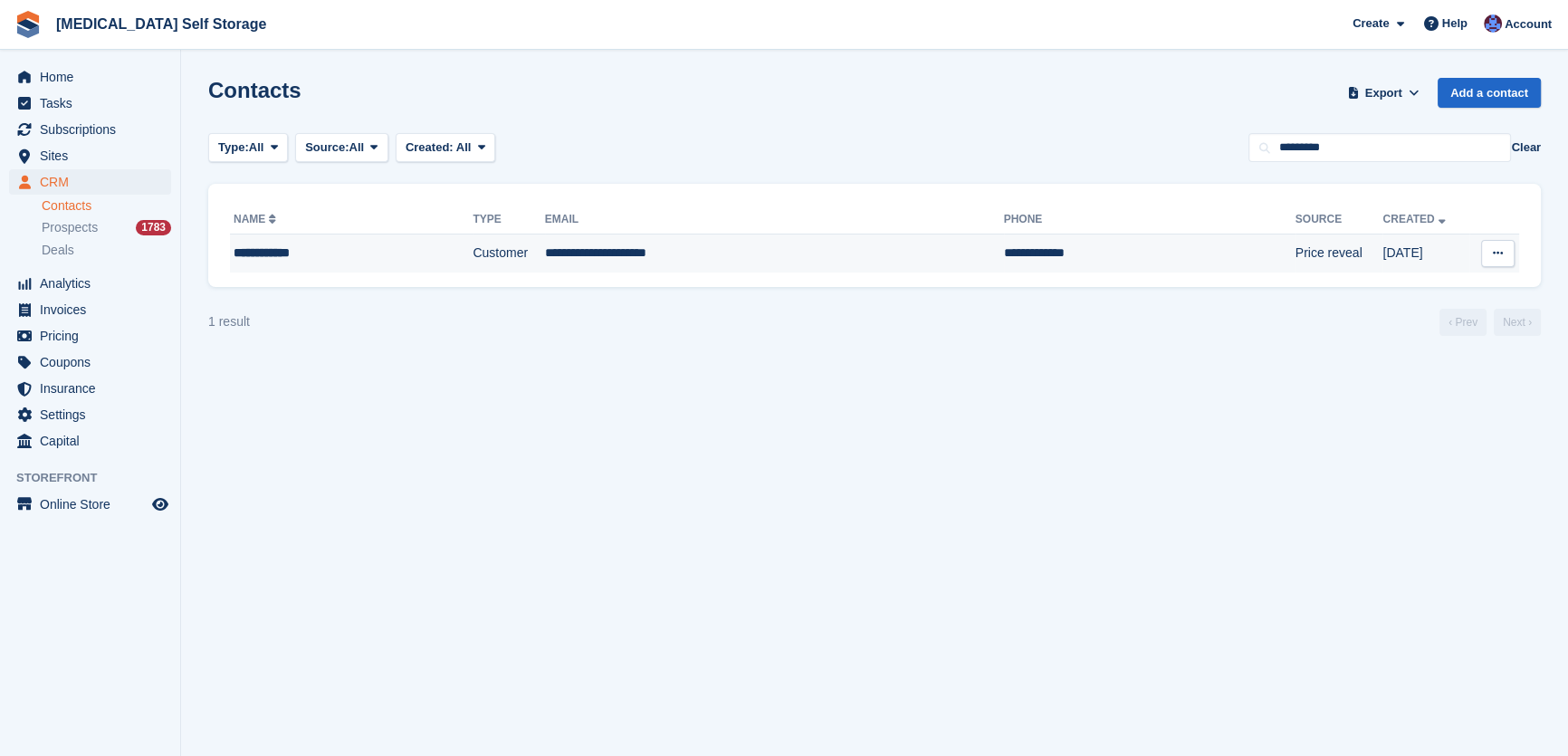
click at [524, 256] on td "Customer" at bounding box center [508, 254] width 71 height 38
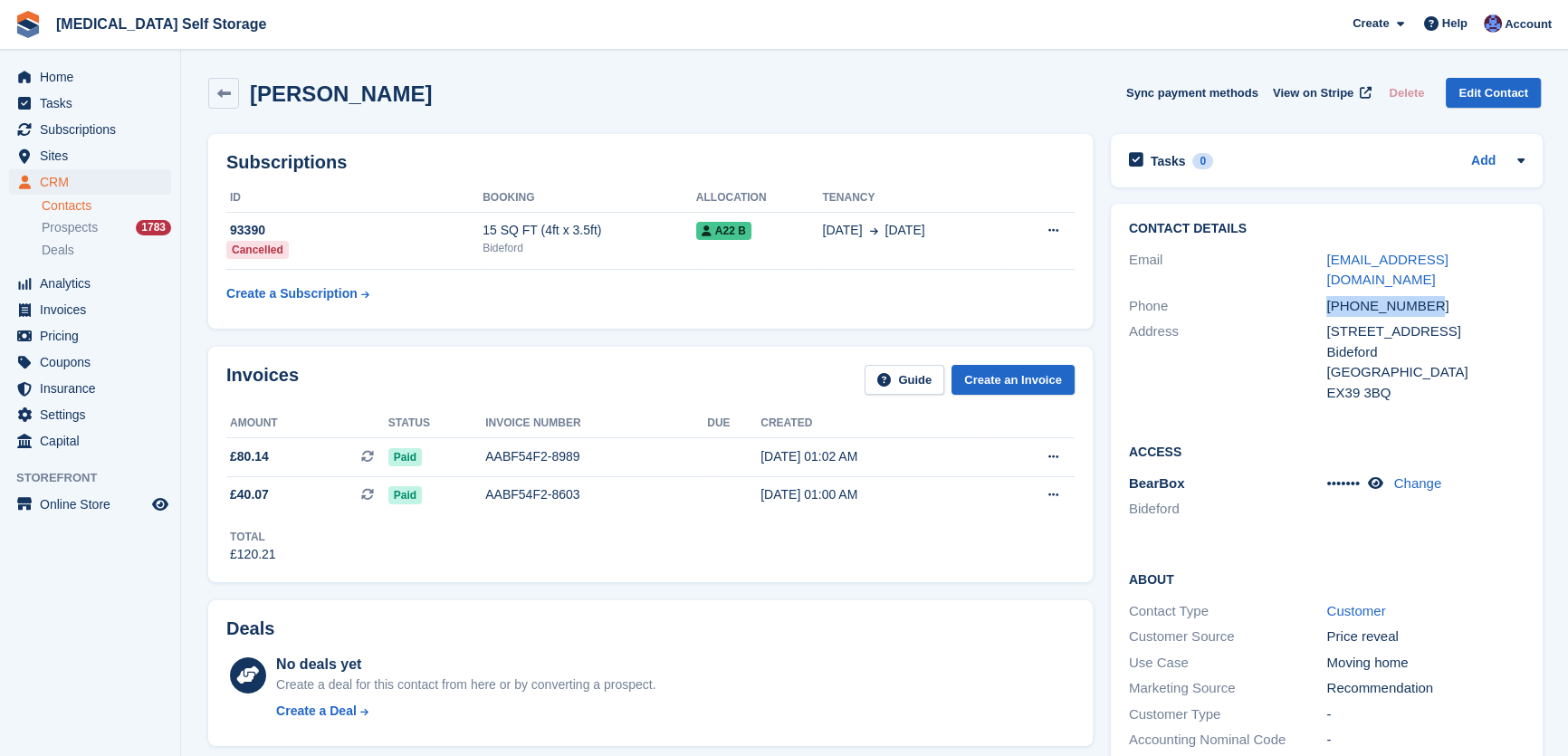
click at [1315, 293] on div "Phone [PHONE_NUMBER]" at bounding box center [1326, 306] width 395 height 26
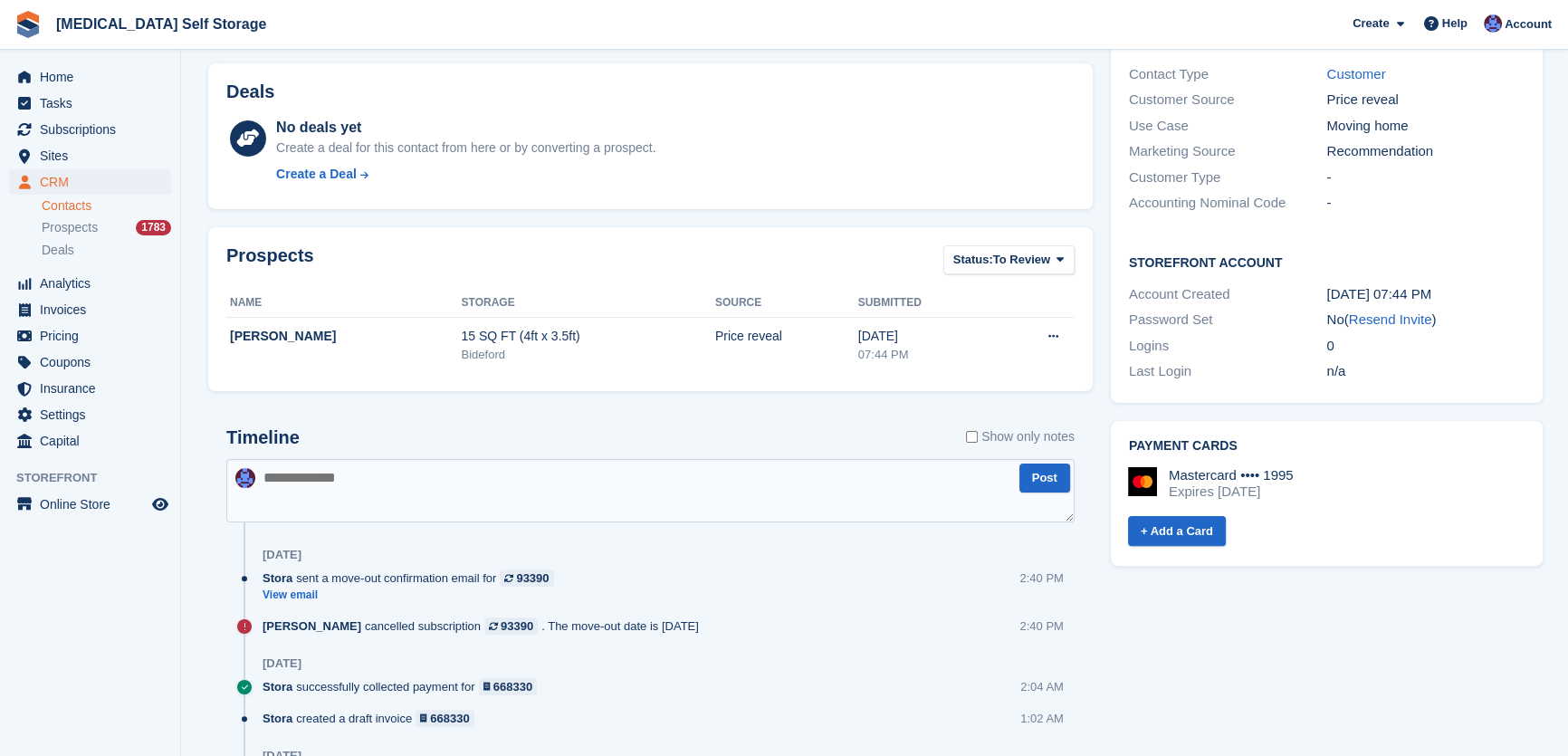
scroll to position [576, 0]
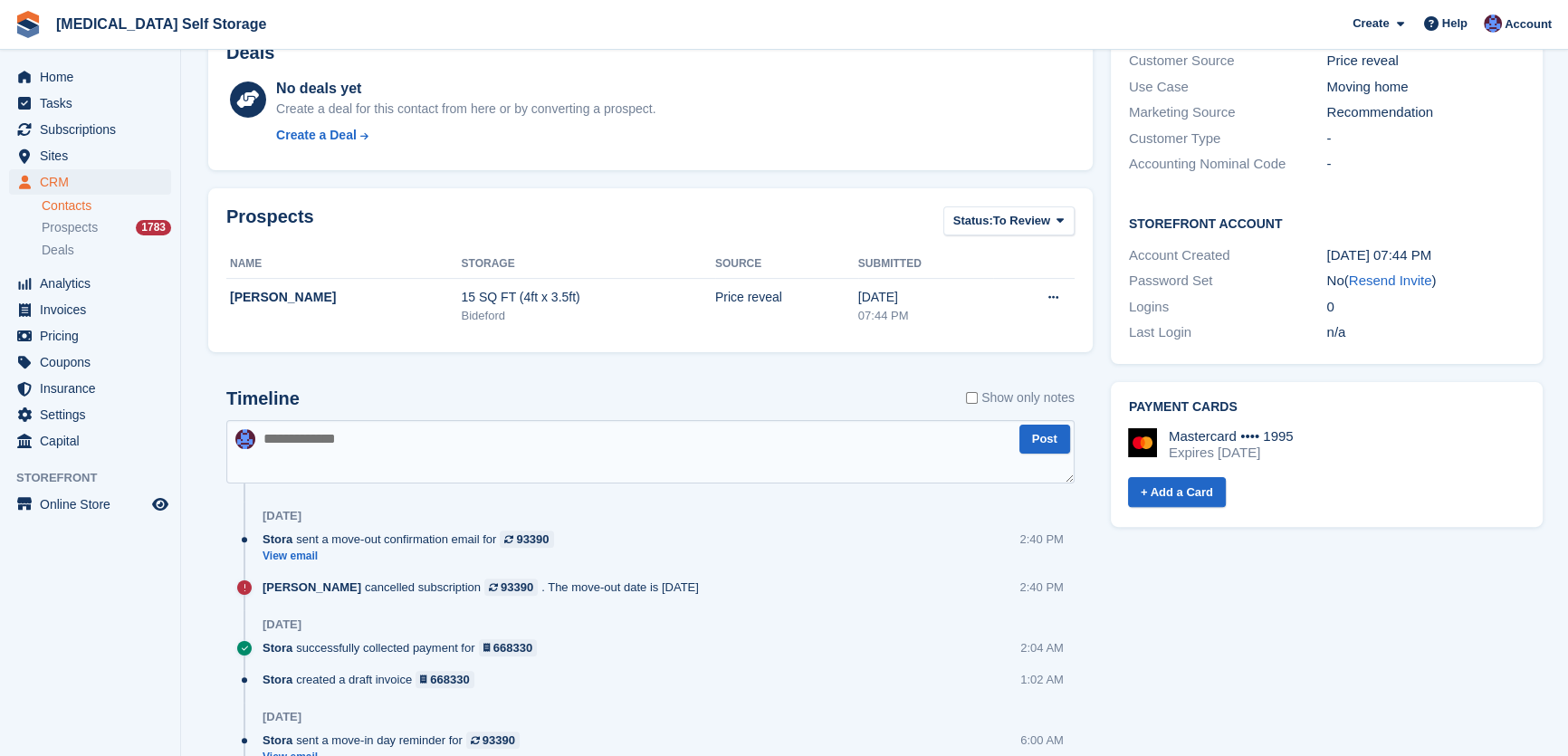
click at [297, 434] on textarea at bounding box center [650, 451] width 848 height 63
type textarea "**********"
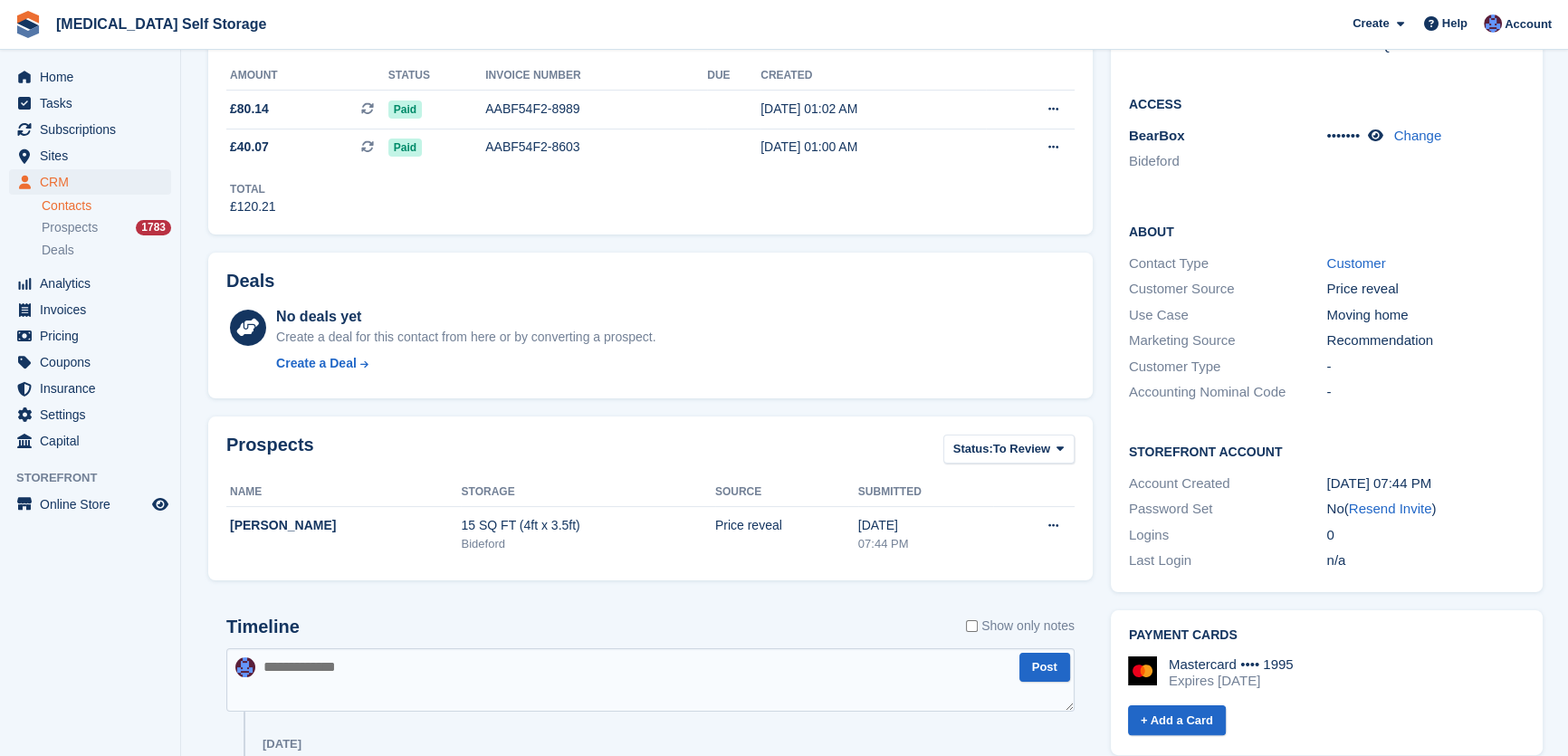
scroll to position [0, 0]
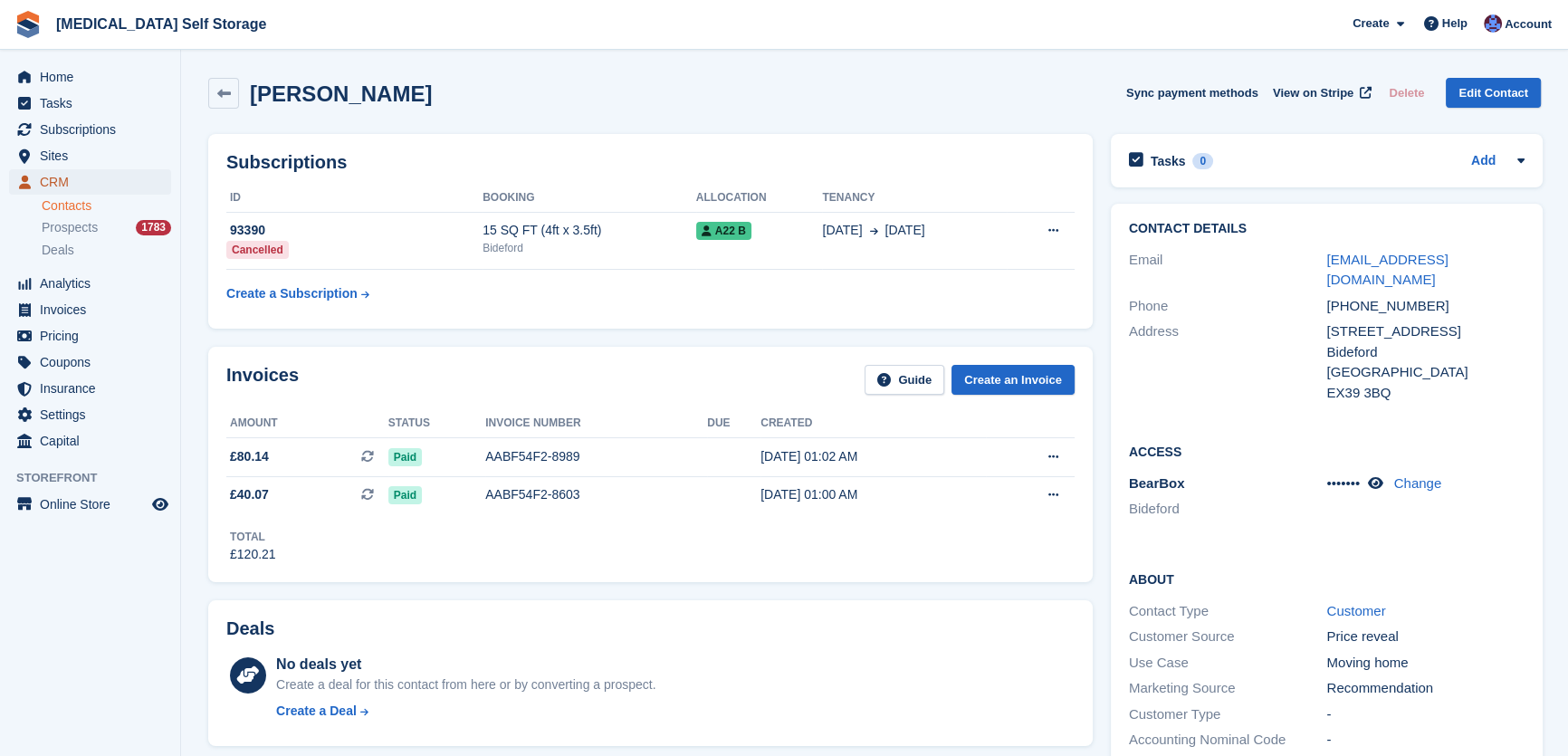
click at [70, 182] on span "CRM" at bounding box center [94, 182] width 109 height 26
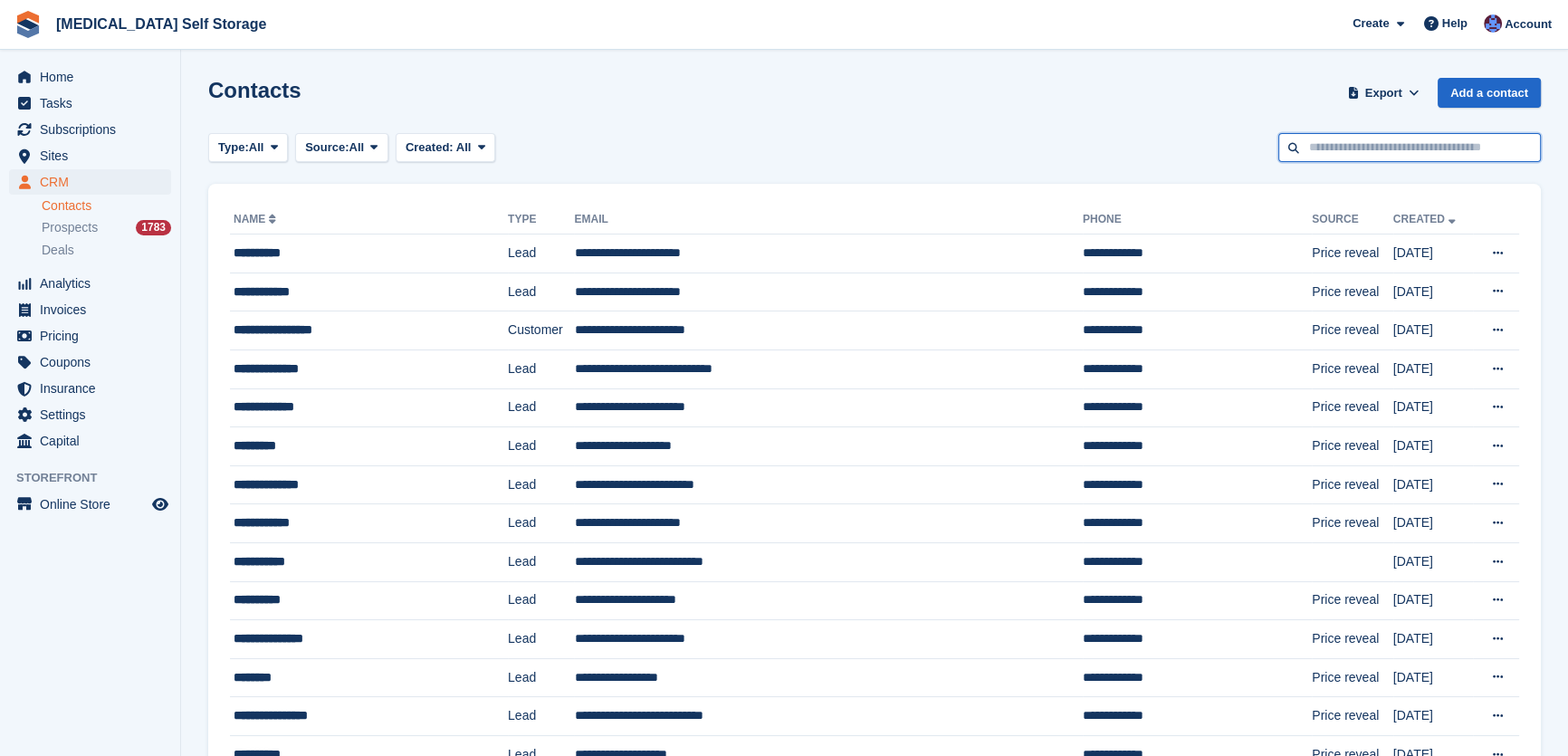
click at [1398, 142] on input "text" at bounding box center [1409, 148] width 262 height 30
type input "********"
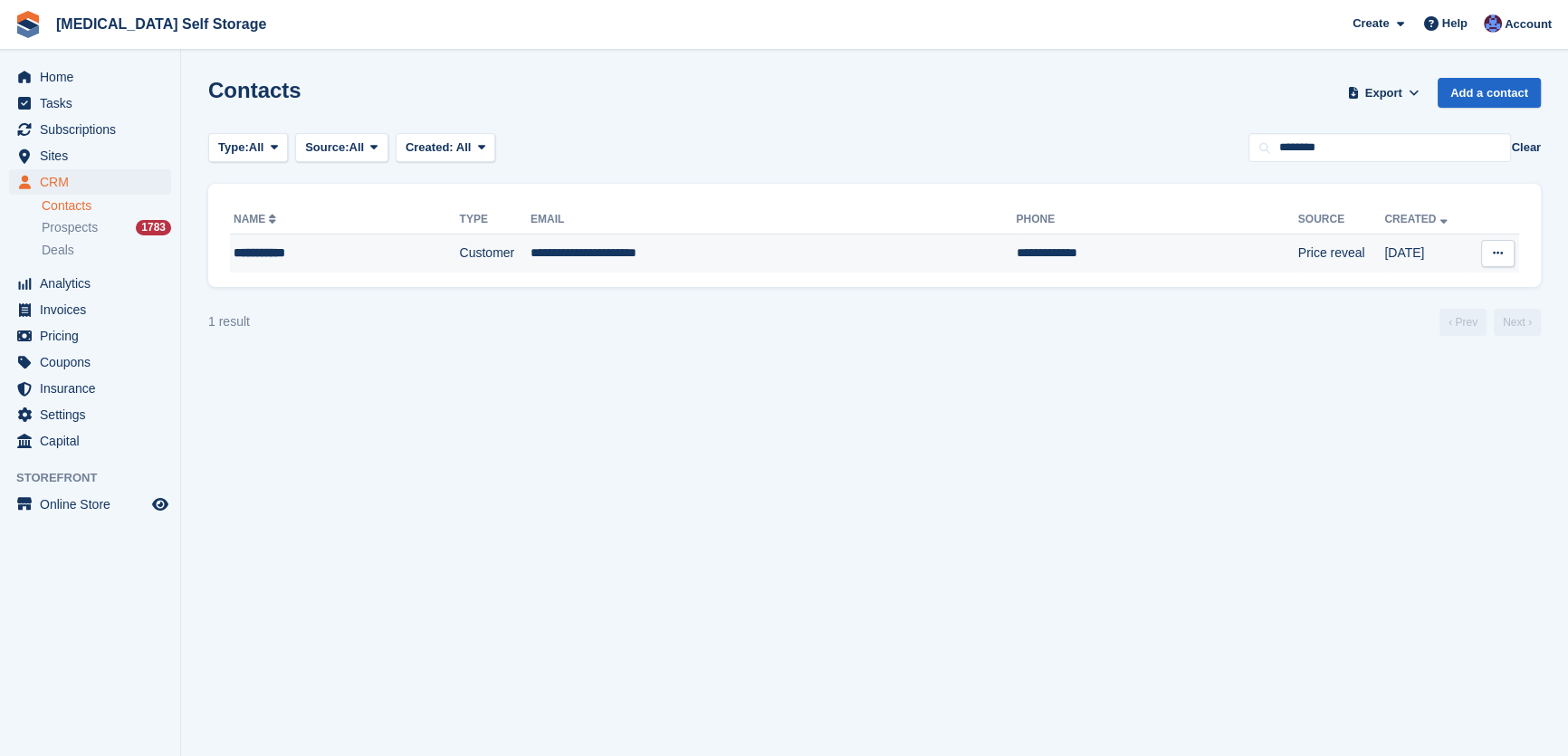
click at [677, 256] on td "**********" at bounding box center [773, 254] width 486 height 38
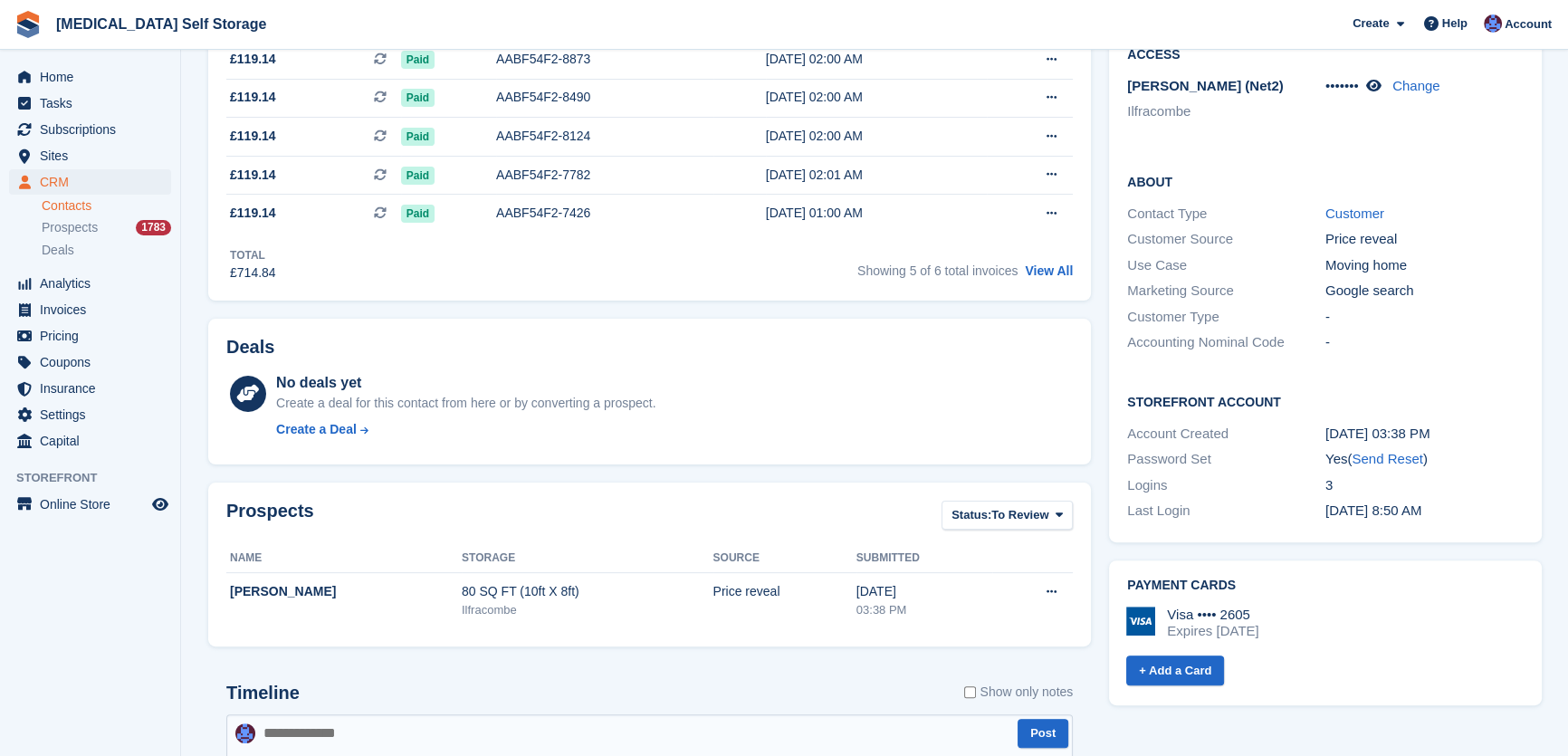
scroll to position [53, 0]
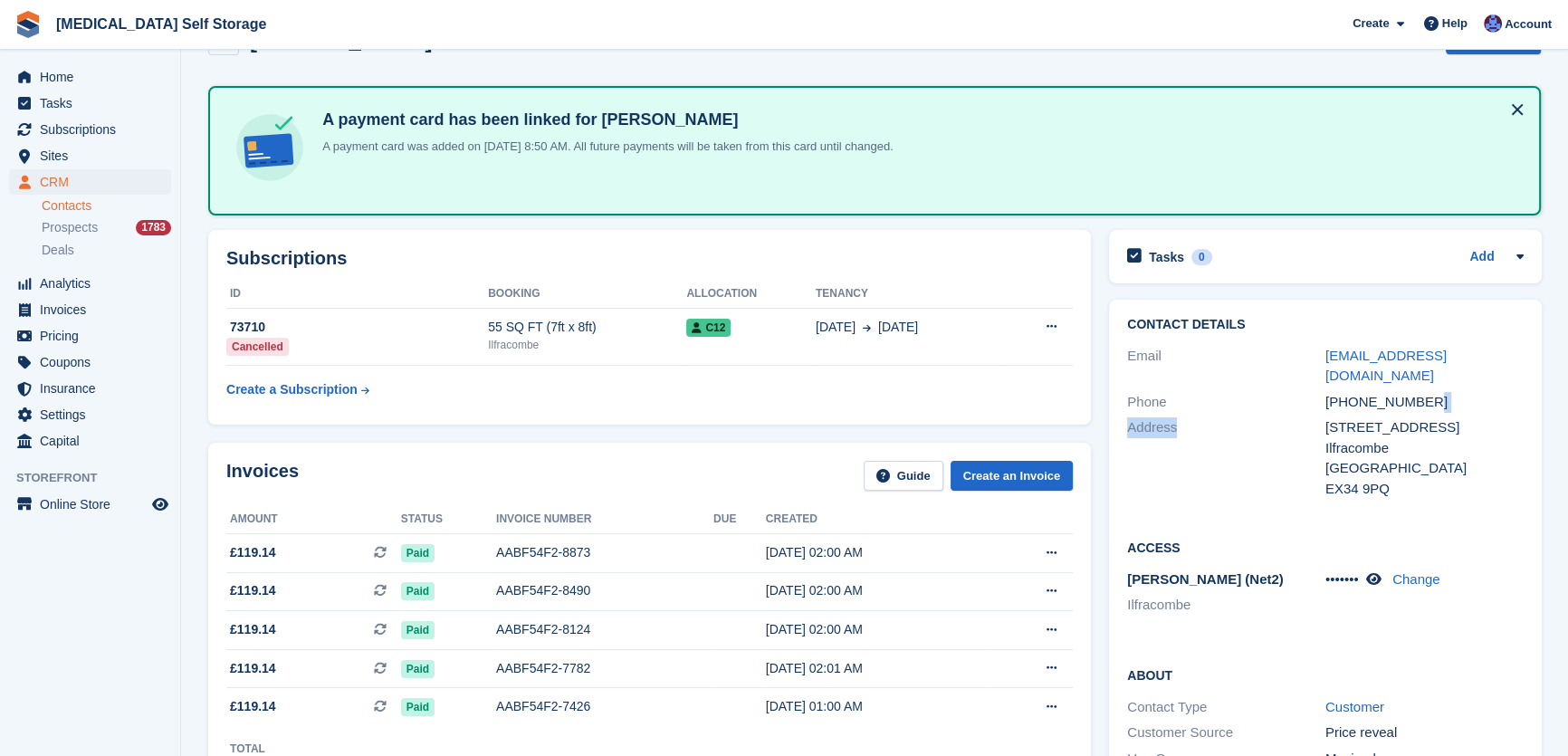
drag, startPoint x: 1434, startPoint y: 378, endPoint x: 1268, endPoint y: 397, distance: 167.1
click at [1268, 397] on div "Contact Details Email [EMAIL_ADDRESS][DOMAIN_NAME] Phone [PHONE_NUMBER] Address…" at bounding box center [1324, 409] width 432 height 220
click at [1268, 417] on div "Address" at bounding box center [1226, 457] width 198 height 81
drag, startPoint x: 1443, startPoint y: 377, endPoint x: 1313, endPoint y: 376, distance: 130.0
click at [1313, 389] on div "Phone +447973822924" at bounding box center [1324, 402] width 395 height 26
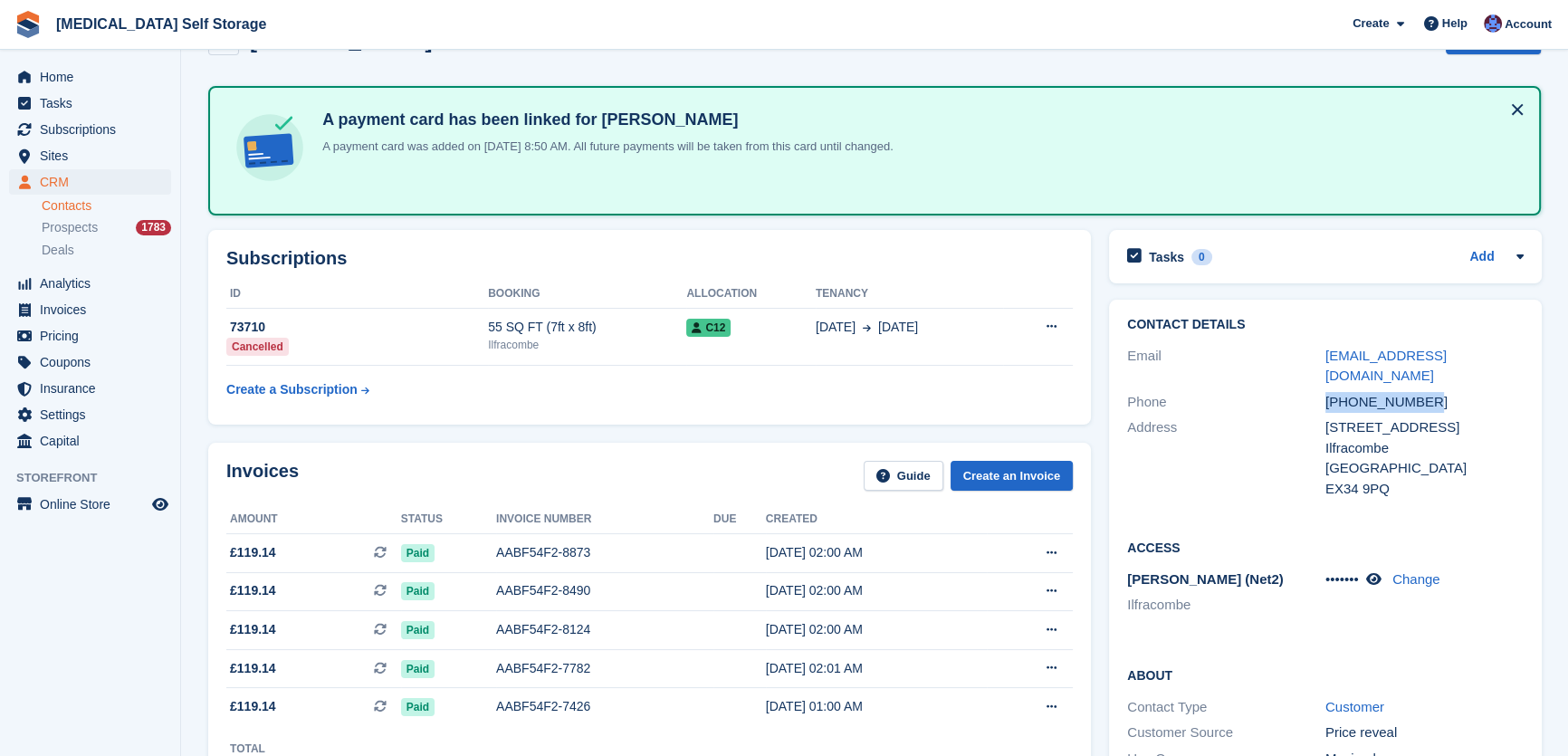
copy div "+447973822924"
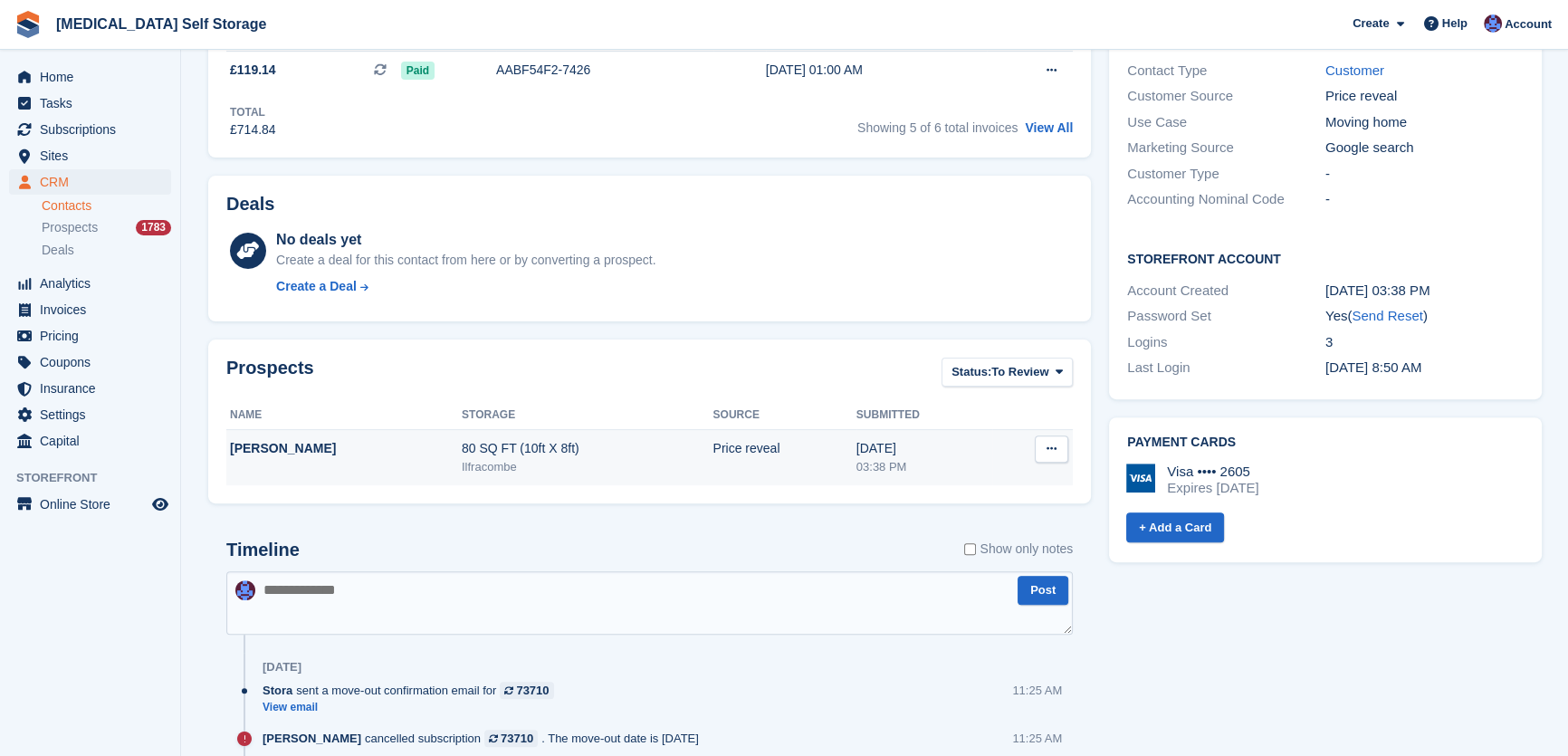
scroll to position [711, 0]
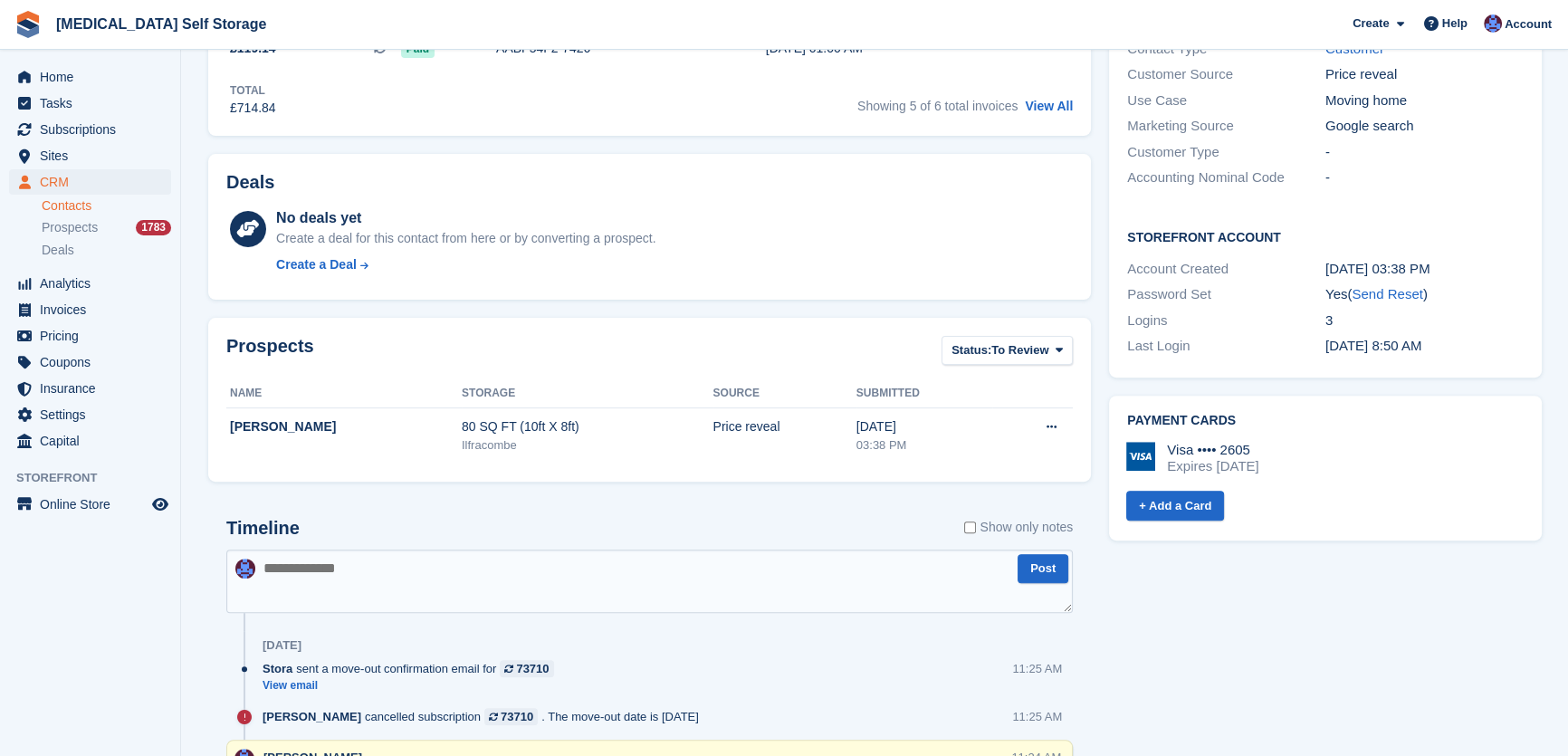
click at [392, 563] on textarea at bounding box center [649, 581] width 847 height 63
type textarea "**********"
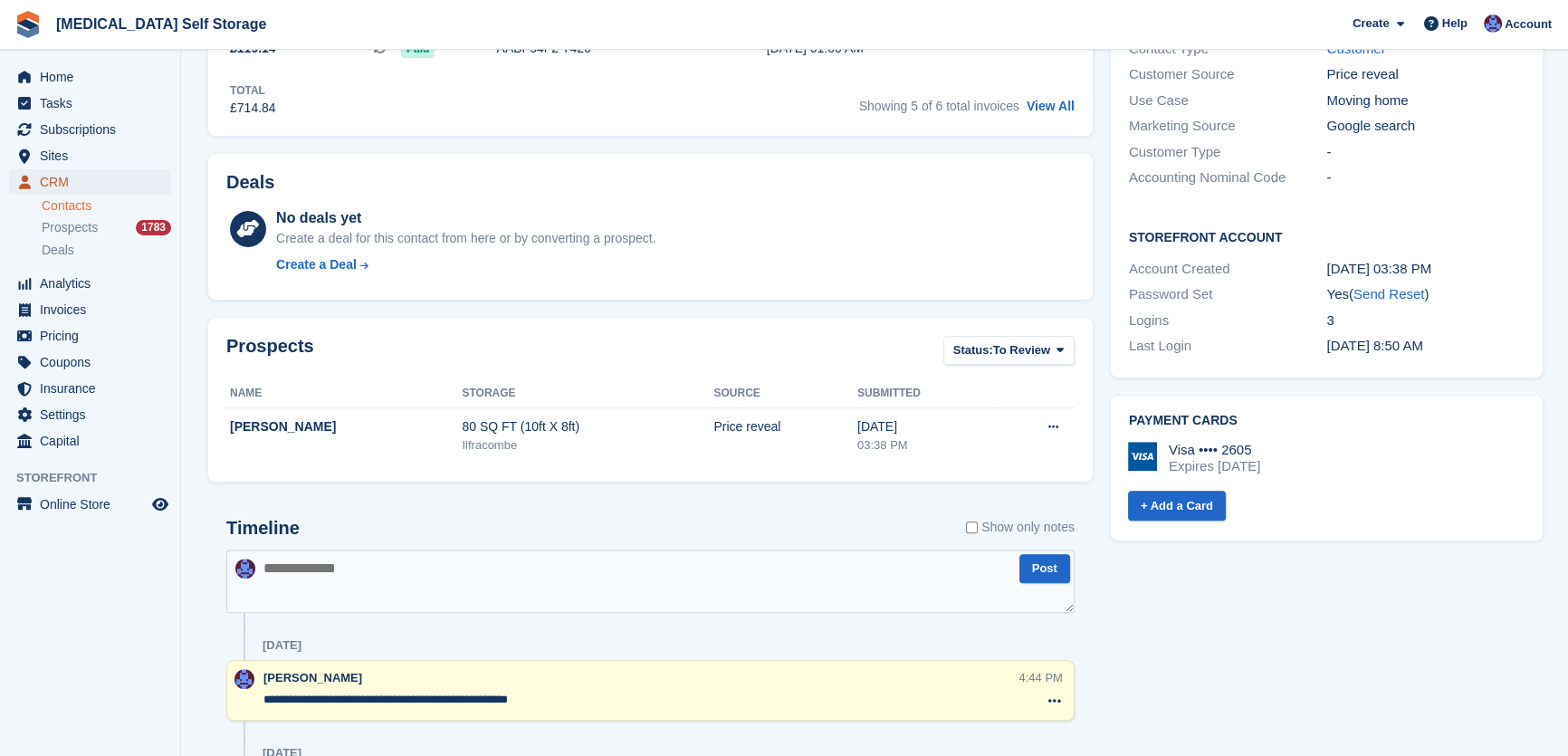
click at [76, 185] on span "CRM" at bounding box center [94, 182] width 109 height 26
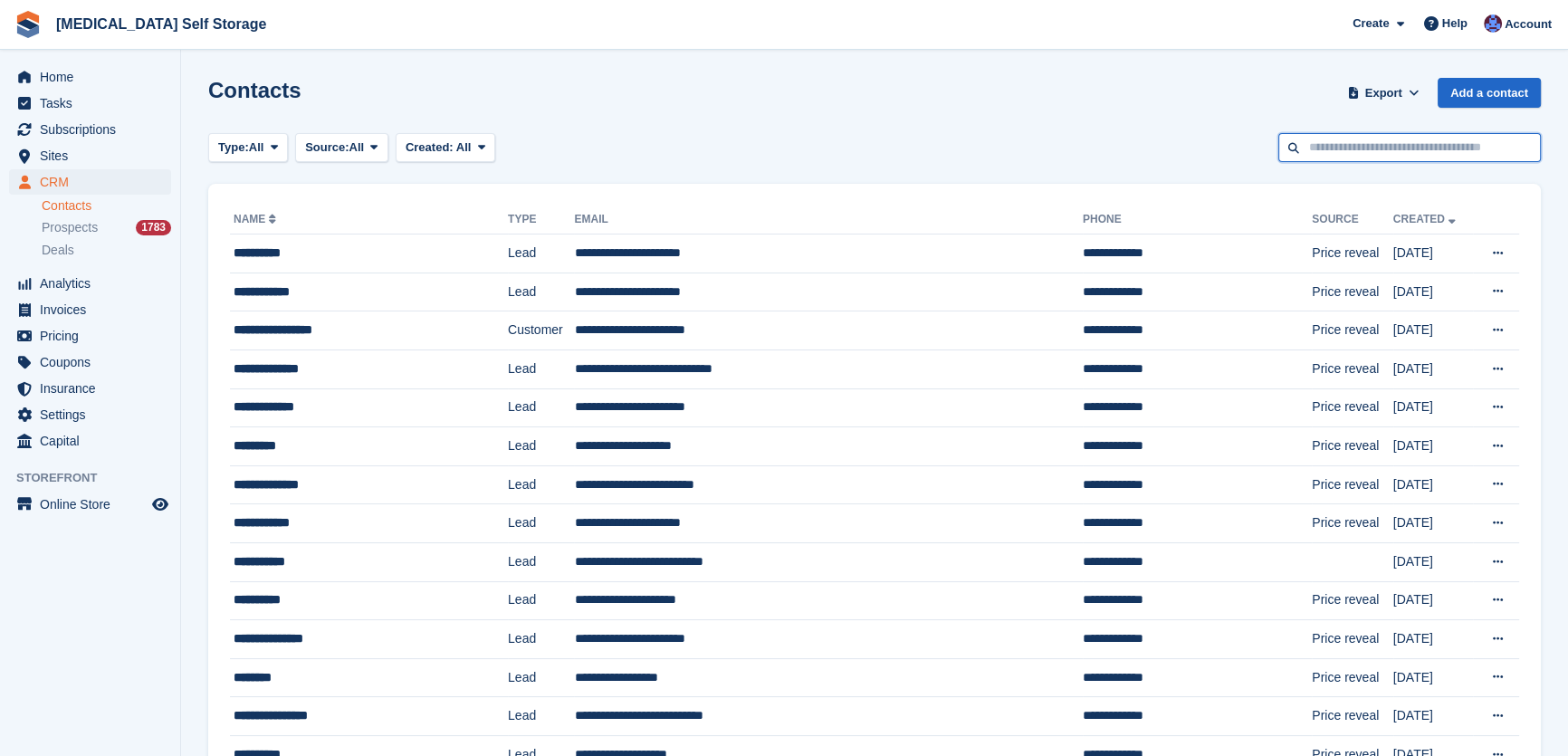
click at [1370, 136] on input "text" at bounding box center [1409, 148] width 262 height 30
type input "********"
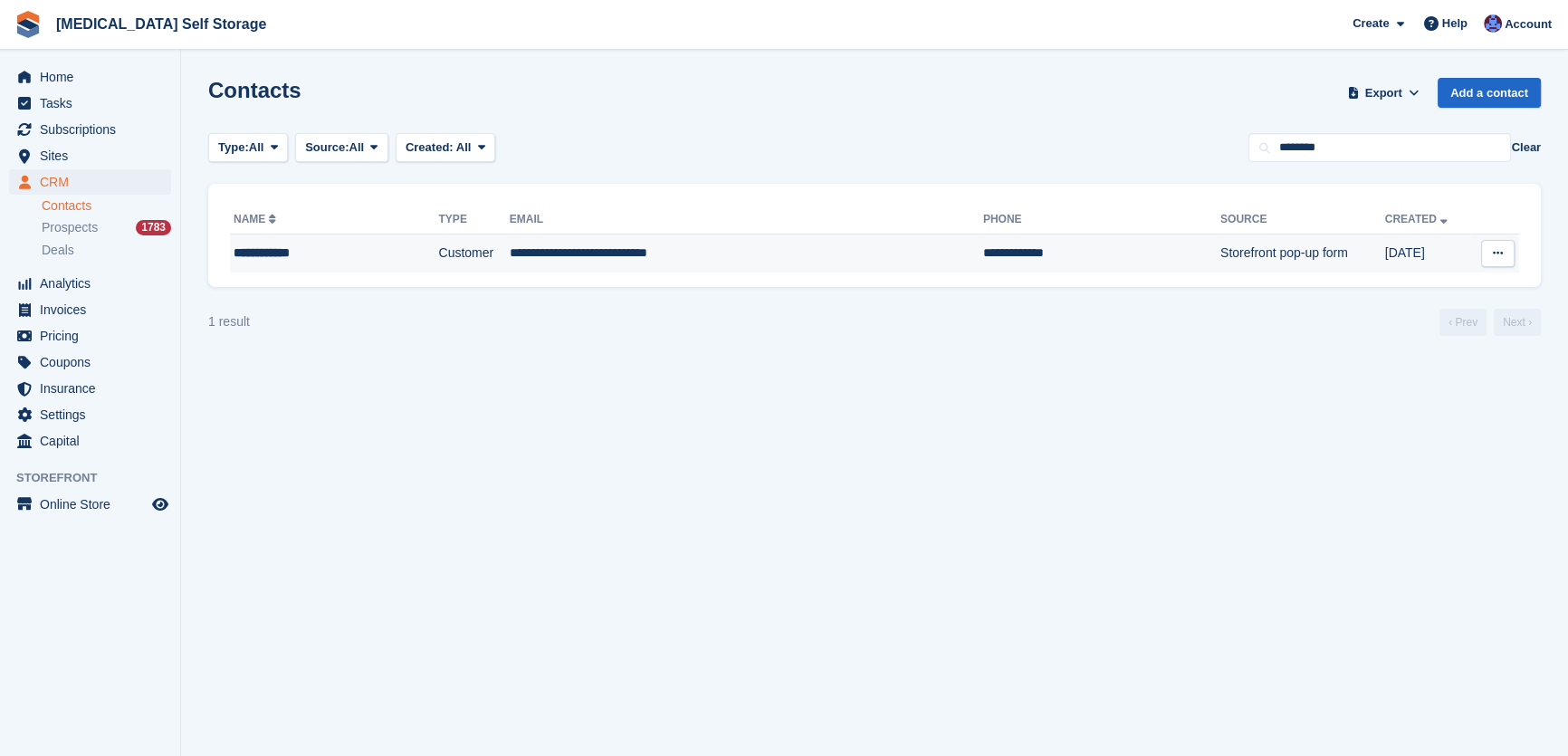
click at [489, 268] on td "Customer" at bounding box center [473, 254] width 70 height 38
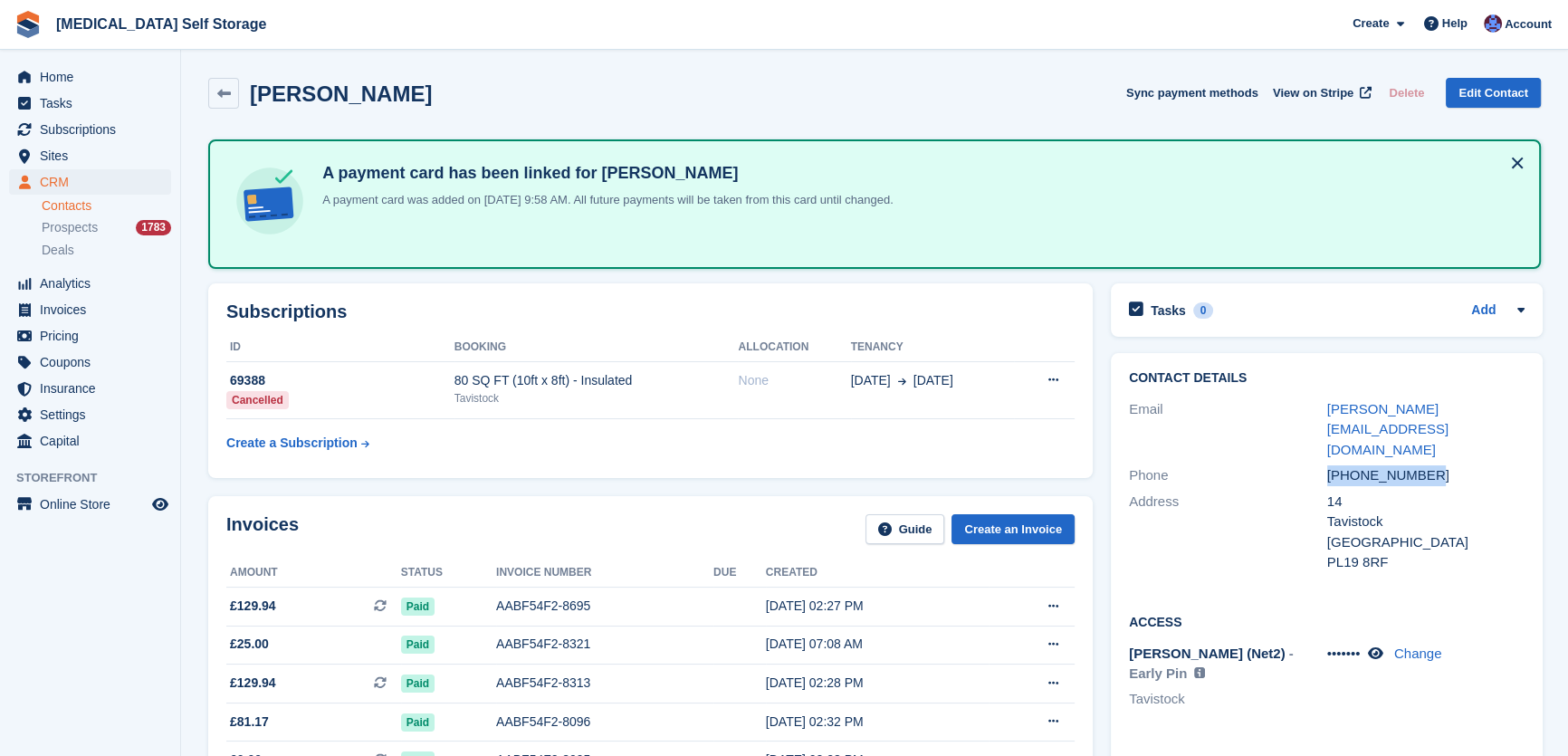
drag, startPoint x: 1431, startPoint y: 431, endPoint x: 1322, endPoint y: 431, distance: 109.0
click at [1322, 463] on div "Phone +447304094970" at bounding box center [1326, 476] width 395 height 26
copy div "+447304094970"
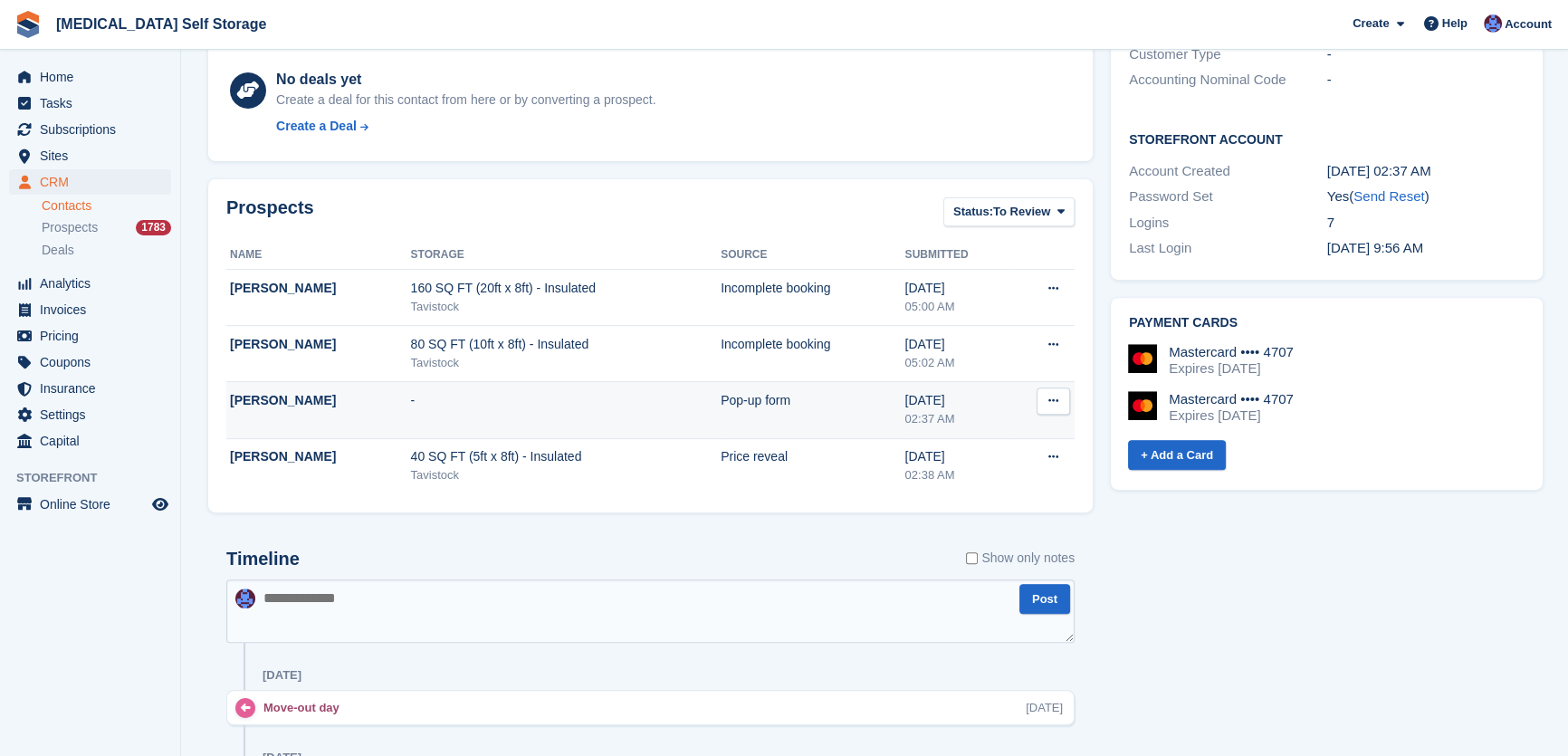
scroll to position [987, 0]
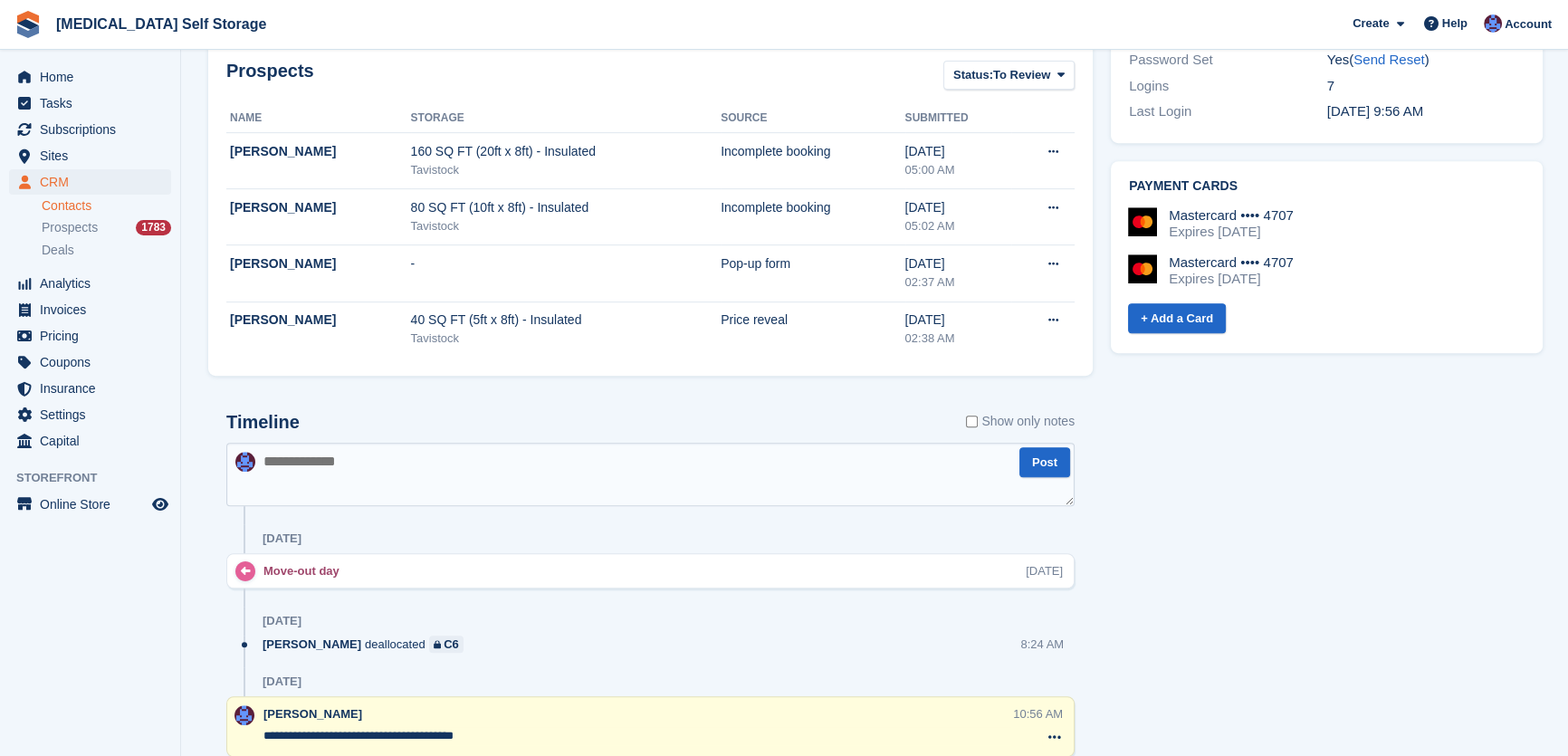
click at [365, 489] on textarea at bounding box center [650, 474] width 848 height 63
type textarea "**********"
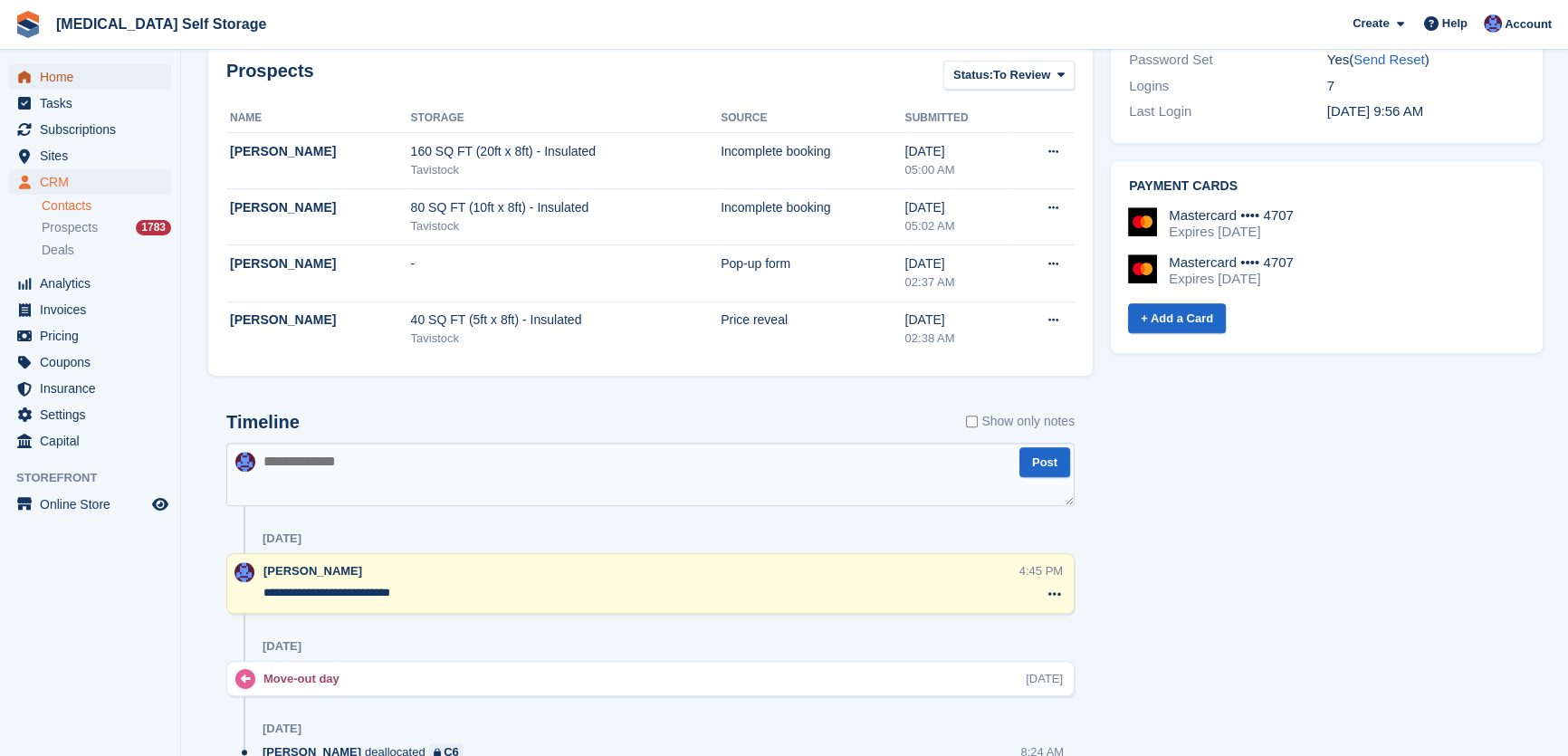
click at [54, 72] on span "Home" at bounding box center [94, 77] width 109 height 26
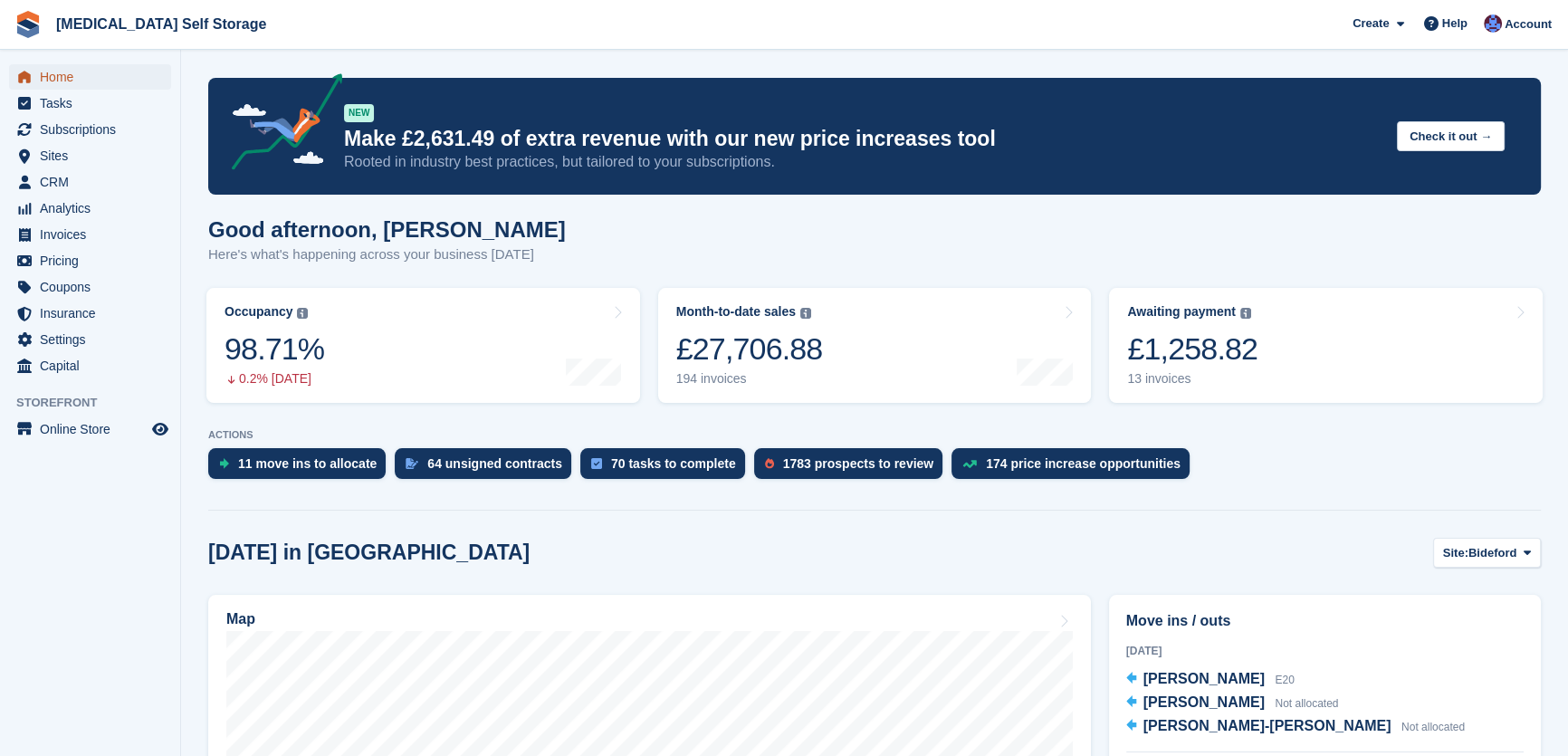
click at [60, 73] on span "Home" at bounding box center [94, 77] width 109 height 26
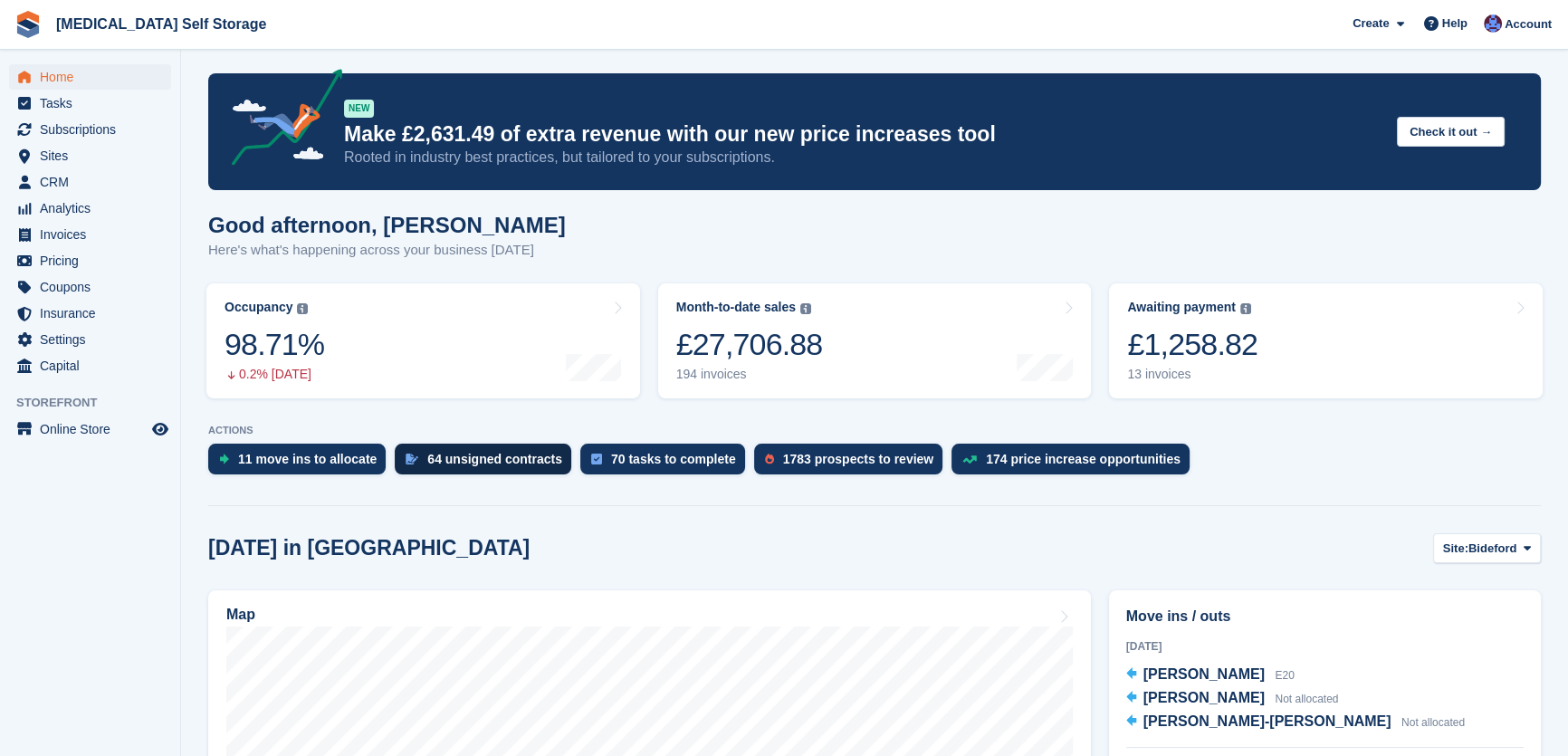
scroll to position [81, 0]
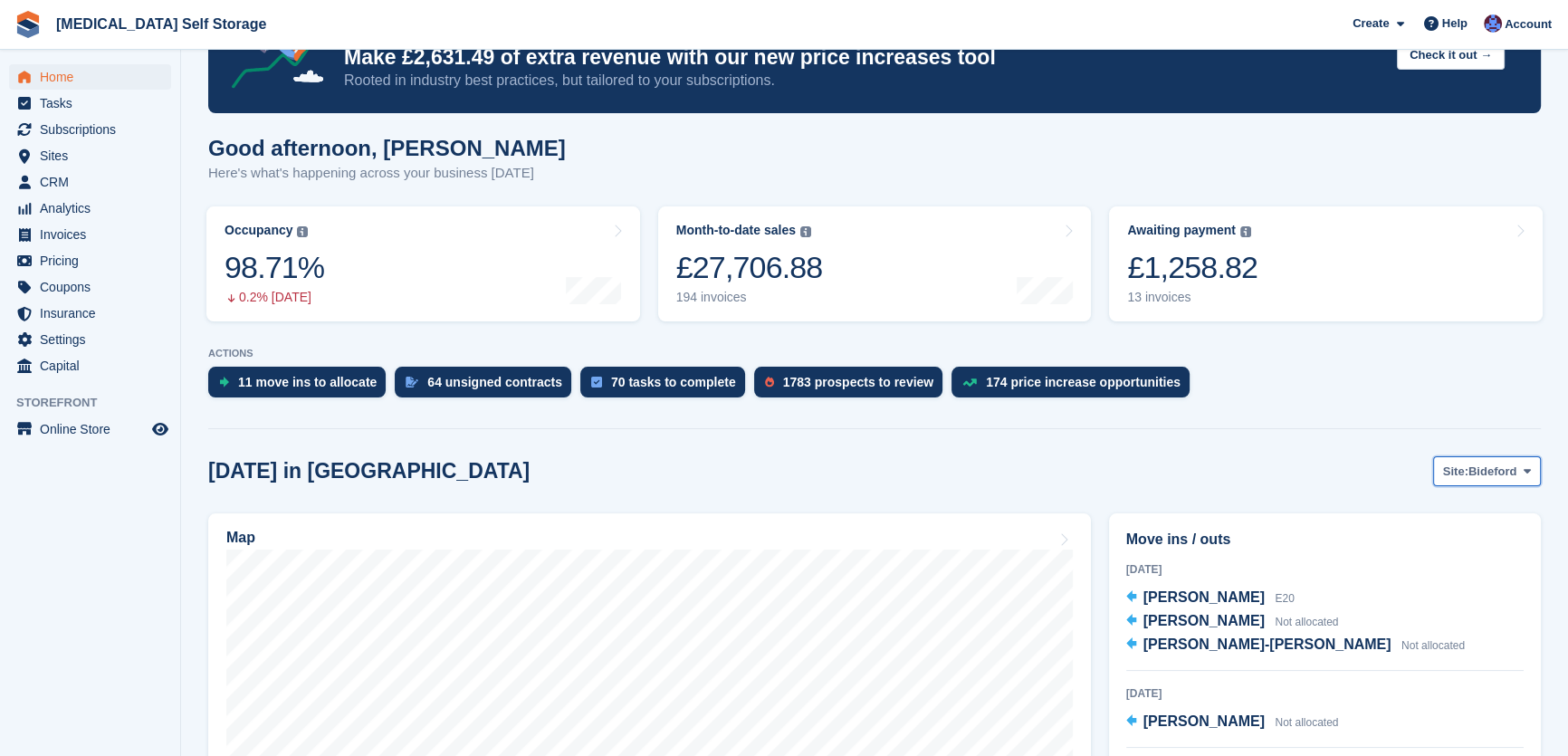
click at [1493, 474] on span "Bideford" at bounding box center [1492, 472] width 48 height 18
click at [1430, 541] on link "Tavistock" at bounding box center [1454, 547] width 157 height 33
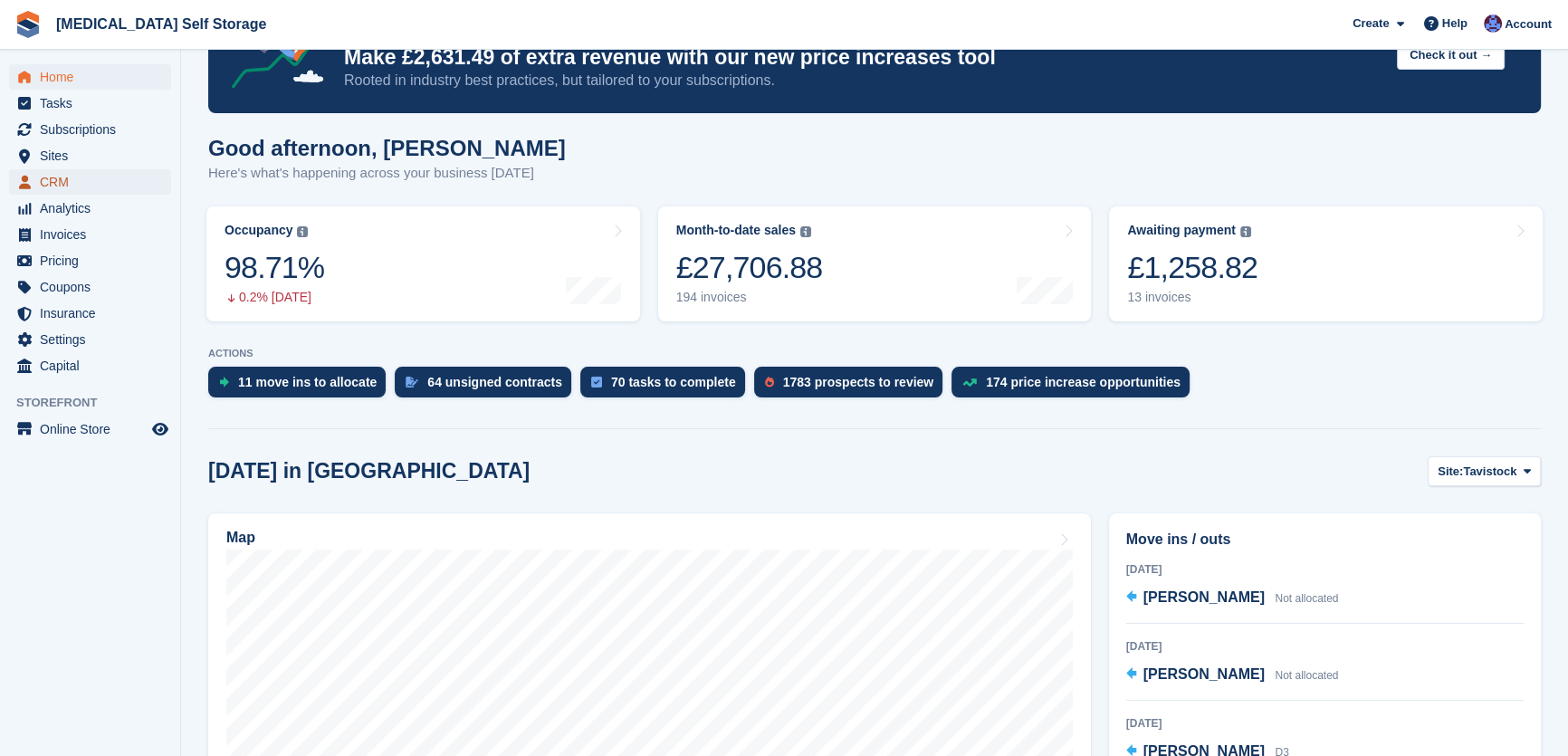
click at [51, 184] on span "CRM" at bounding box center [94, 182] width 109 height 26
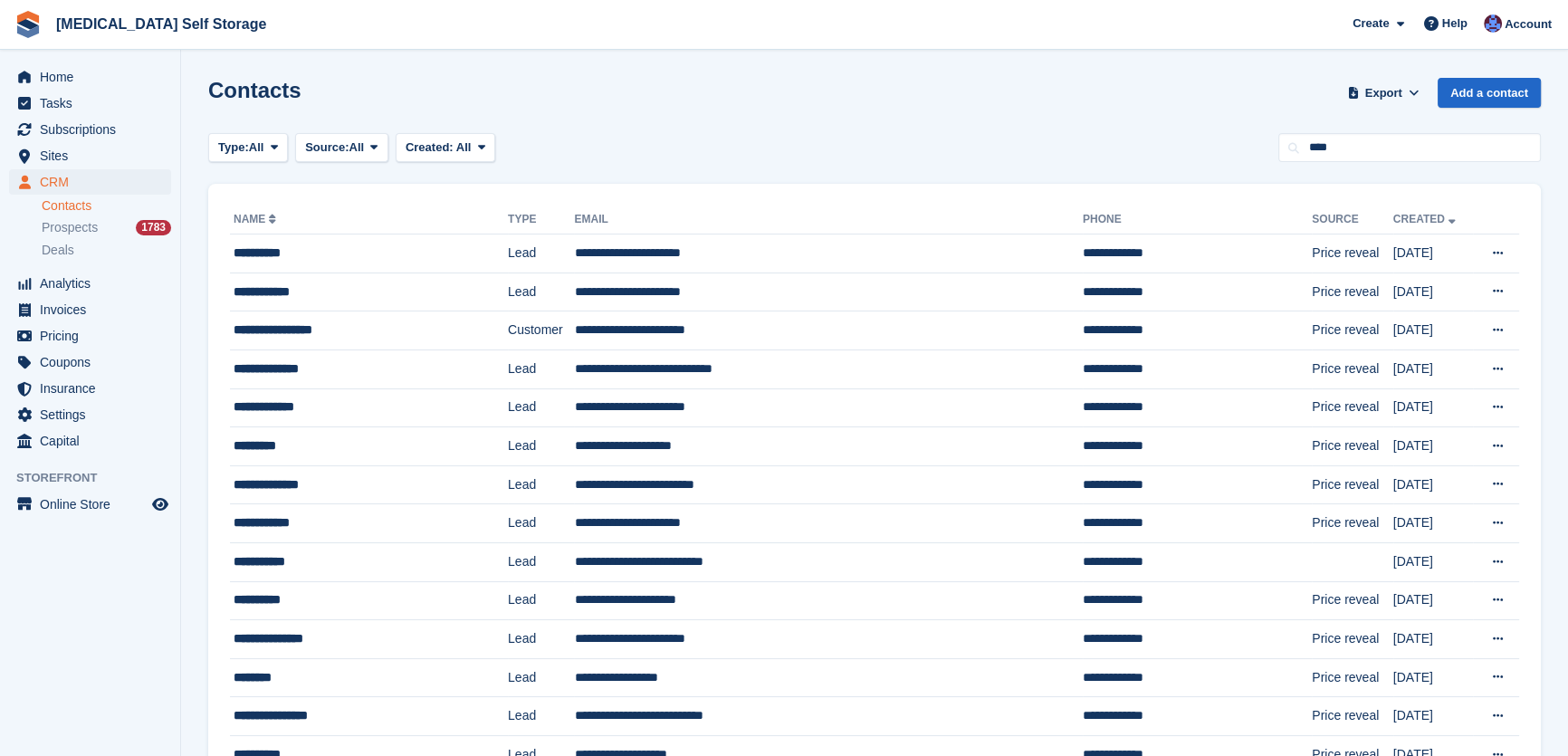
type input "***"
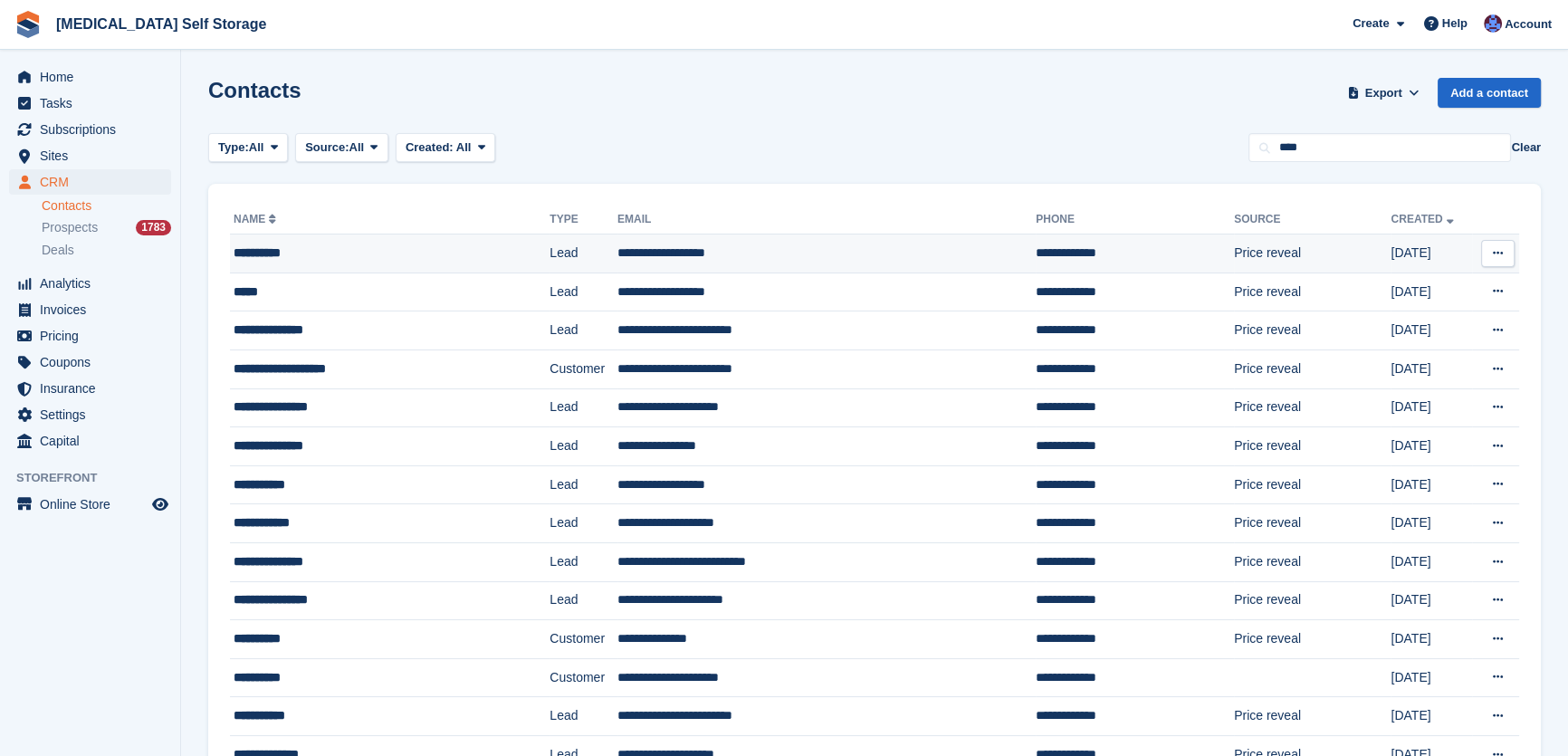
click at [669, 254] on td "**********" at bounding box center [826, 254] width 418 height 39
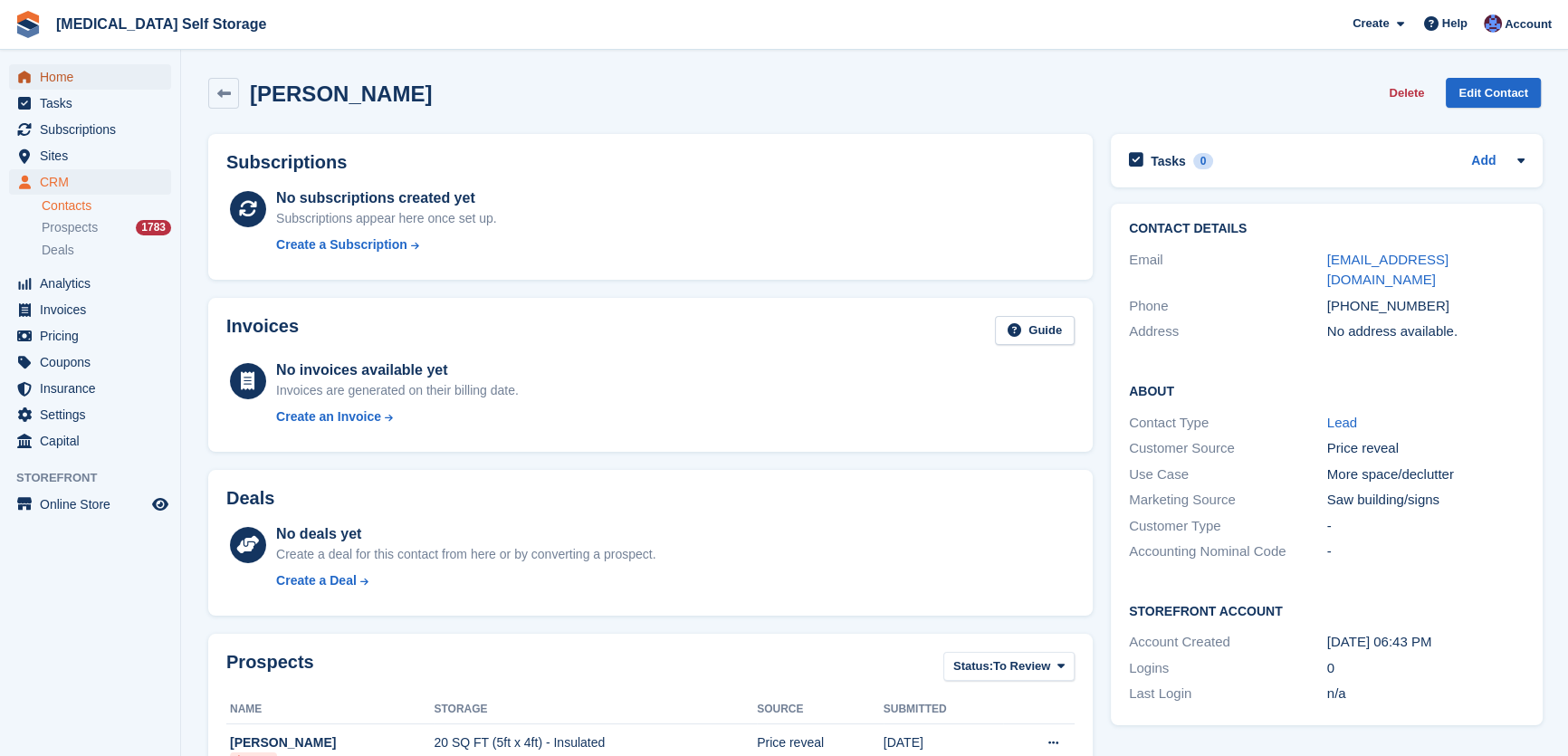
click at [64, 74] on span "Home" at bounding box center [94, 77] width 109 height 26
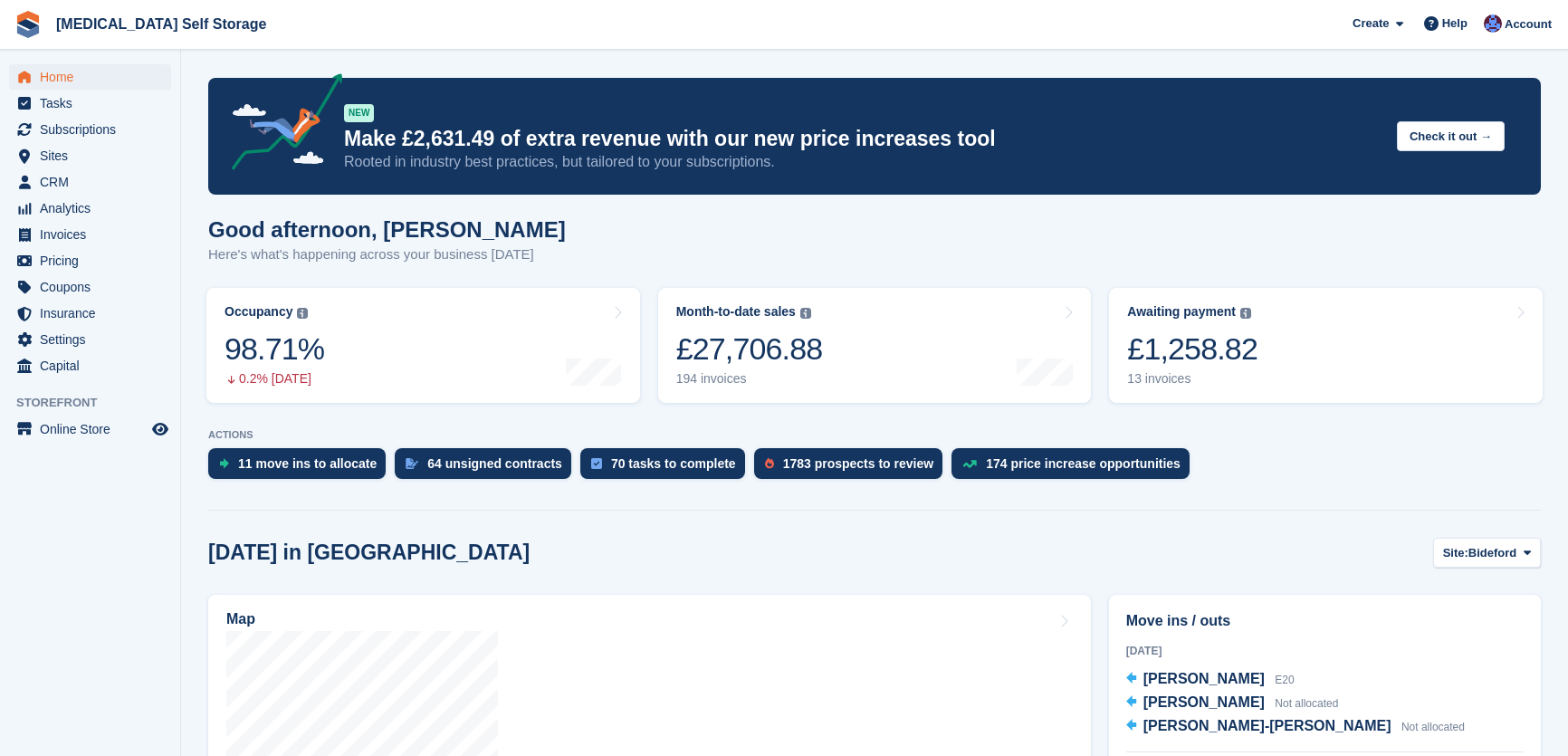
scroll to position [56, 0]
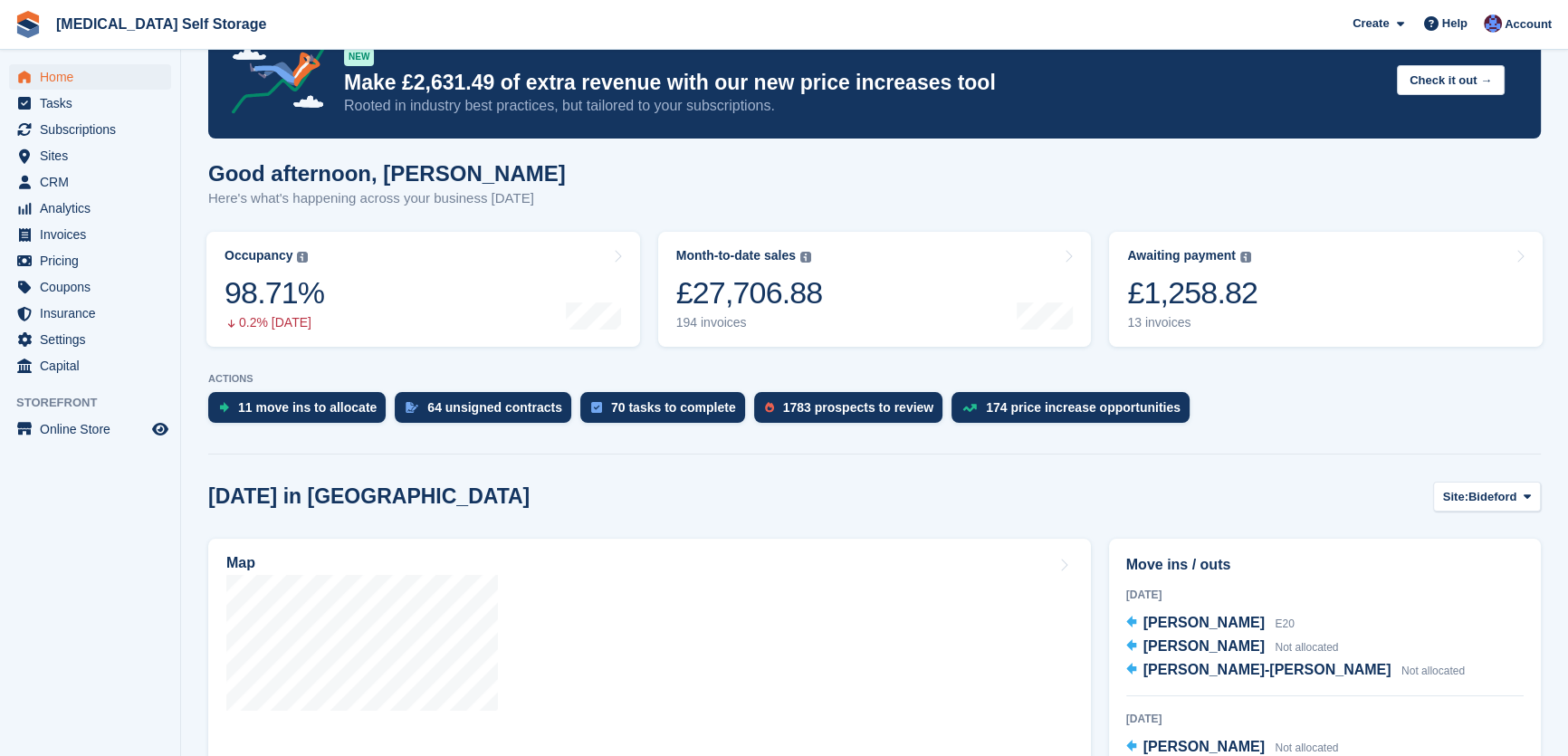
click at [1511, 161] on div "Good afternoon, [PERSON_NAME] Here's what's happening across your business [DAT…" at bounding box center [874, 195] width 1332 height 69
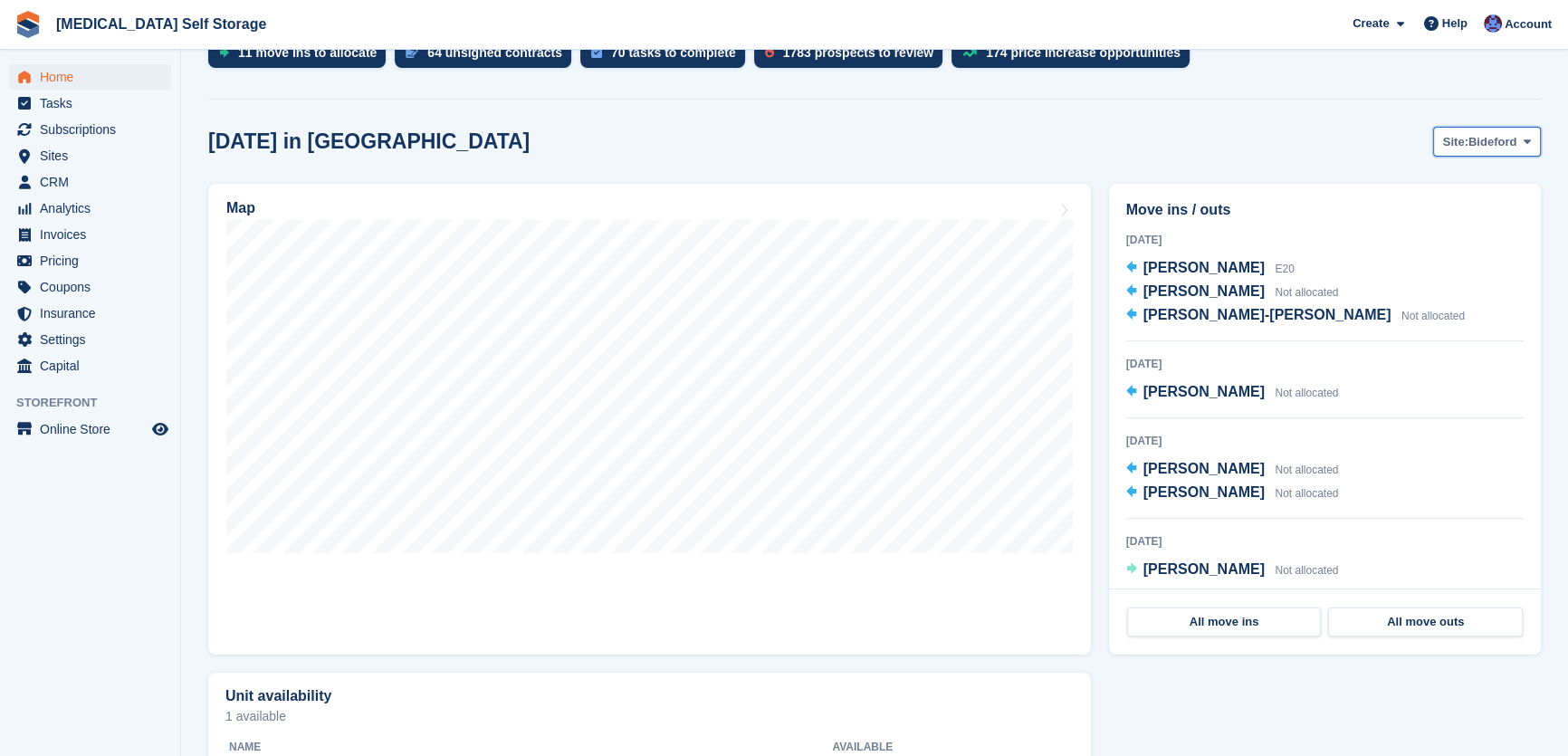
click at [1484, 140] on span "Bideford" at bounding box center [1492, 142] width 48 height 18
click at [1437, 225] on link "Tavistock" at bounding box center [1454, 217] width 157 height 33
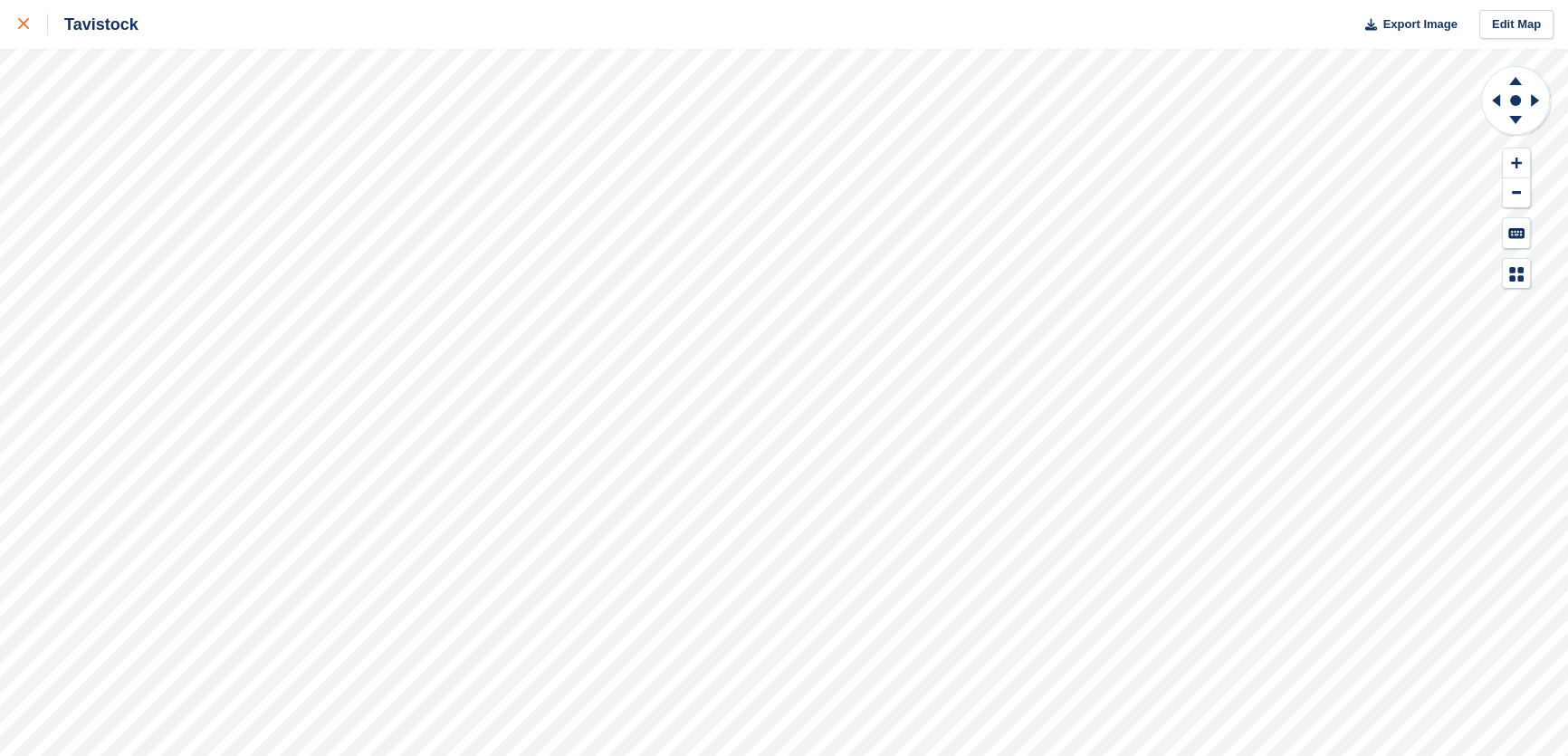
click at [24, 22] on icon at bounding box center [24, 24] width 11 height 11
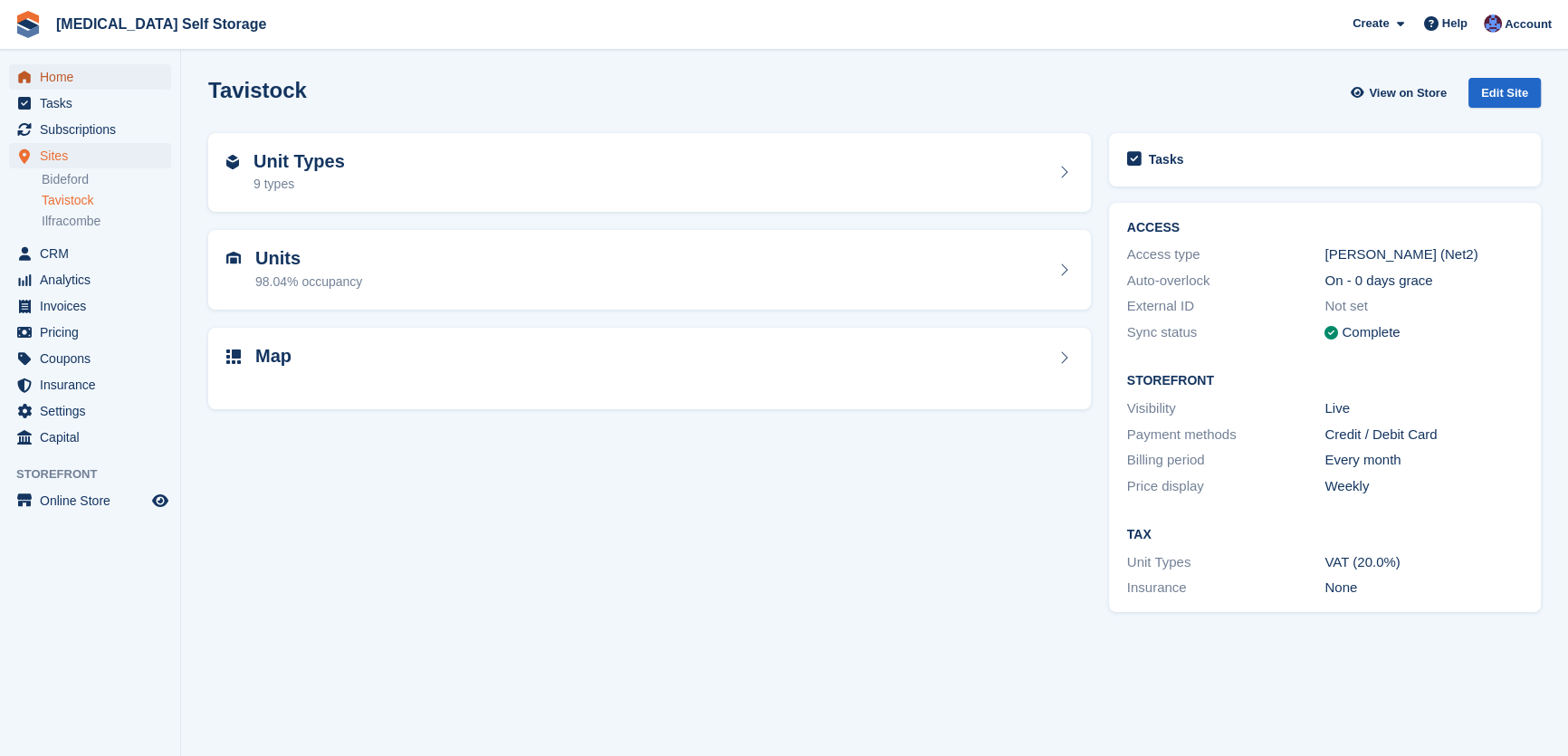
click at [87, 71] on span "Home" at bounding box center [94, 77] width 109 height 26
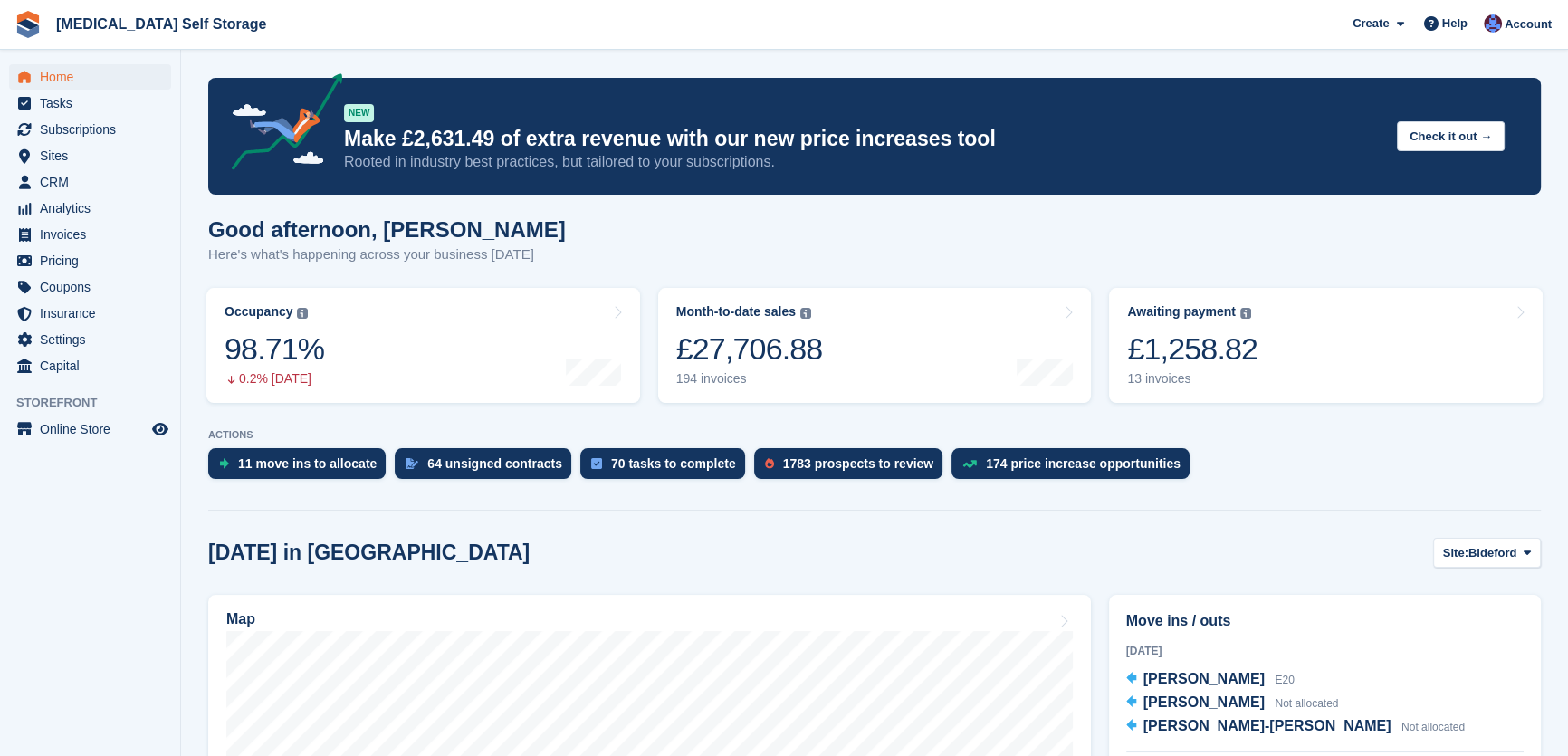
scroll to position [329, 0]
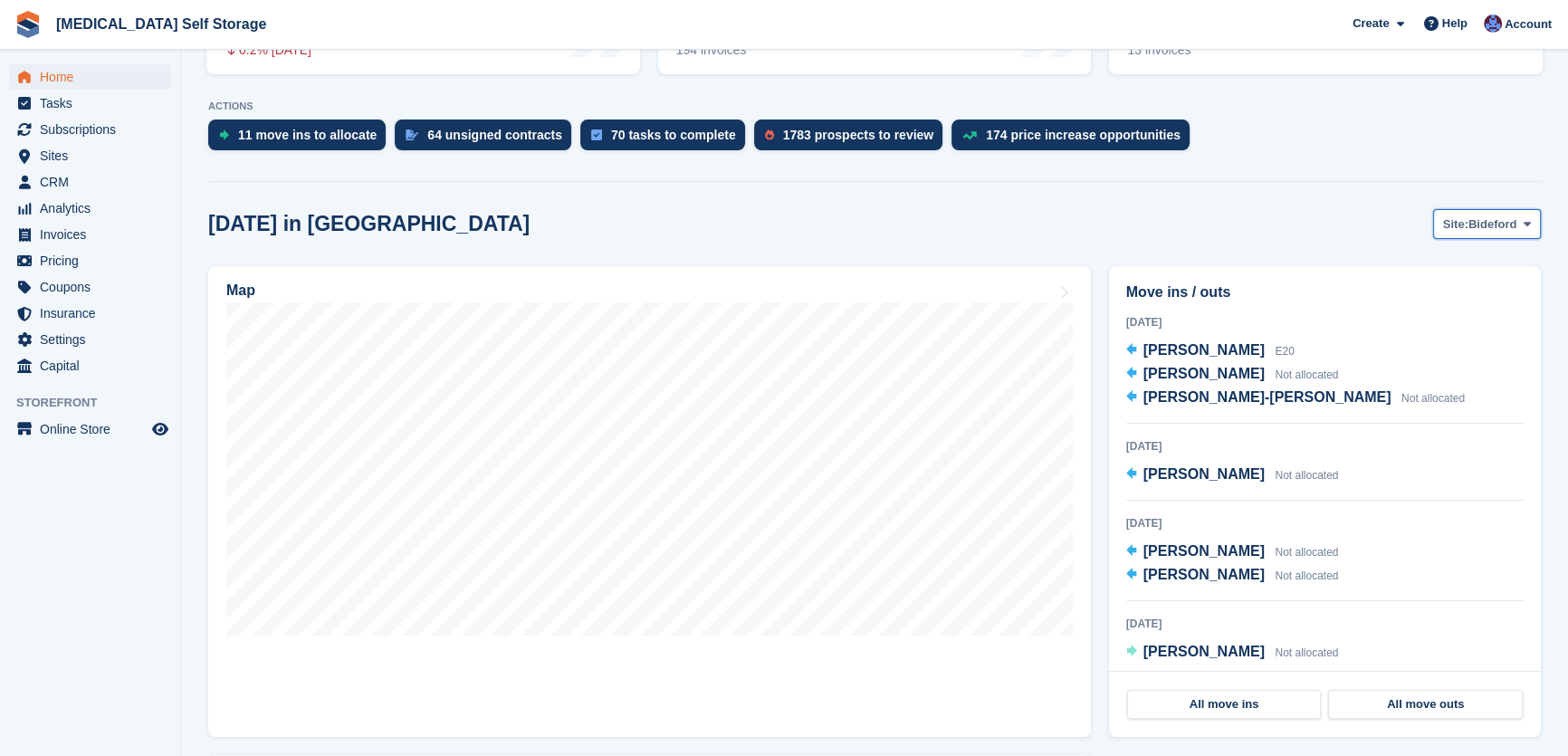
click at [1478, 218] on span "Bideford" at bounding box center [1492, 225] width 48 height 18
click at [1413, 304] on link "Tavistock" at bounding box center [1454, 299] width 157 height 33
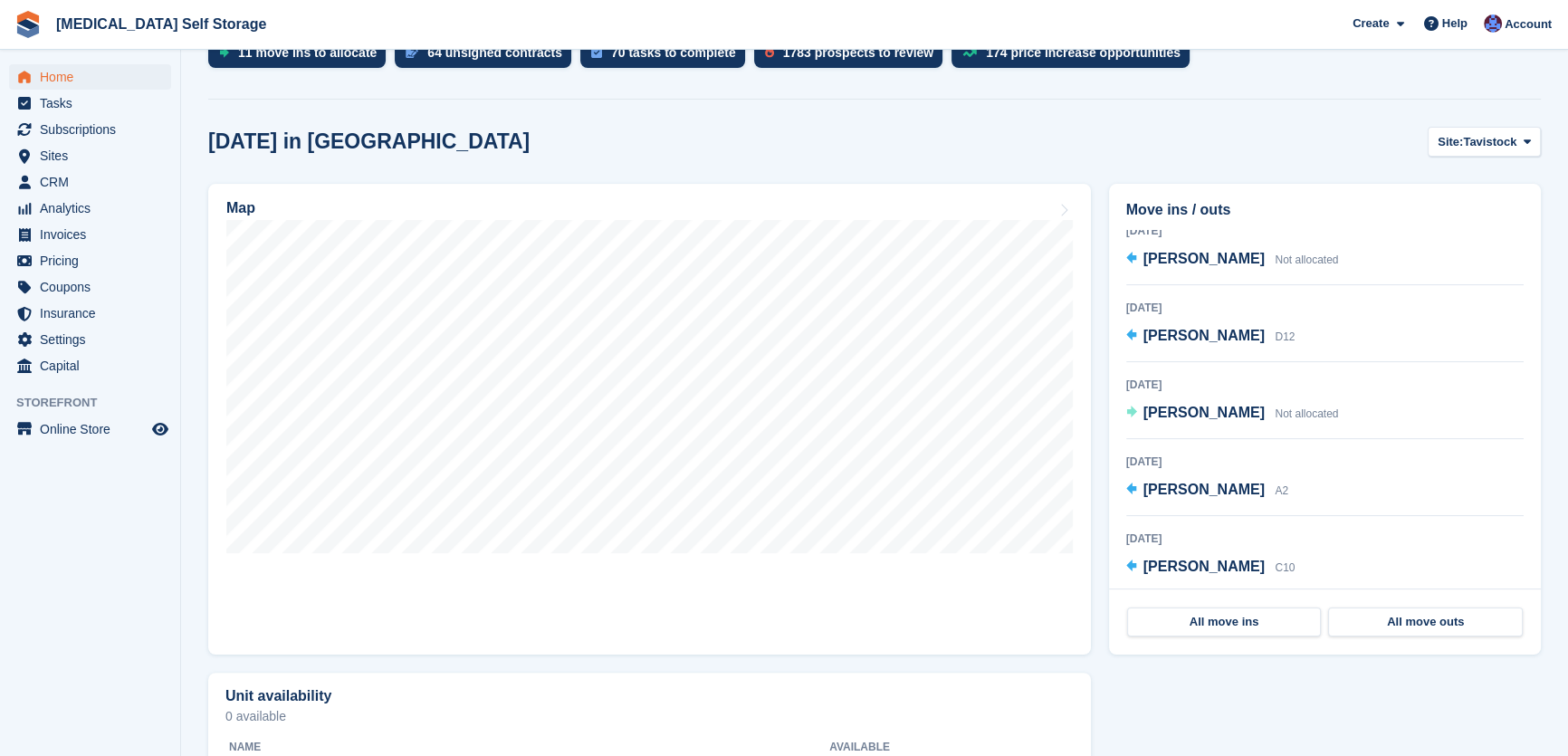
scroll to position [595, 0]
click at [50, 175] on span "CRM" at bounding box center [94, 182] width 109 height 26
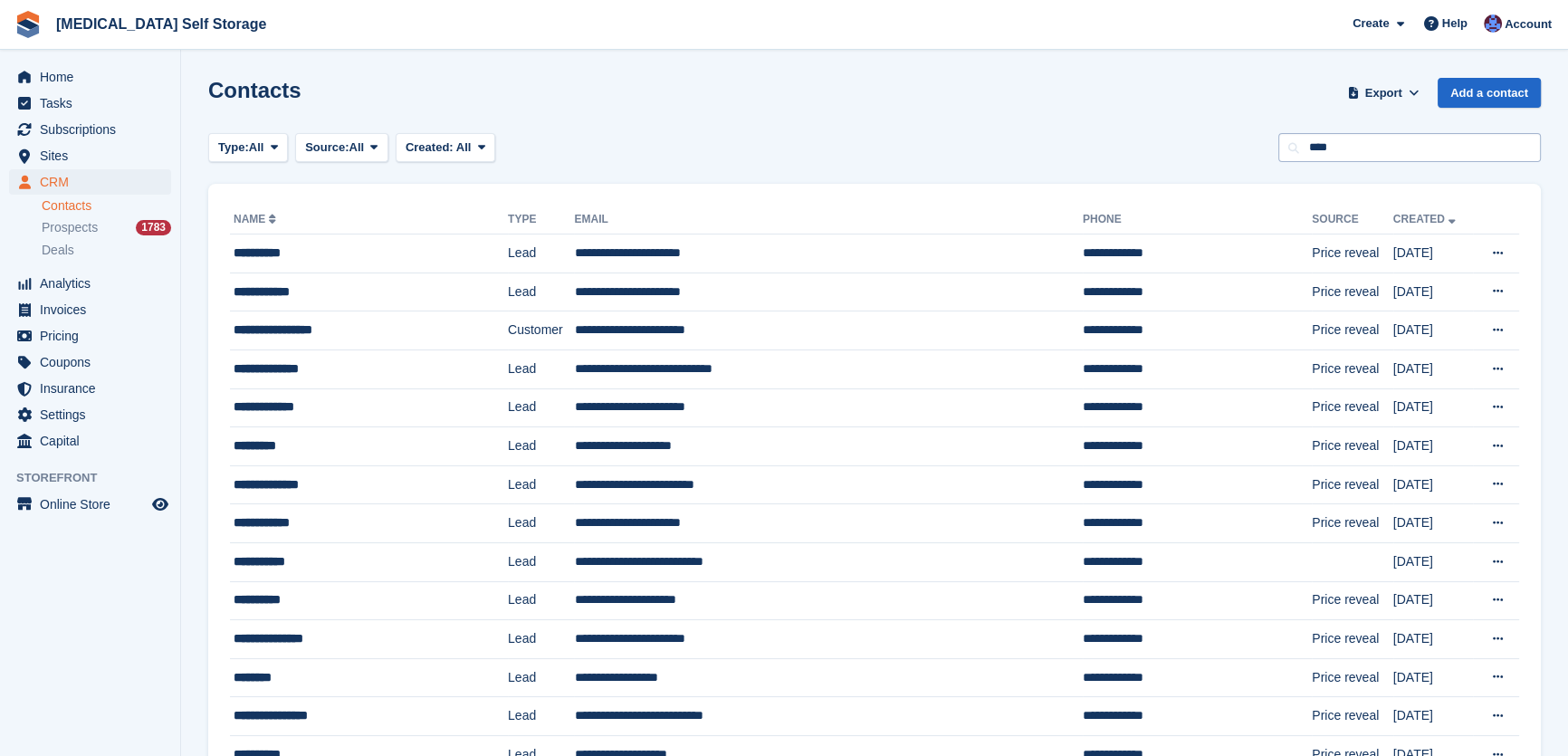
type input "***"
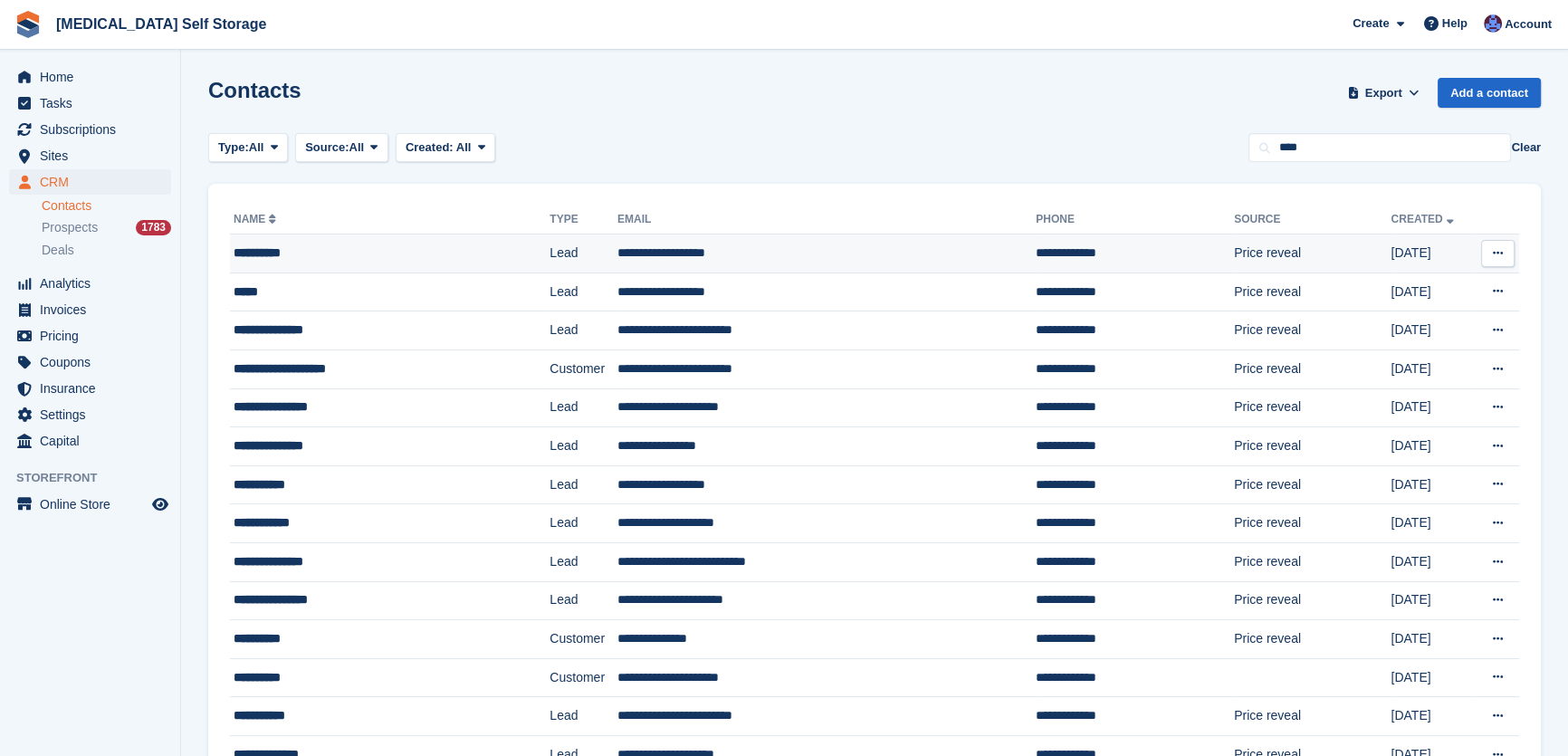
click at [708, 253] on td "**********" at bounding box center [826, 254] width 418 height 39
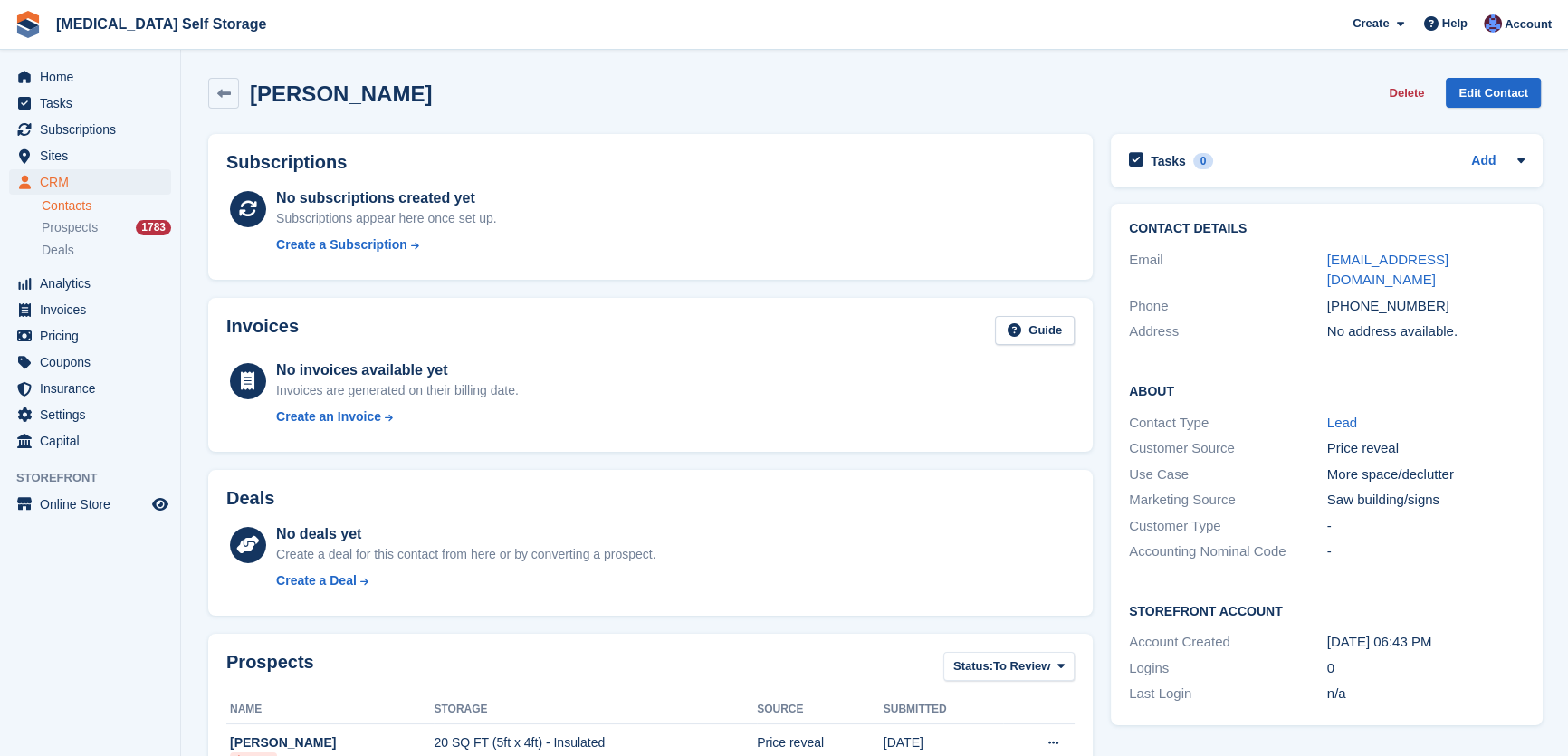
click at [722, 106] on div "[PERSON_NAME] Delete Edit Contact" at bounding box center [874, 93] width 1332 height 31
click at [621, 101] on div "[PERSON_NAME] Delete Edit Contact" at bounding box center [874, 93] width 1332 height 31
click at [1172, 157] on h2 "Tasks" at bounding box center [1168, 162] width 36 height 16
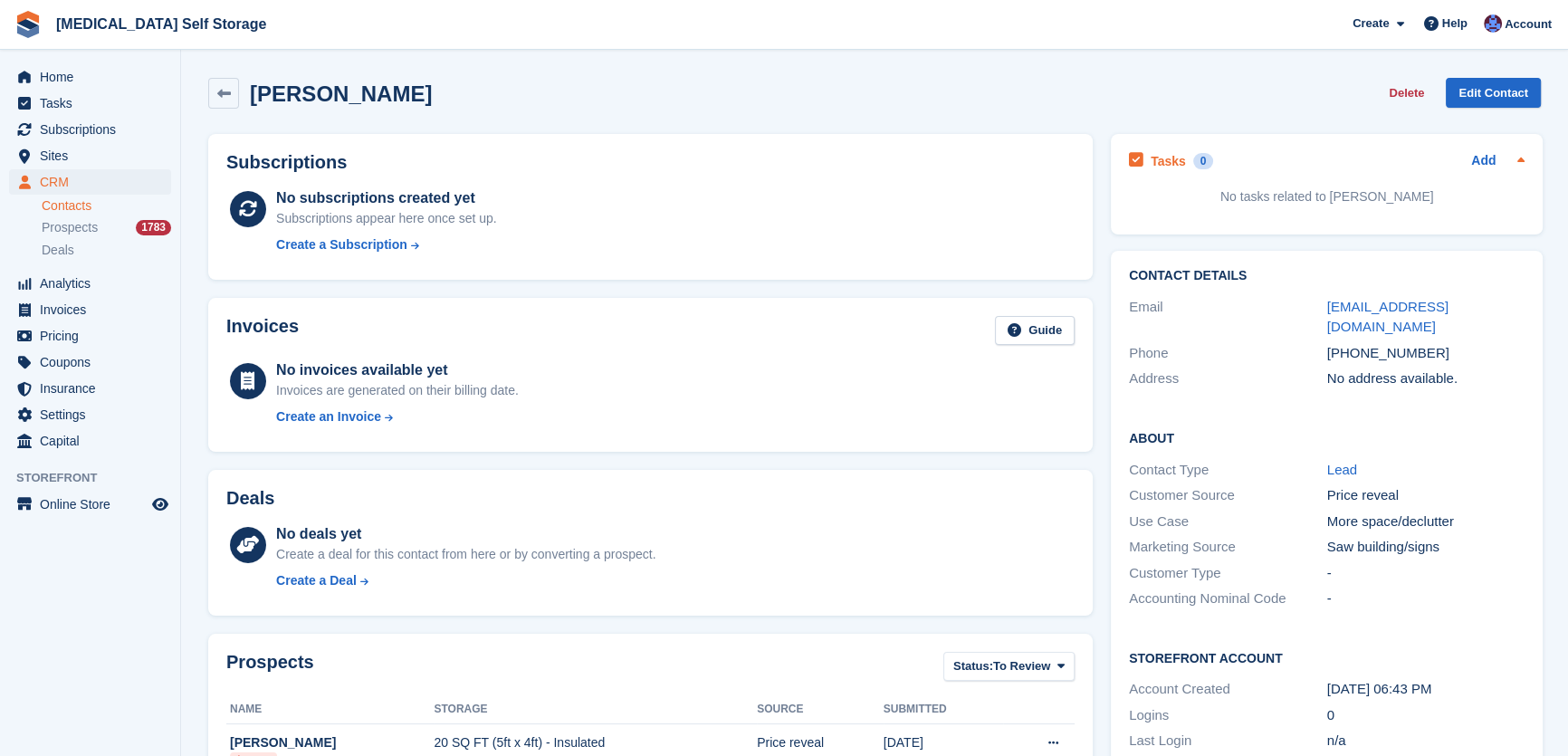
click at [1466, 163] on div "Tasks 0 Add" at bounding box center [1326, 161] width 395 height 25
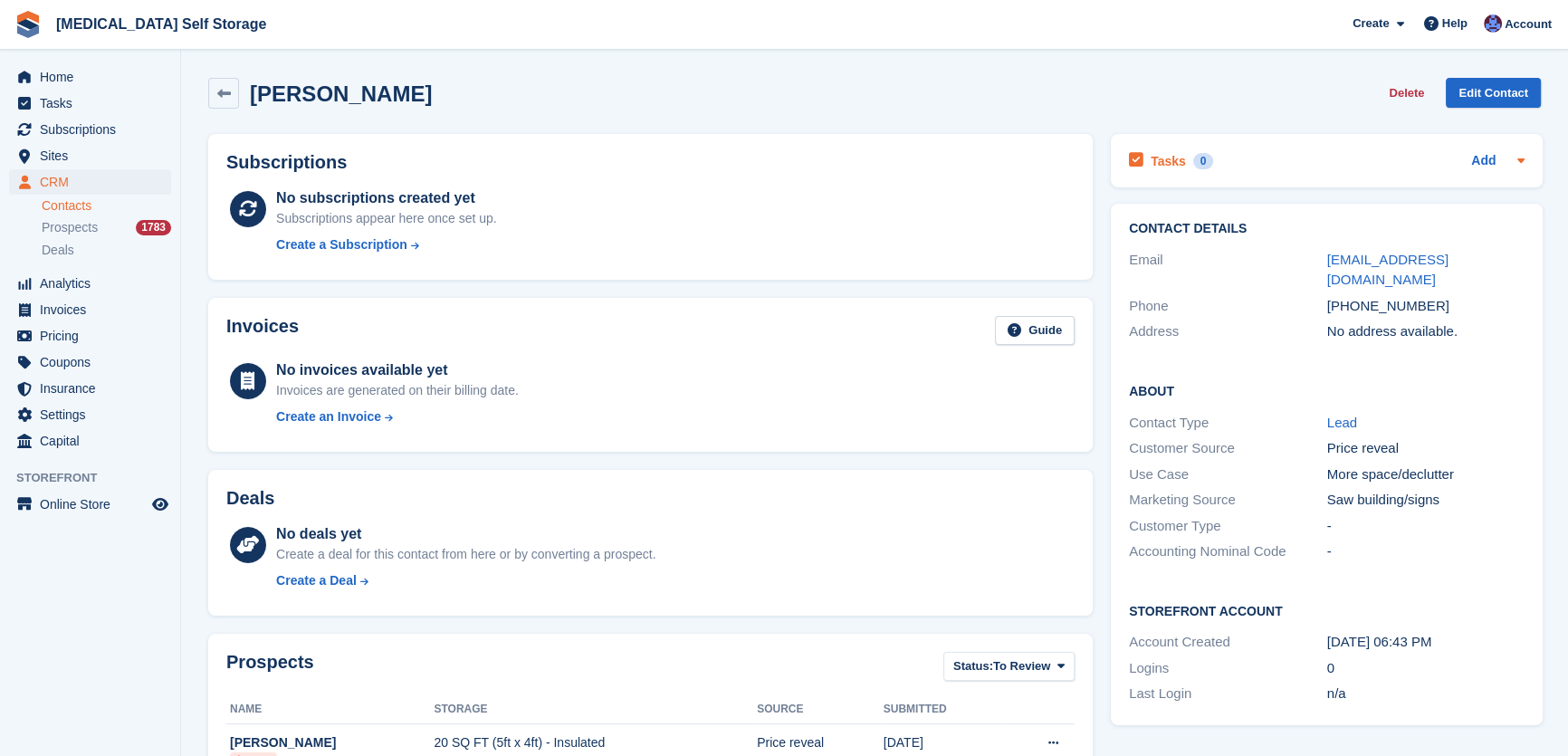
click at [1498, 155] on div "Add" at bounding box center [1498, 162] width 53 height 22
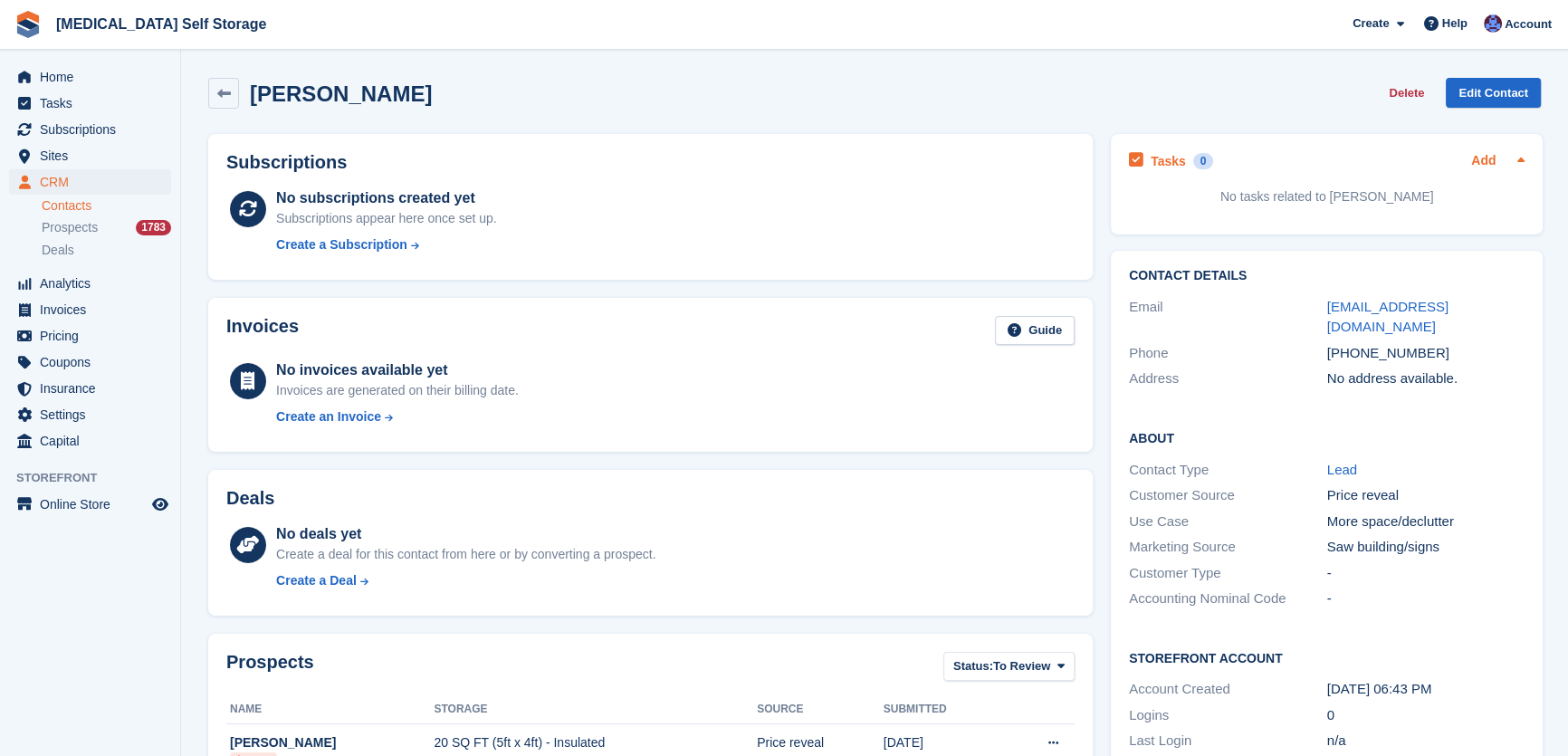
click at [1485, 157] on link "Add" at bounding box center [1483, 162] width 25 height 21
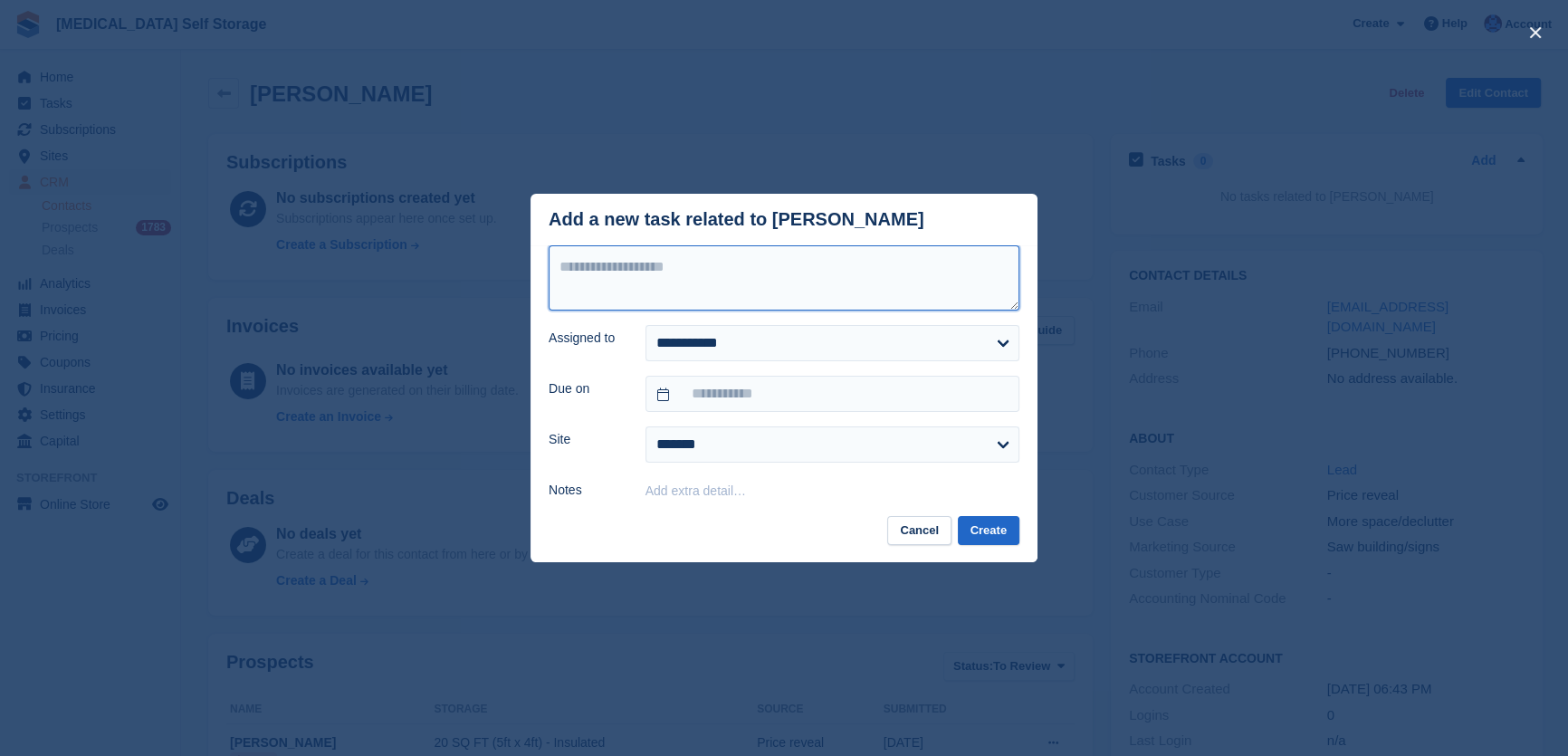
click at [624, 289] on textarea at bounding box center [784, 278] width 471 height 65
type textarea "**********"
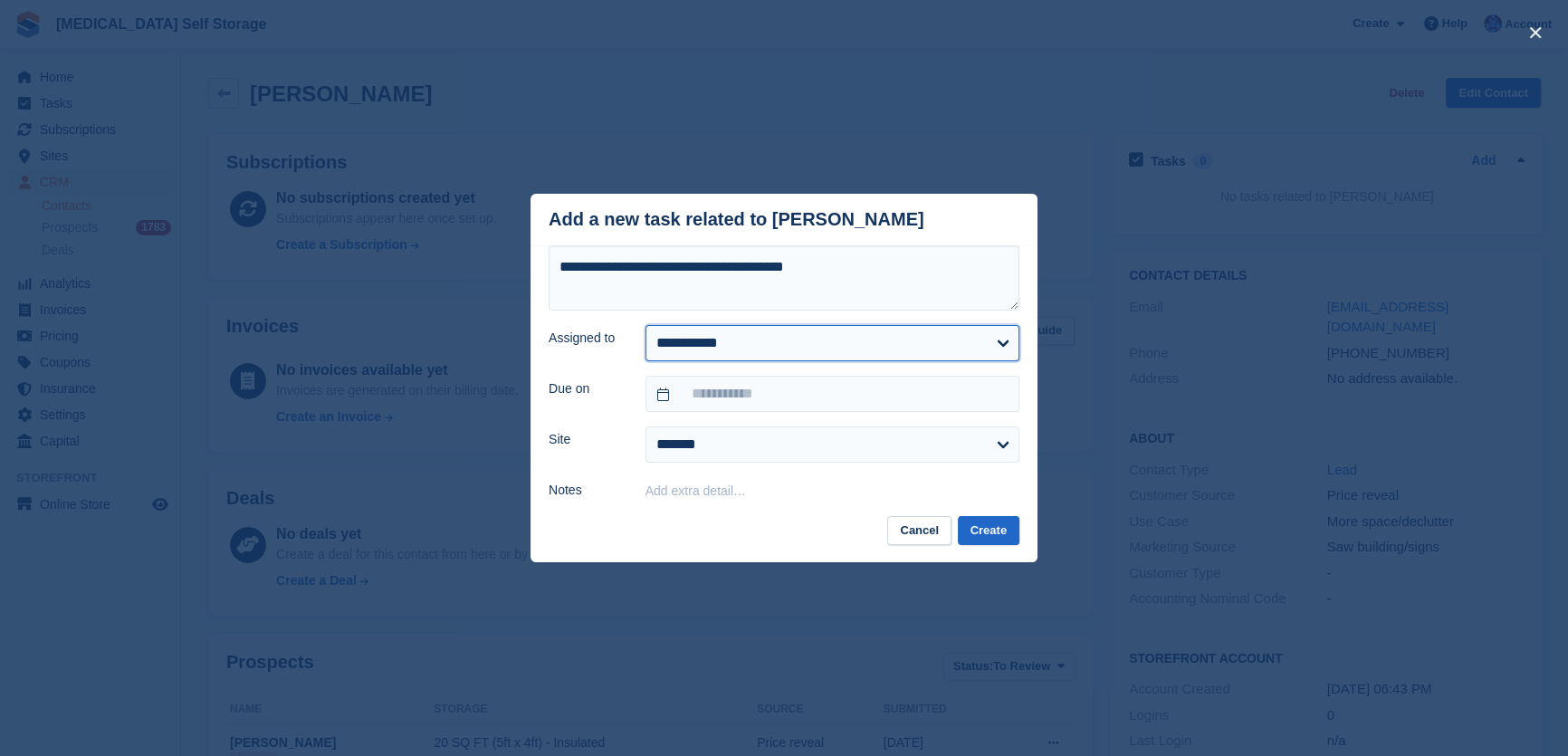
click at [743, 349] on select "**********" at bounding box center [832, 343] width 374 height 37
select select "****"
click at [646, 327] on select "**********" at bounding box center [832, 343] width 374 height 37
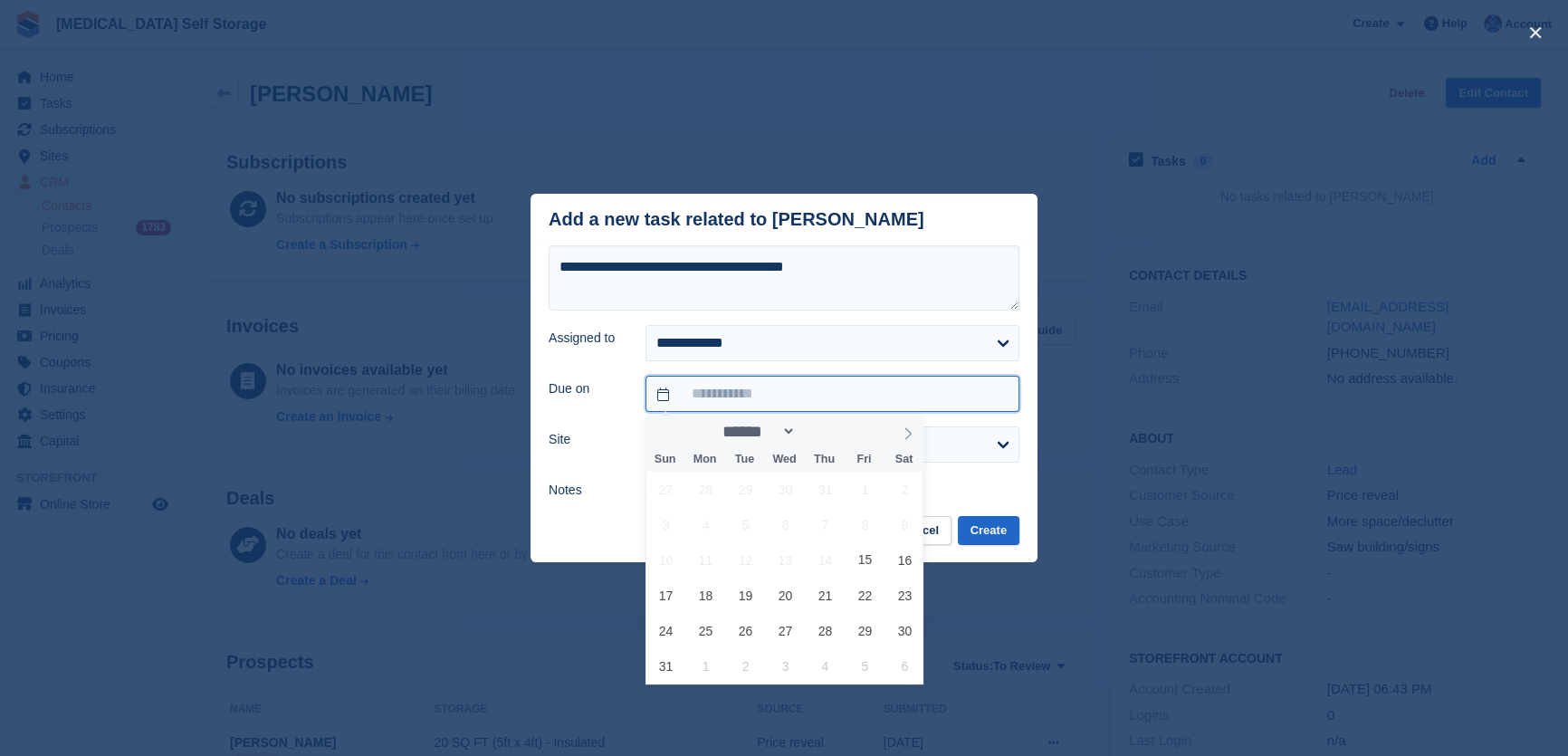
click at [725, 404] on input "text" at bounding box center [832, 394] width 374 height 37
click at [900, 562] on span "16" at bounding box center [905, 560] width 36 height 36
type input "**********"
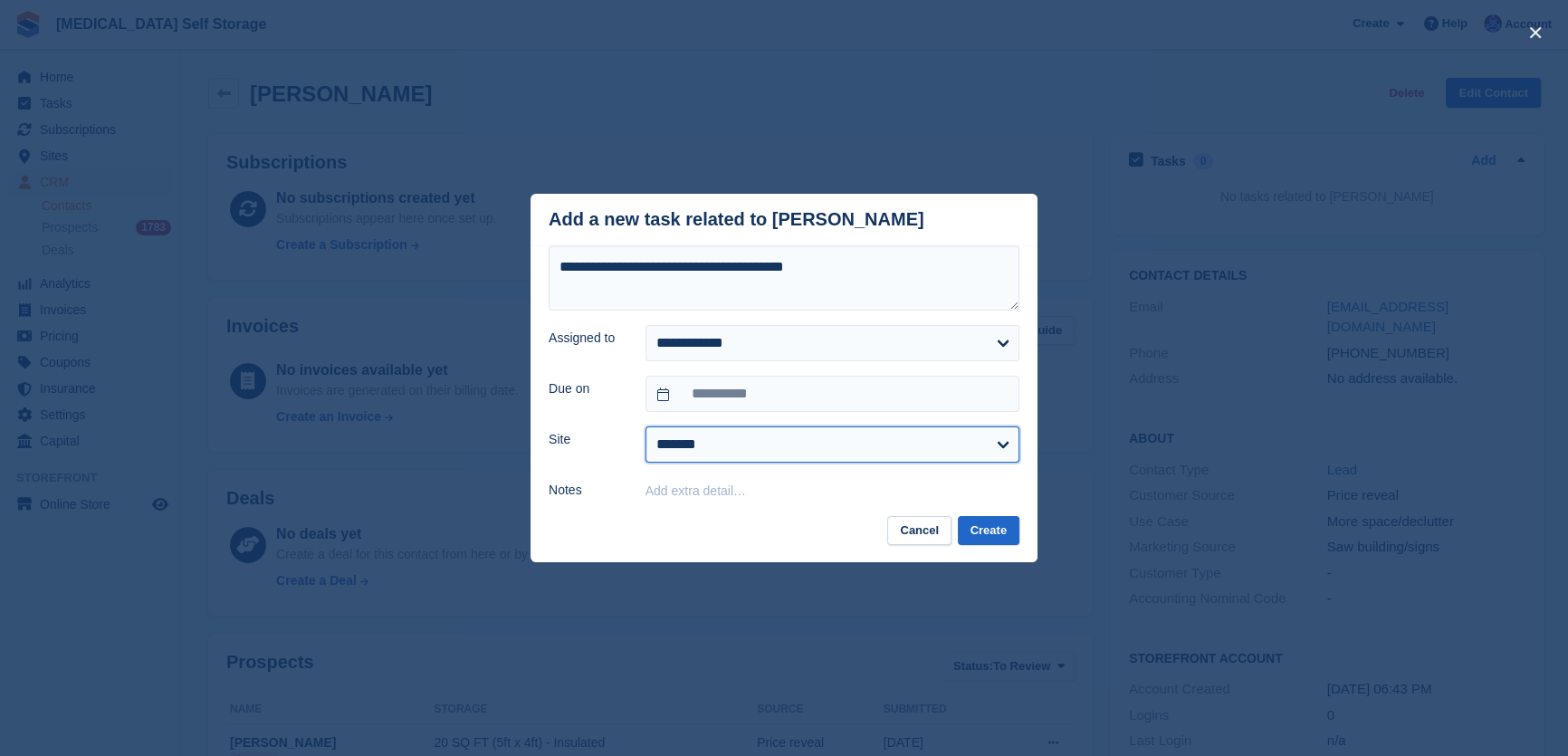
click at [738, 437] on select "**********" at bounding box center [832, 445] width 374 height 37
select select "****"
click at [646, 428] on select "**********" at bounding box center [832, 445] width 374 height 37
click at [995, 533] on button "Create" at bounding box center [988, 530] width 61 height 30
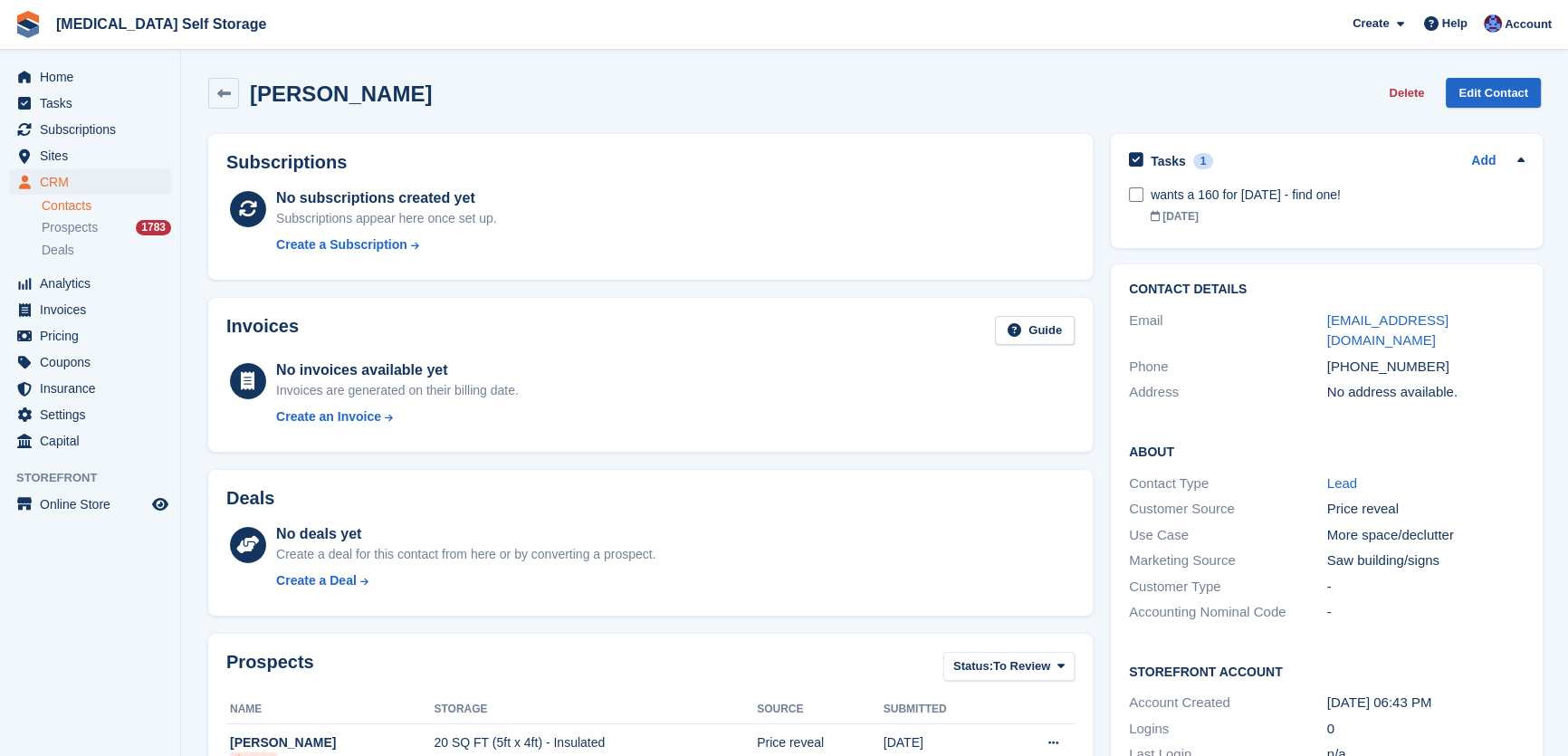
click at [625, 91] on div "Ian Laflin Delete Edit Contact" at bounding box center [874, 93] width 1332 height 31
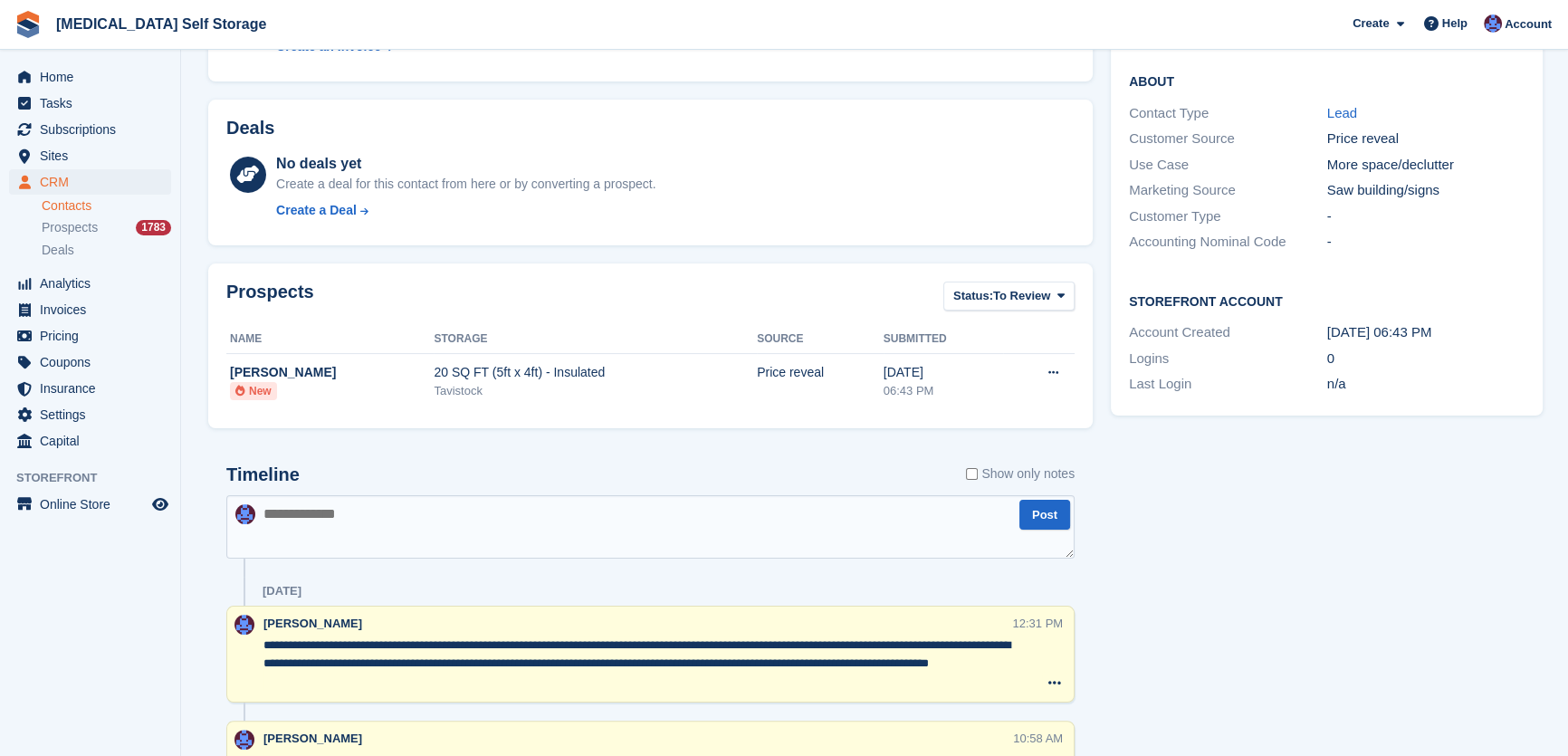
scroll to position [576, 0]
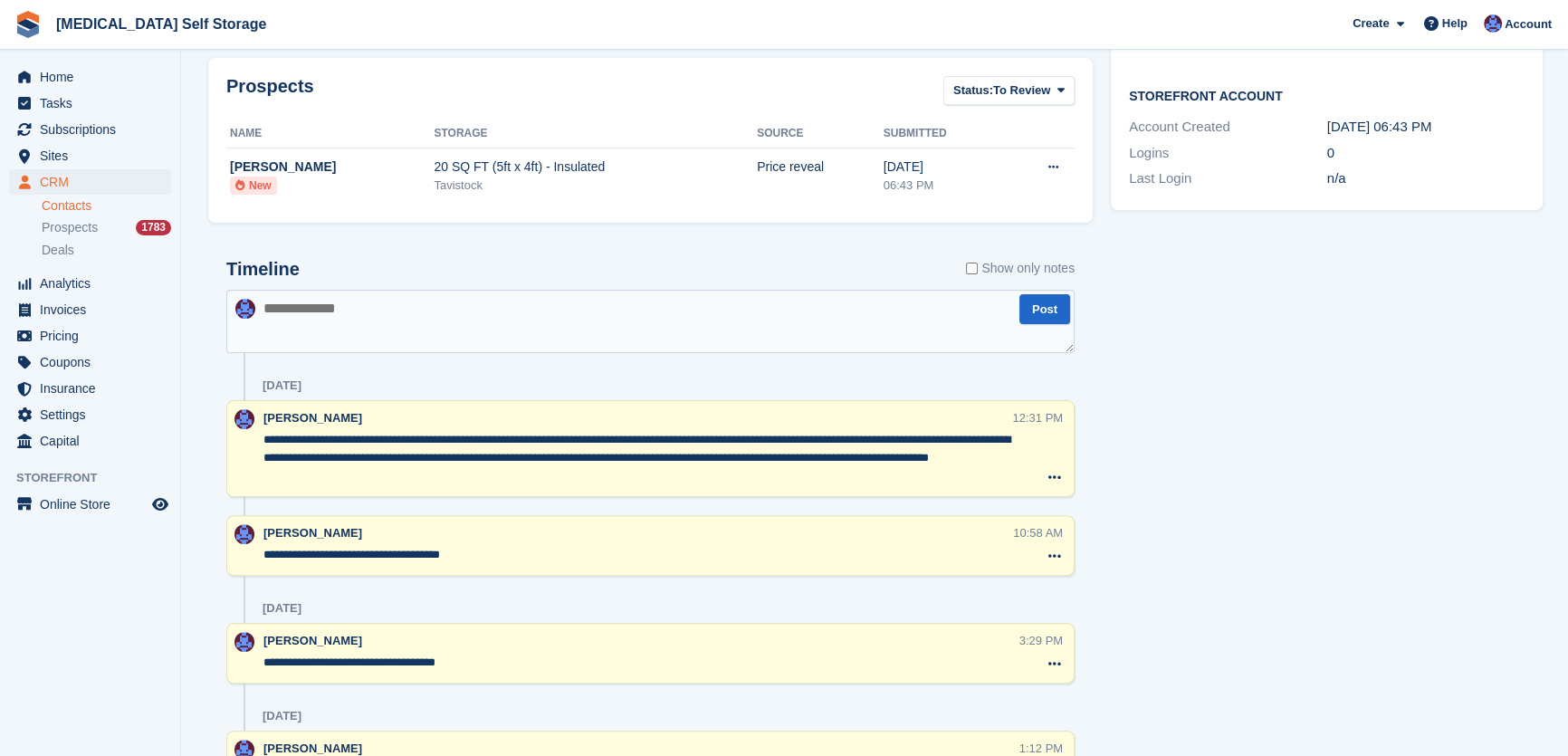
click at [308, 319] on textarea at bounding box center [650, 320] width 848 height 63
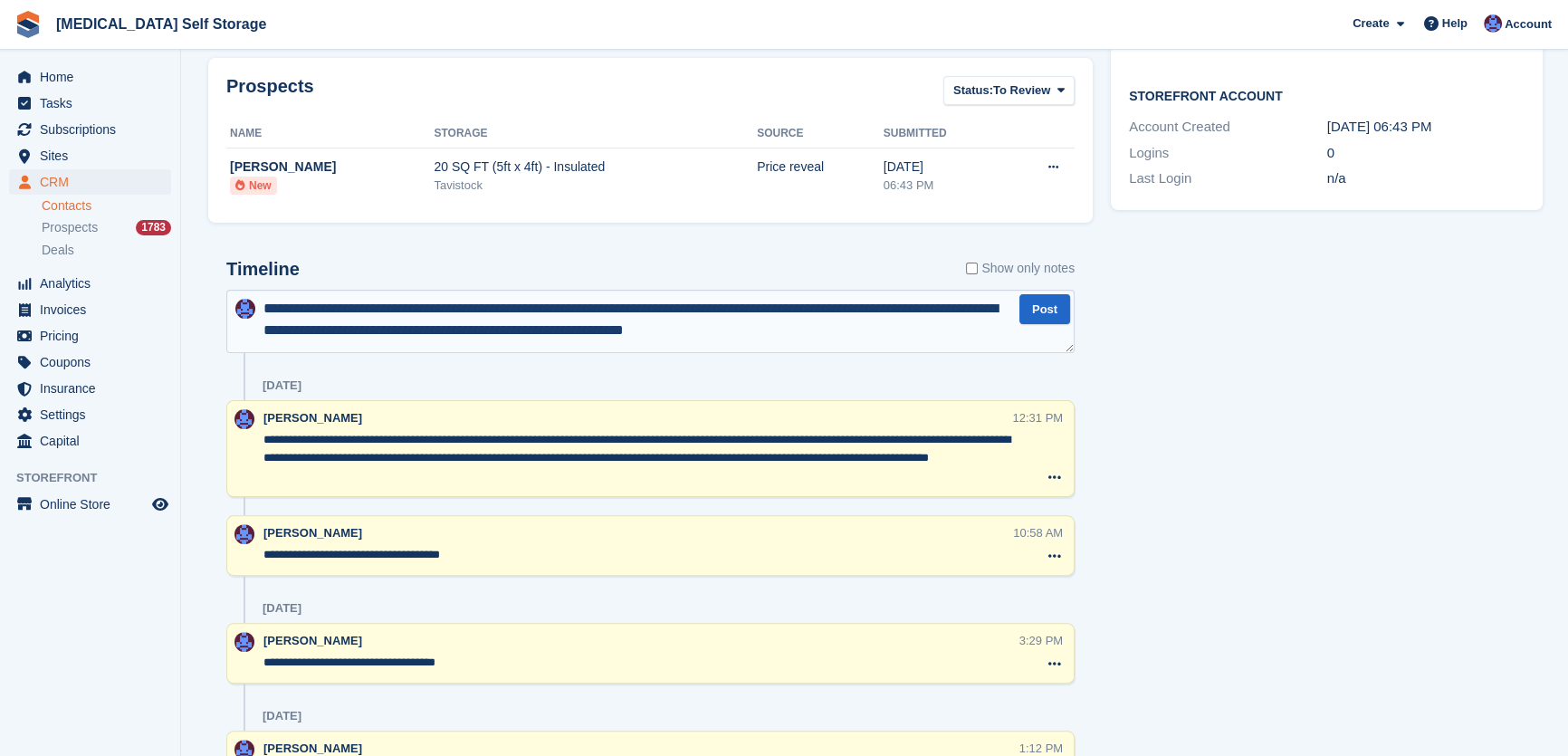
type textarea "**********"
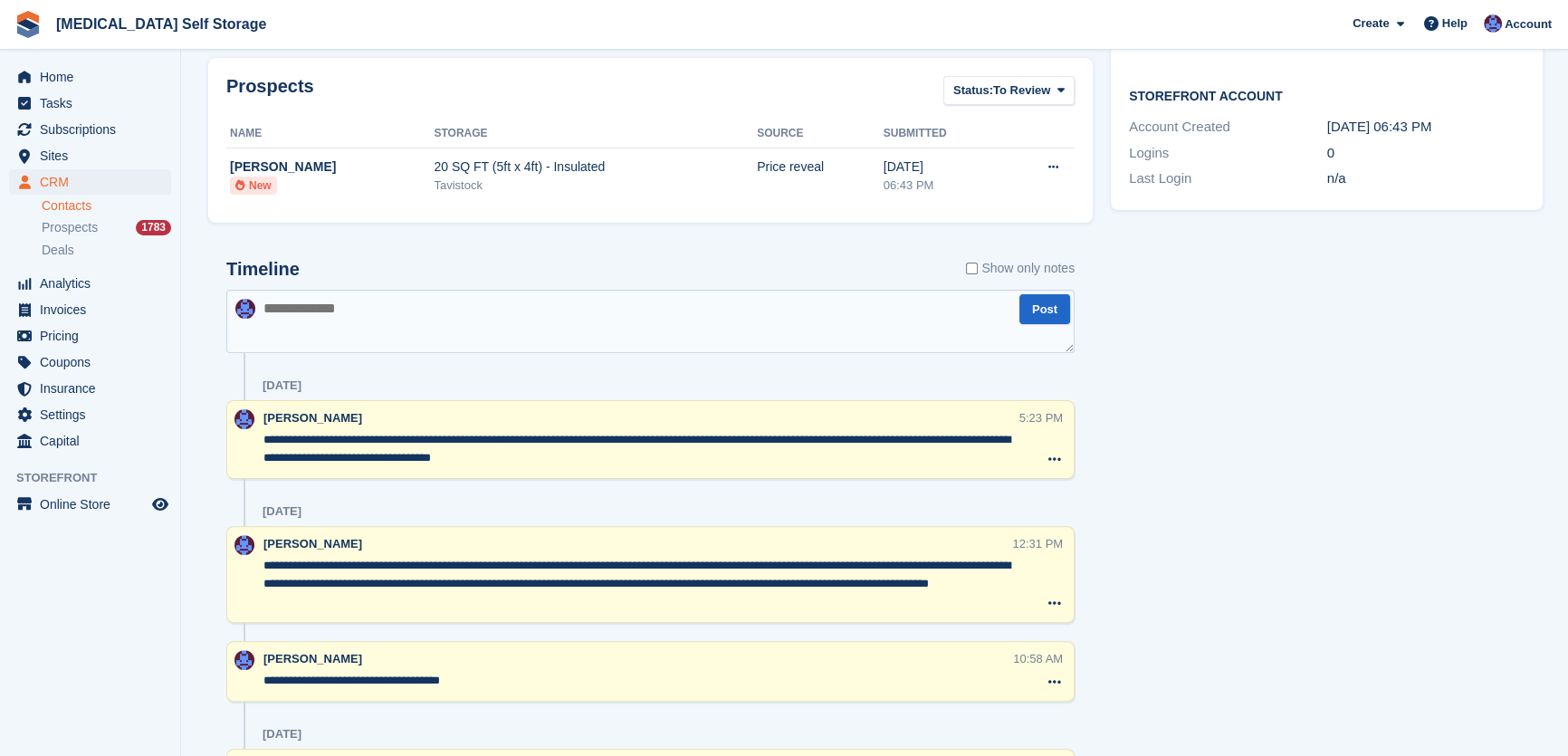
scroll to position [0, 0]
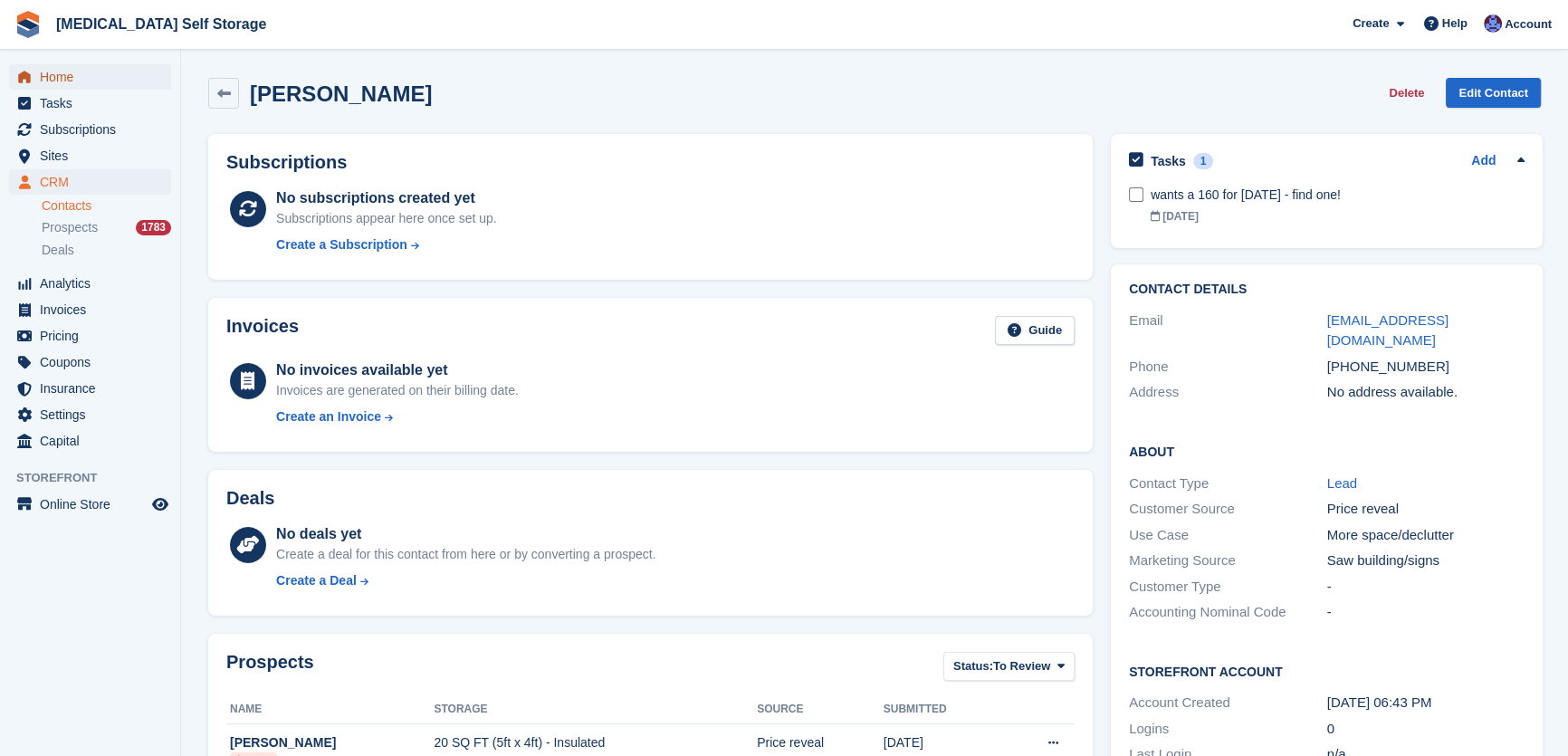
click at [37, 72] on link "Home" at bounding box center [89, 77] width 162 height 26
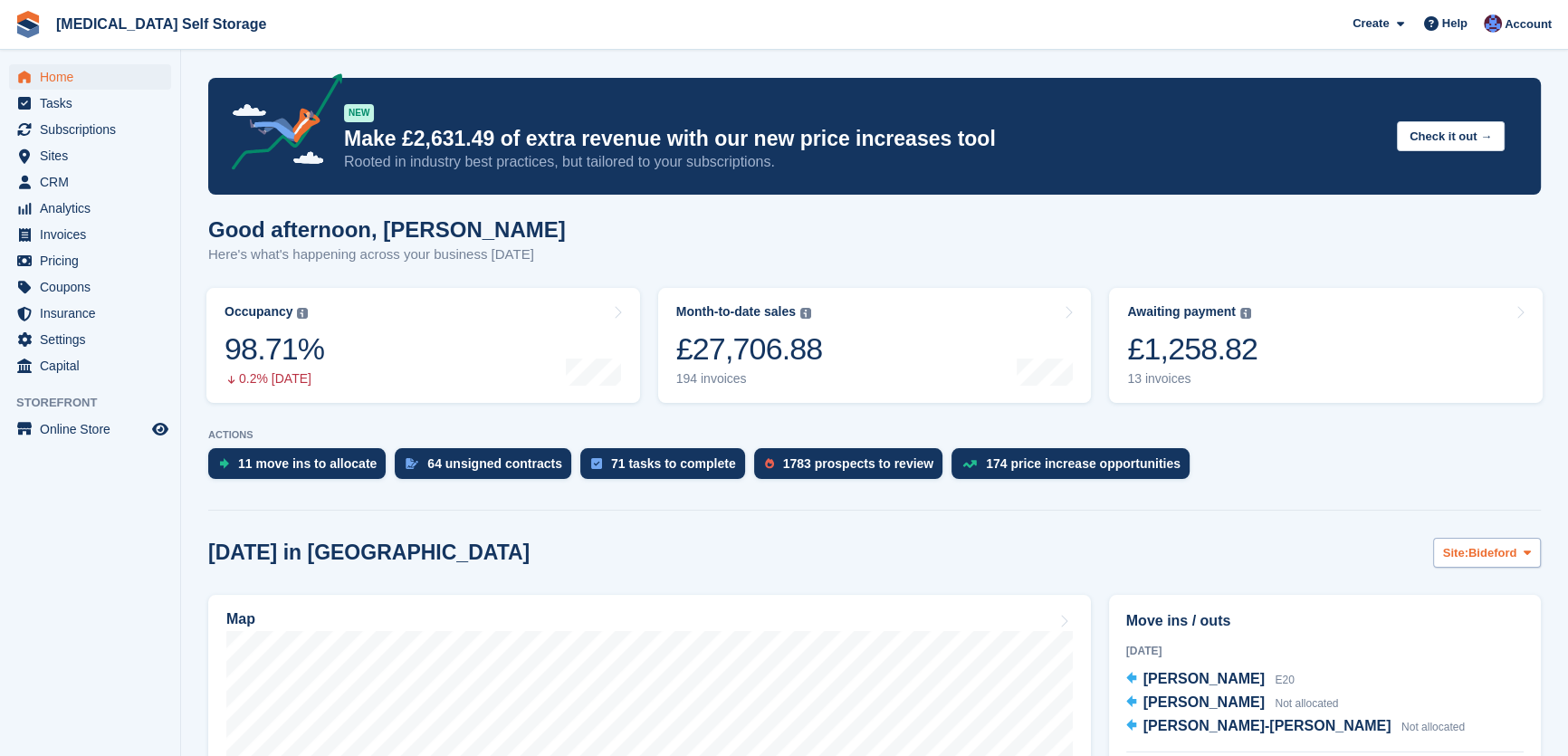
scroll to position [411, 0]
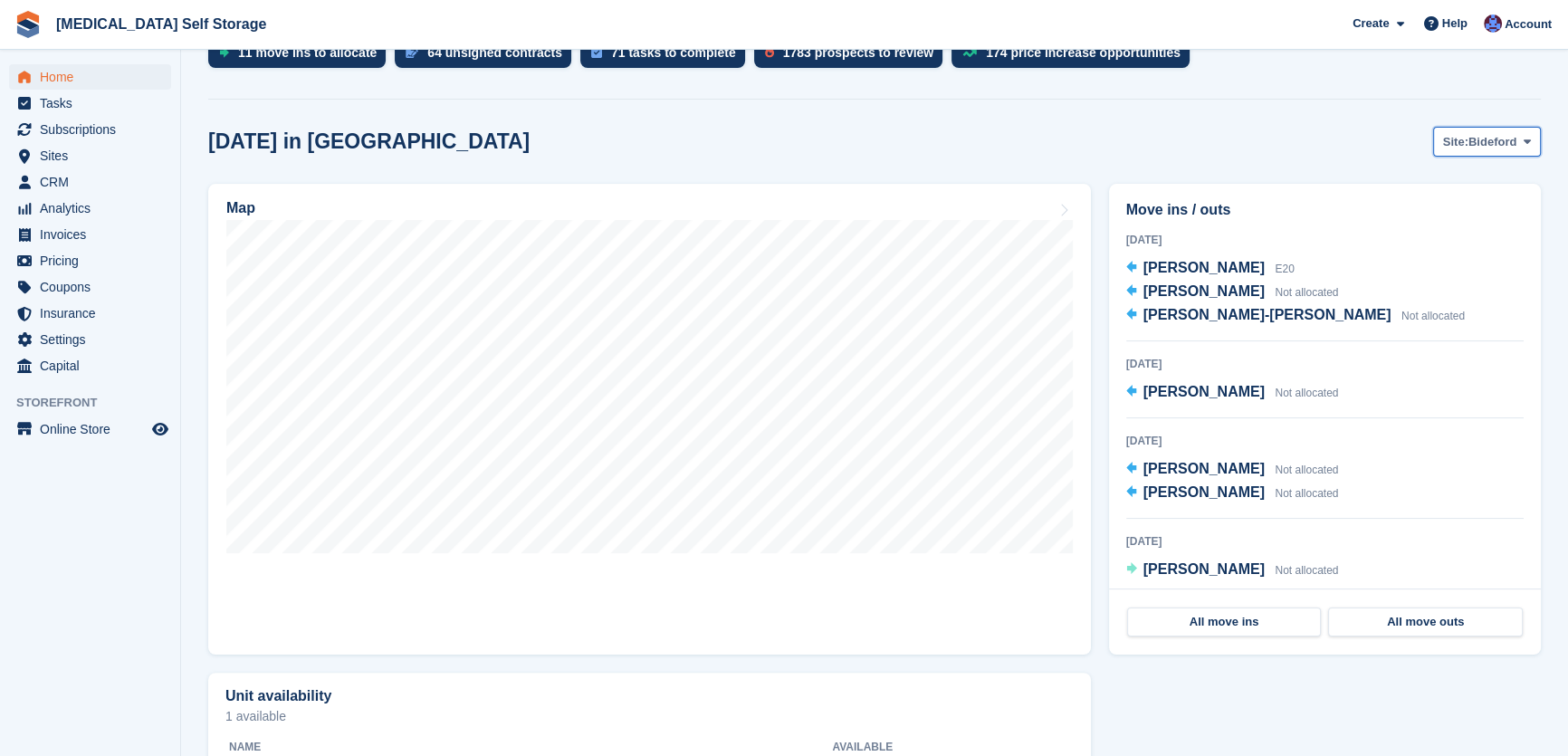
click at [1485, 142] on span "Bideford" at bounding box center [1492, 142] width 48 height 18
click at [1437, 217] on link "Tavistock" at bounding box center [1454, 217] width 157 height 33
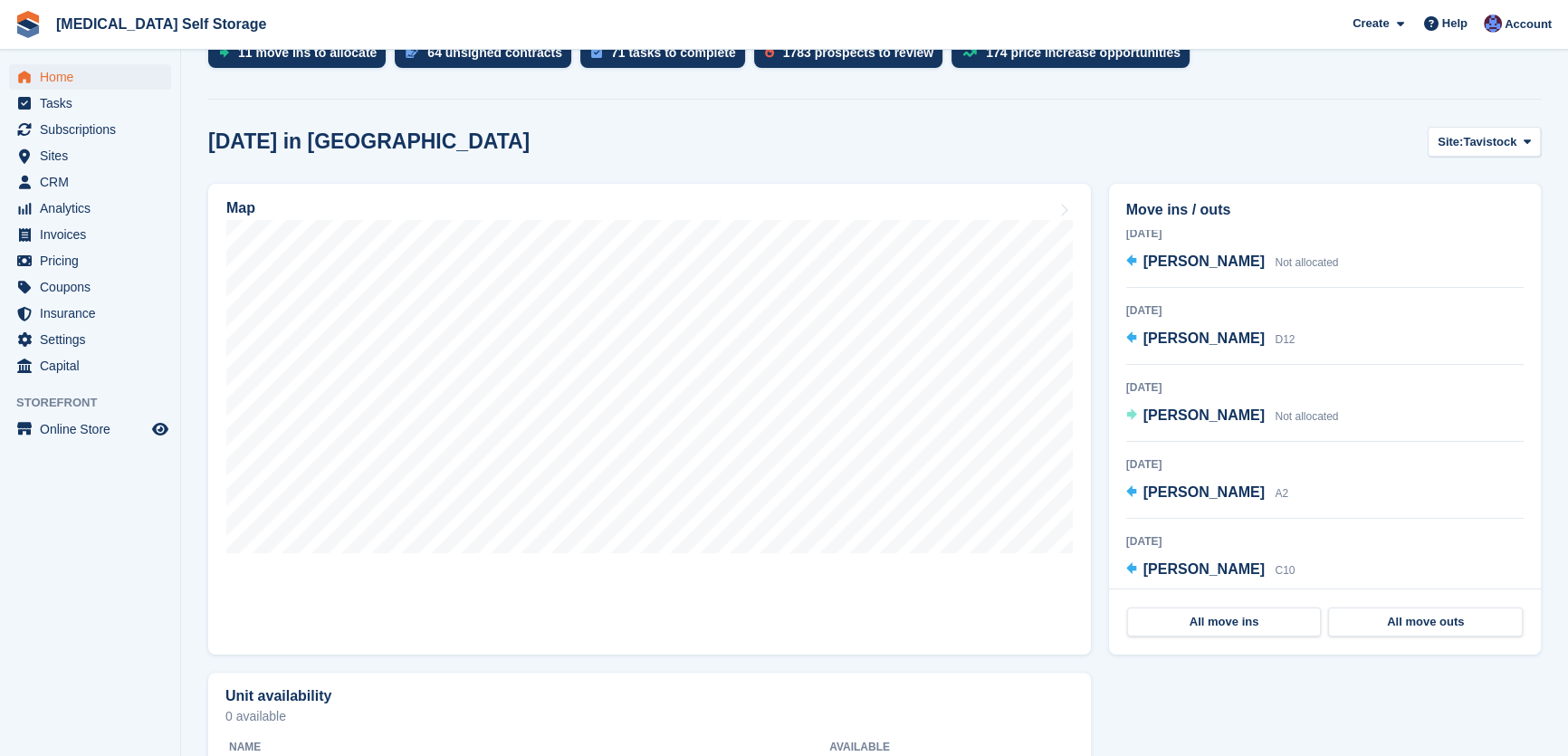
scroll to position [595, 0]
click at [1174, 415] on span "[PERSON_NAME]" at bounding box center [1204, 411] width 121 height 16
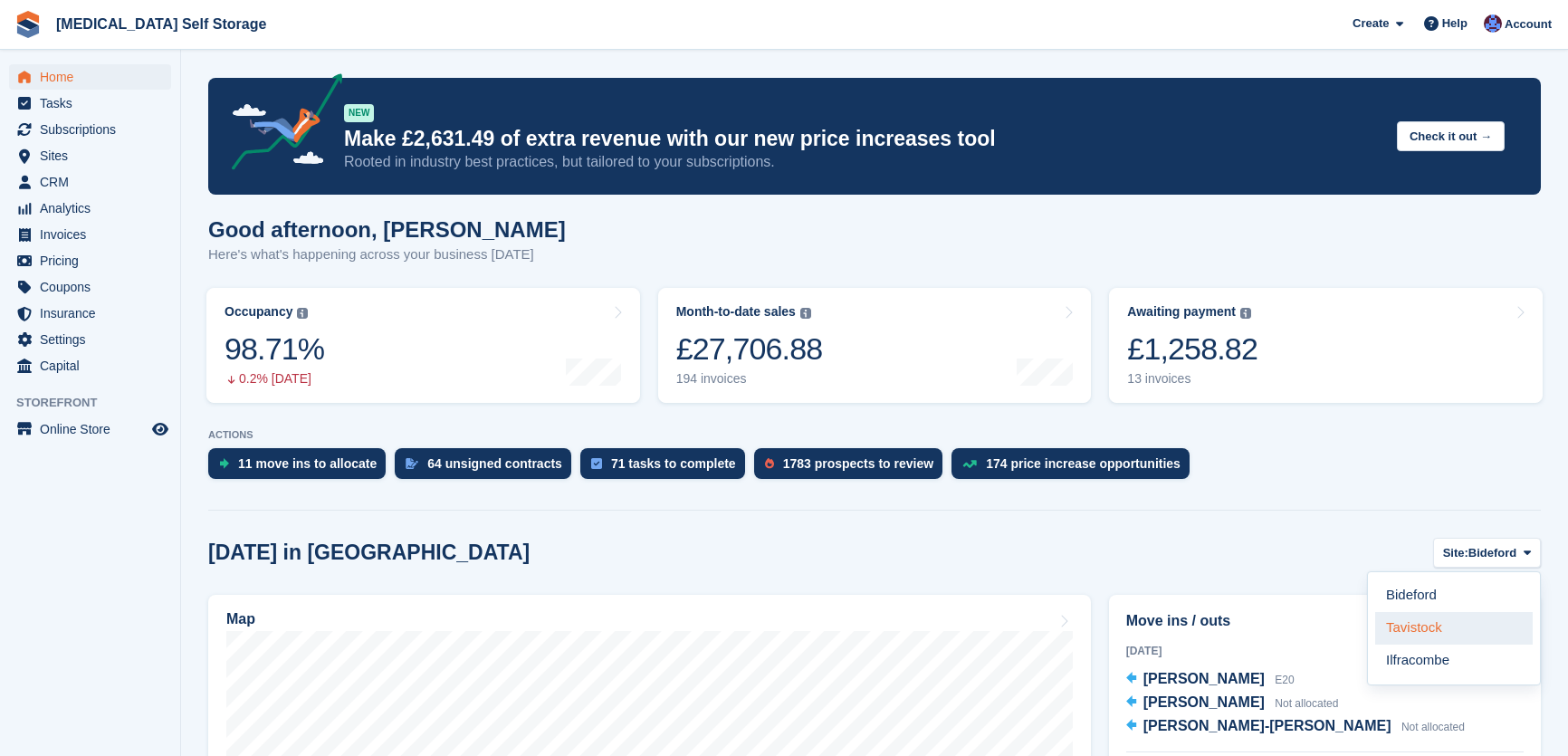
scroll to position [411, 0]
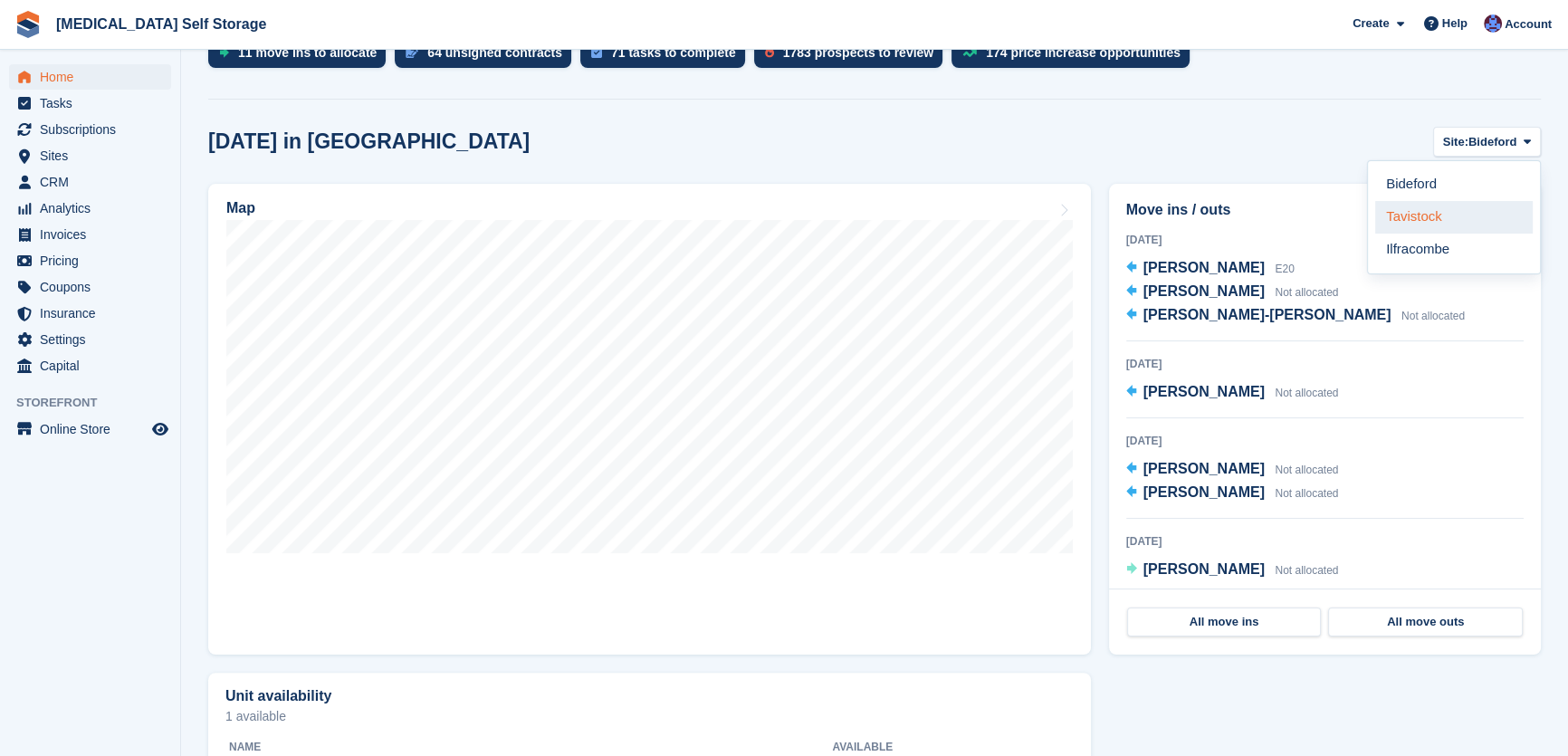
click at [1436, 210] on link "Tavistock" at bounding box center [1454, 217] width 157 height 33
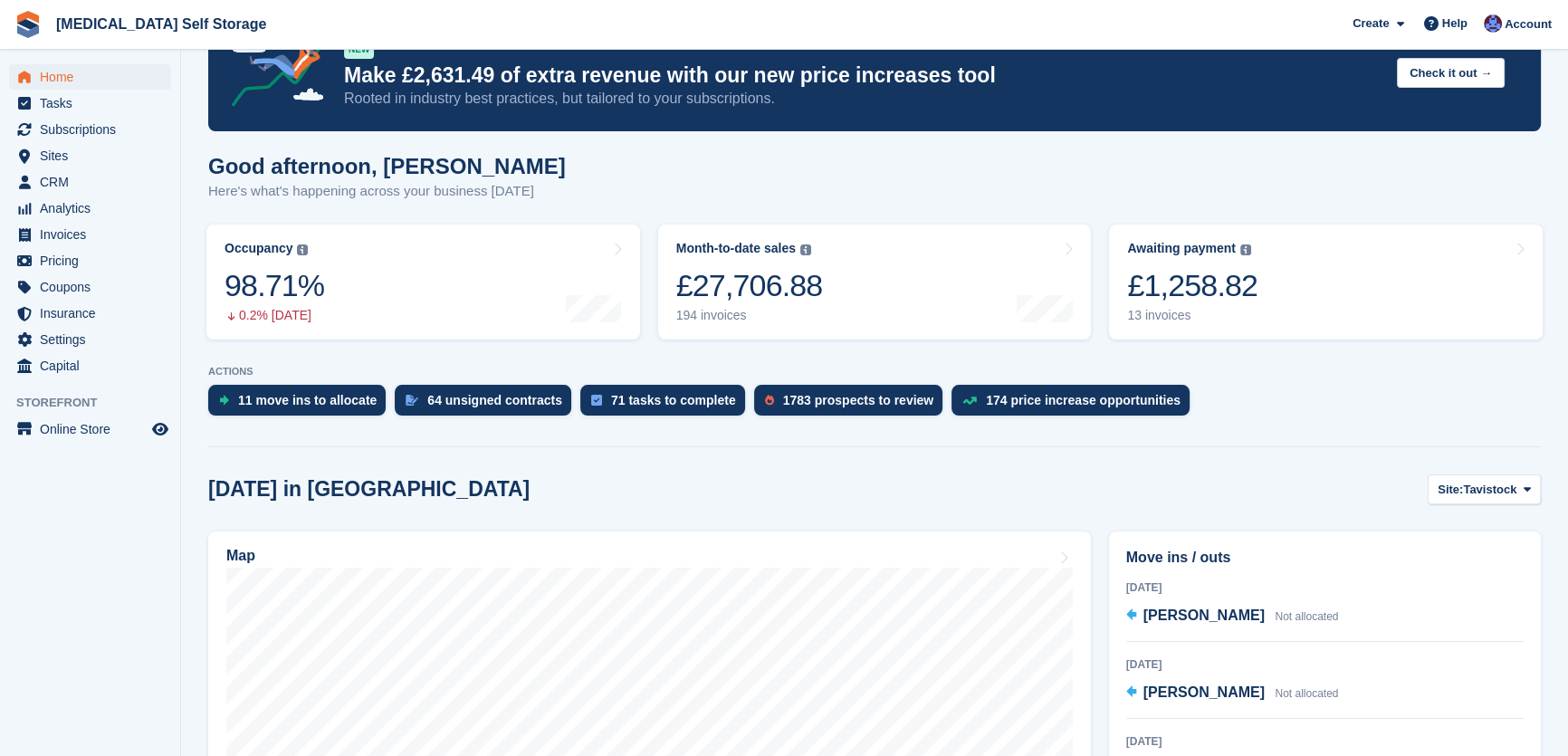
scroll to position [0, 0]
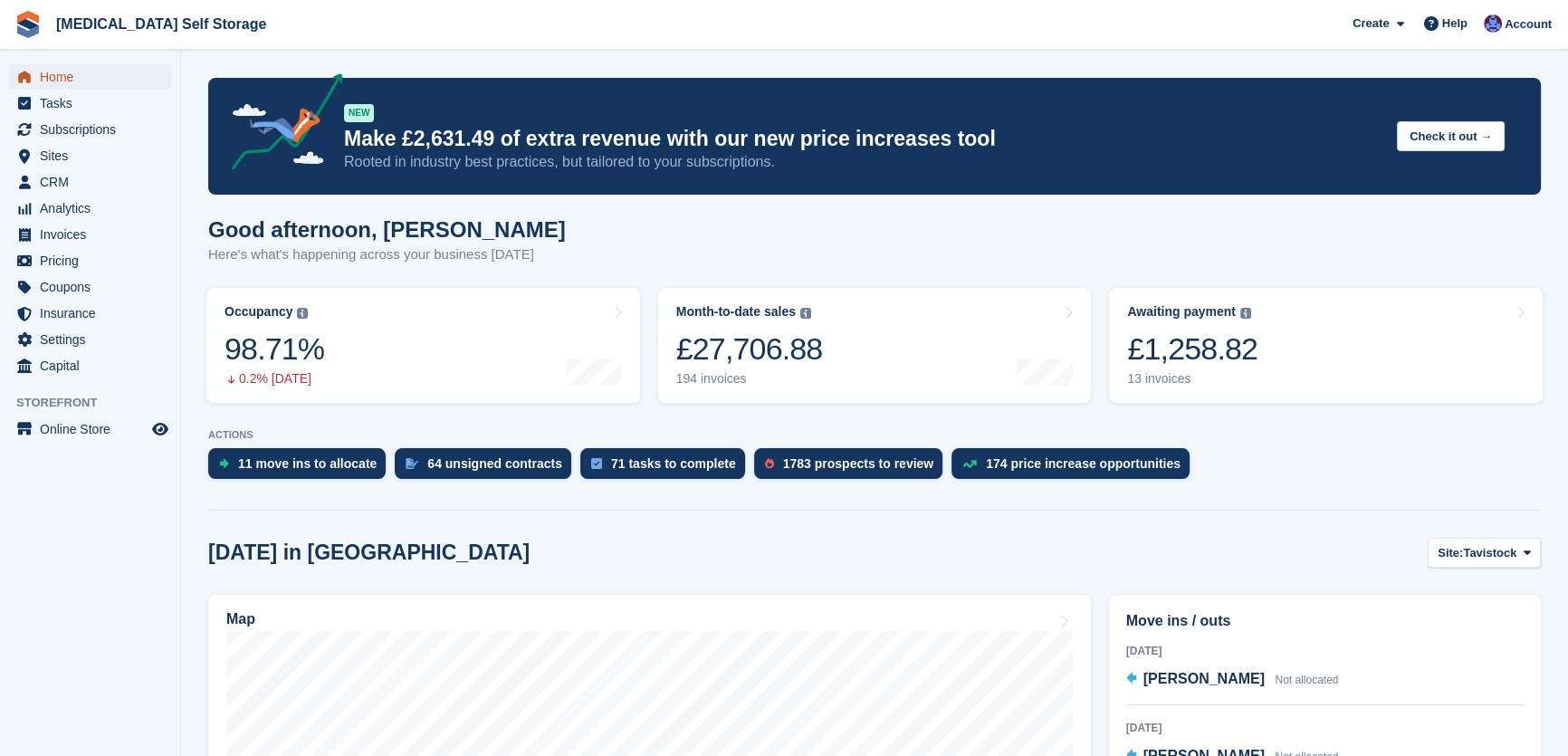
click at [67, 75] on span "Home" at bounding box center [94, 77] width 109 height 26
